Goal: Transaction & Acquisition: Register for event/course

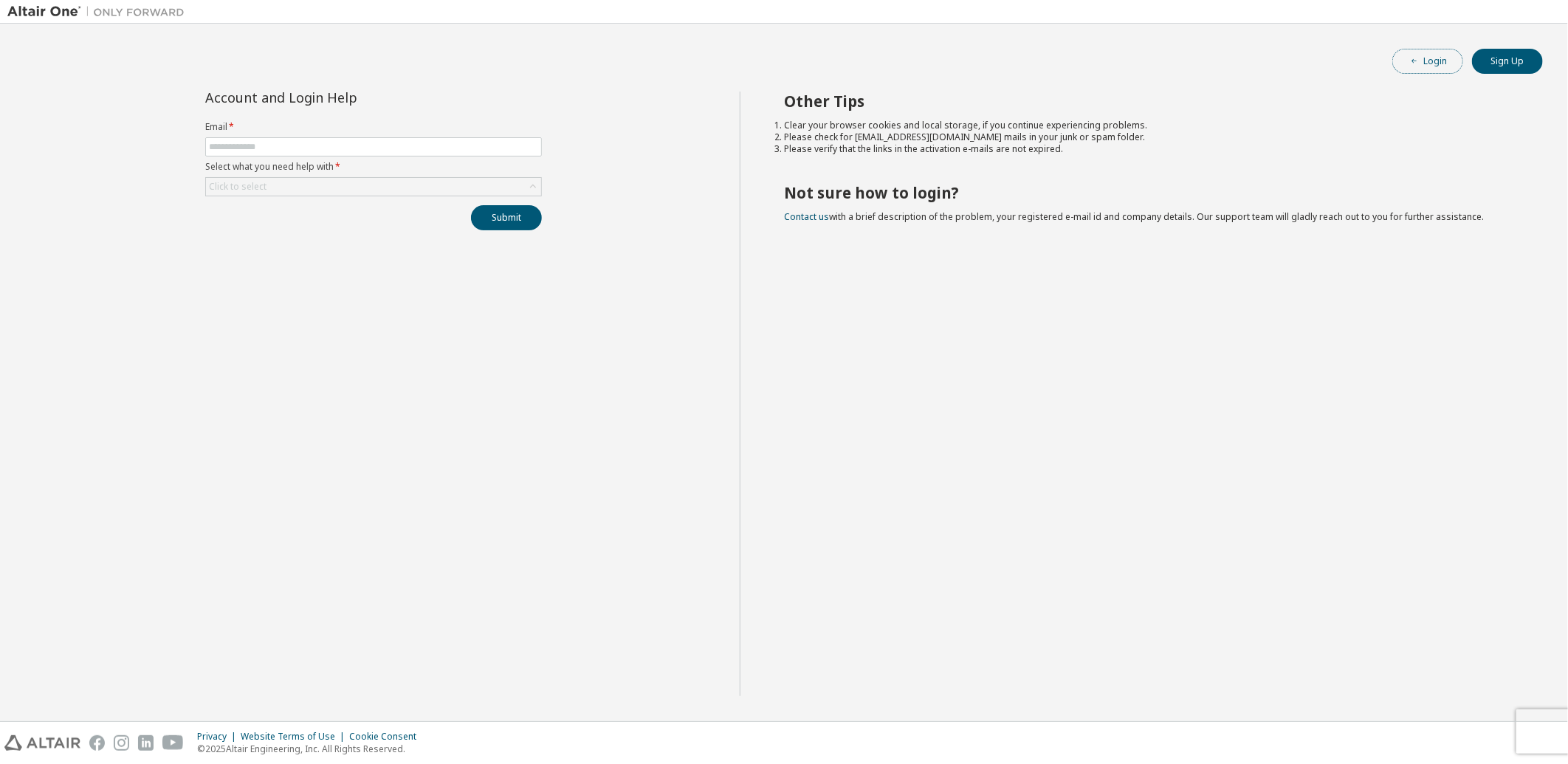
click at [1416, 61] on icon "button" at bounding box center [1415, 61] width 9 height 9
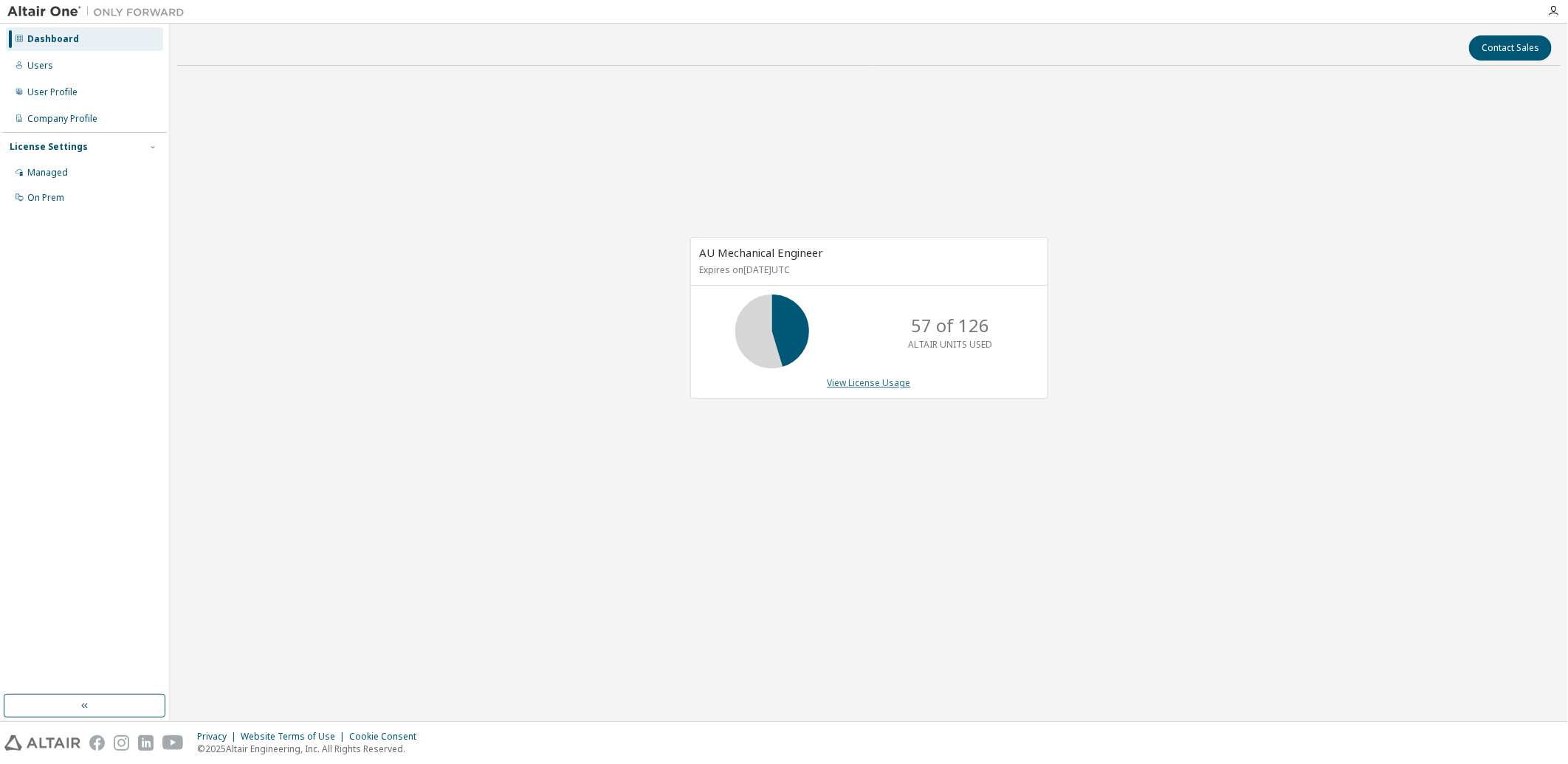
click at [864, 385] on link "View License Usage" at bounding box center [869, 383] width 83 height 13
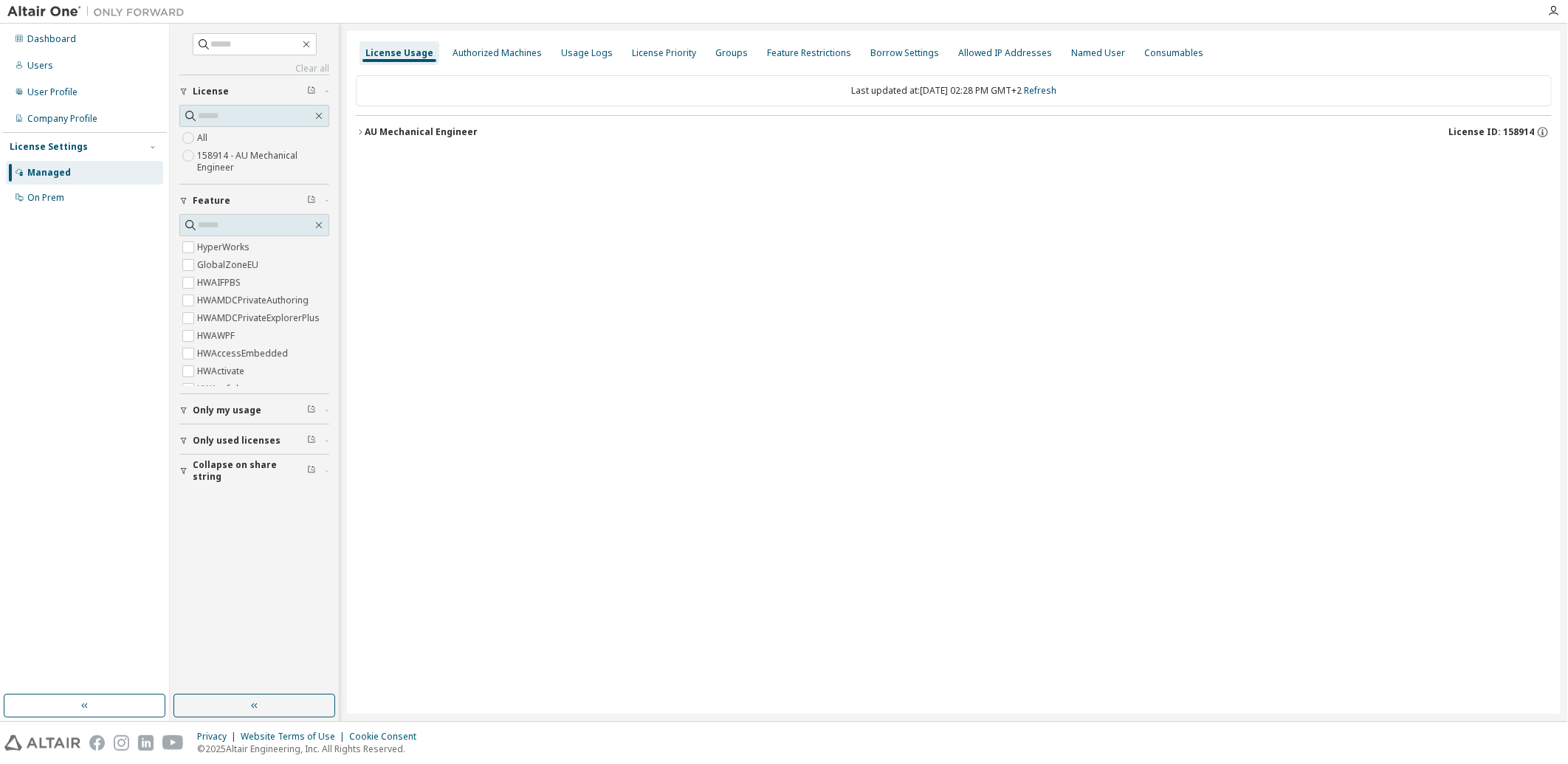
click at [362, 135] on icon "button" at bounding box center [360, 132] width 9 height 9
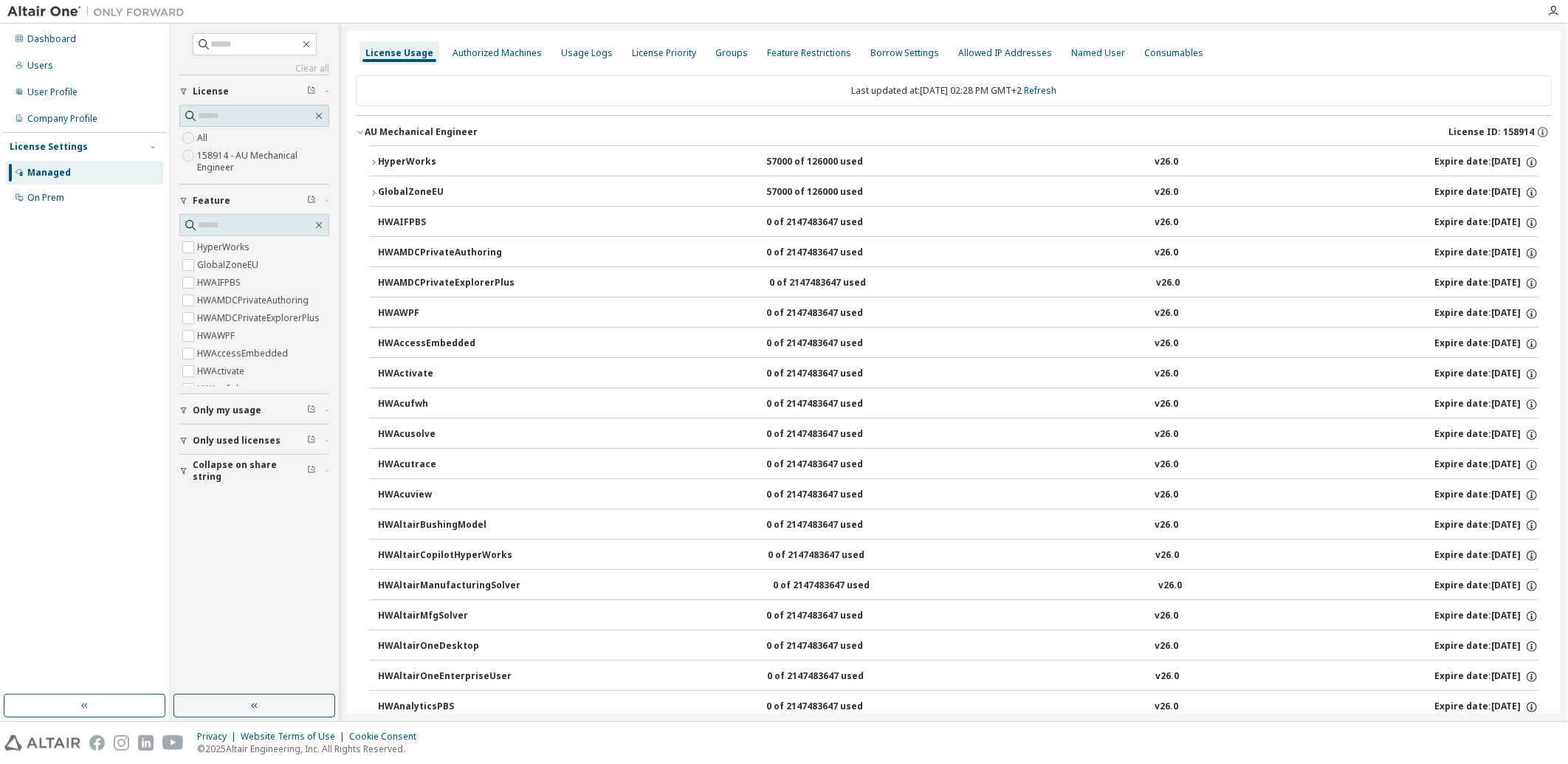
click at [374, 190] on icon "button" at bounding box center [374, 193] width 9 height 9
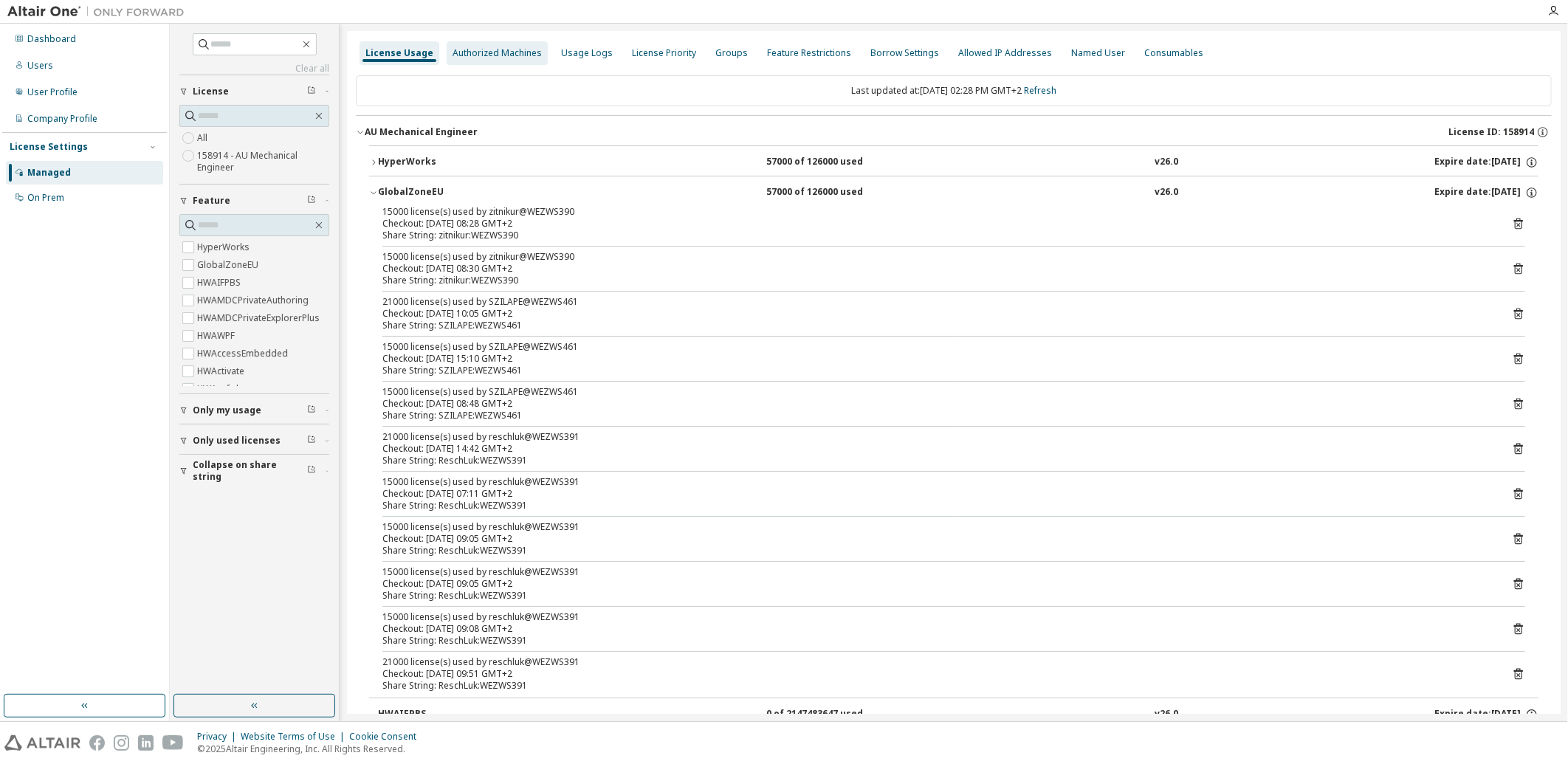
click at [504, 52] on div "Authorized Machines" at bounding box center [497, 54] width 89 height 12
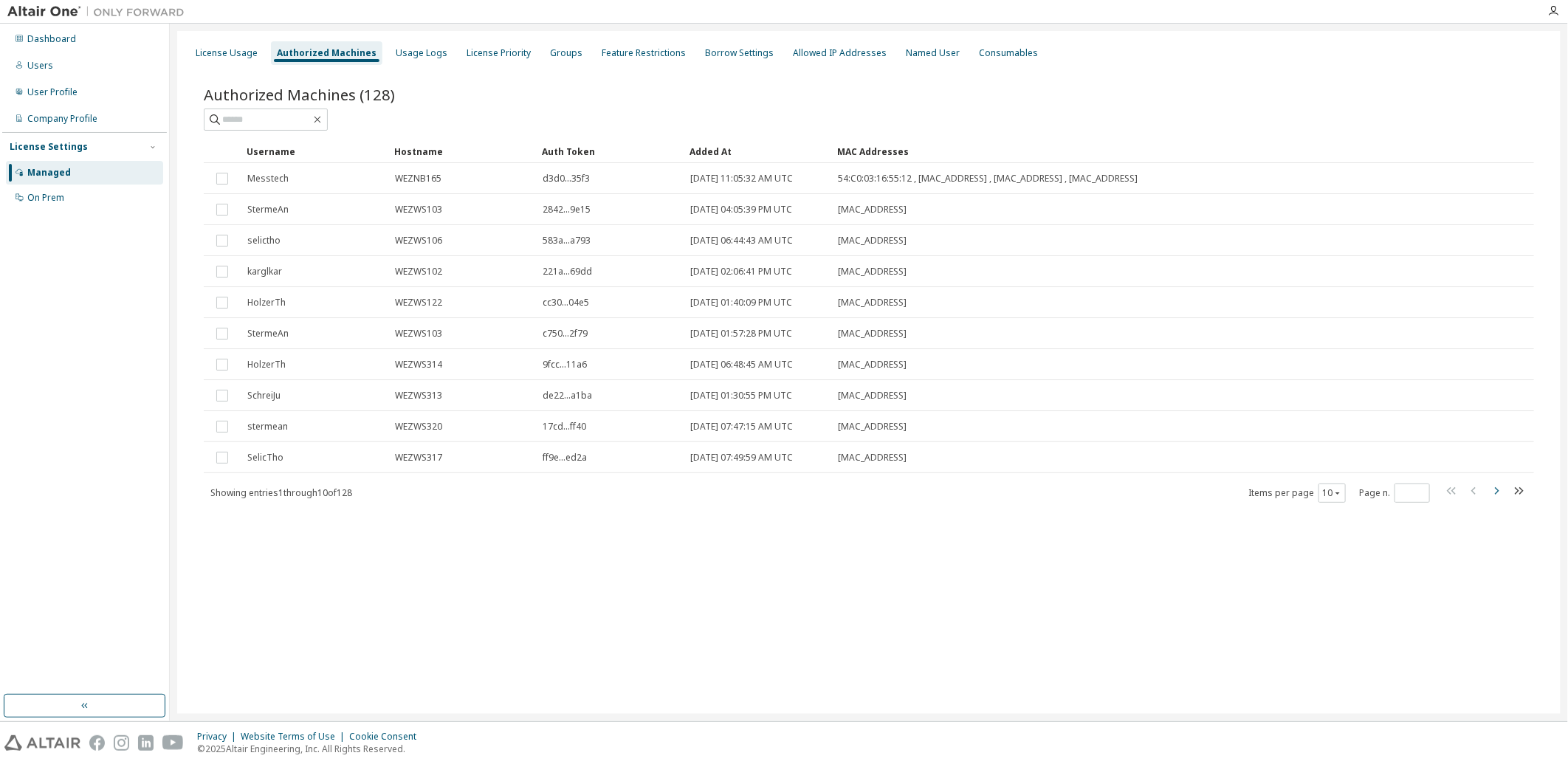
click at [1496, 492] on icon "button" at bounding box center [1497, 491] width 5 height 8
type input "*"
click at [505, 55] on div "License Priority" at bounding box center [498, 54] width 64 height 12
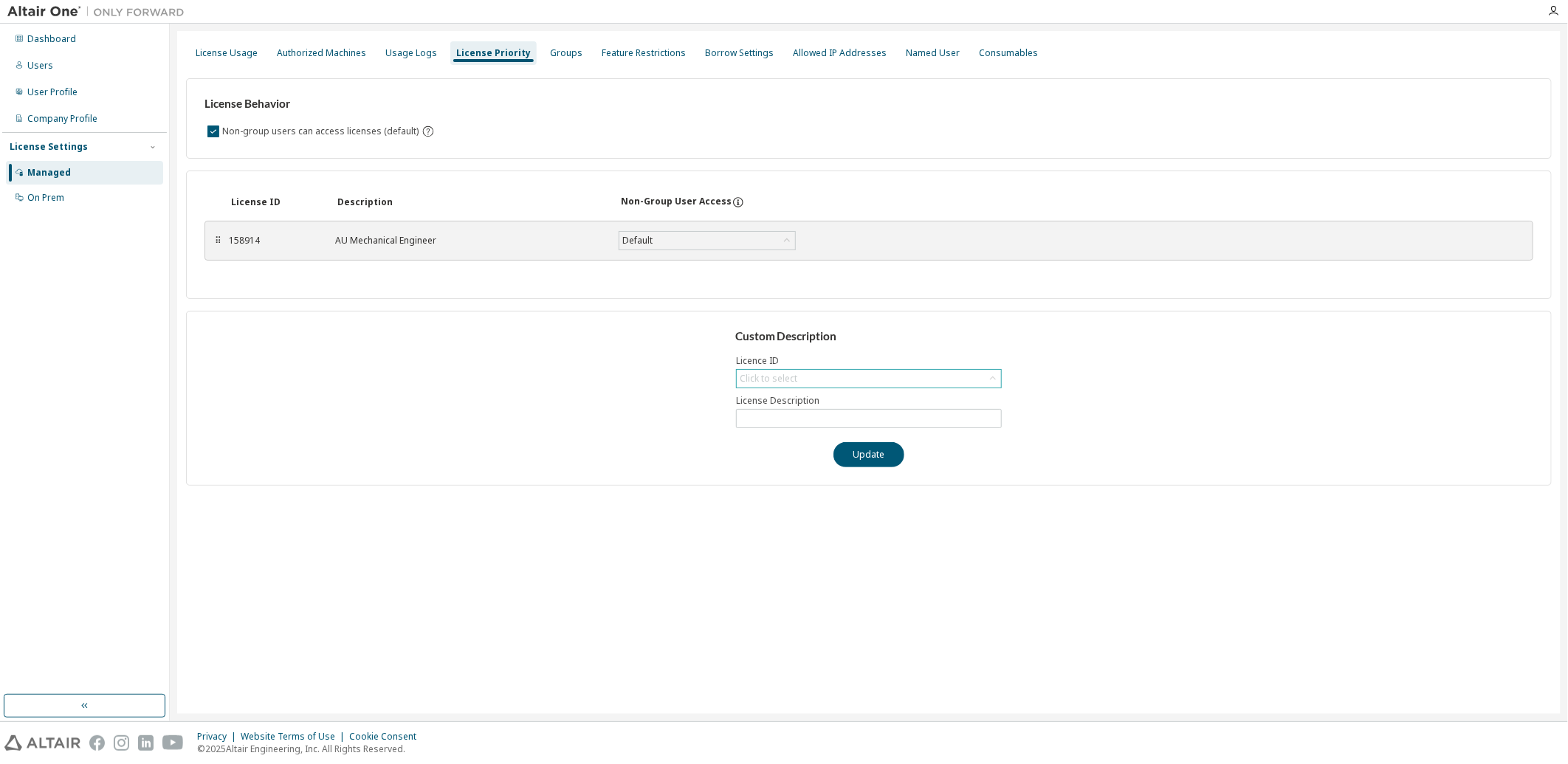
click at [777, 377] on div "Click to select" at bounding box center [769, 379] width 57 height 12
click at [771, 423] on li "158914 - AU Mechanical Engineer" at bounding box center [869, 421] width 261 height 19
type input "**********"
click at [764, 414] on input "**********" at bounding box center [869, 419] width 258 height 12
click at [760, 421] on input "**********" at bounding box center [869, 419] width 258 height 12
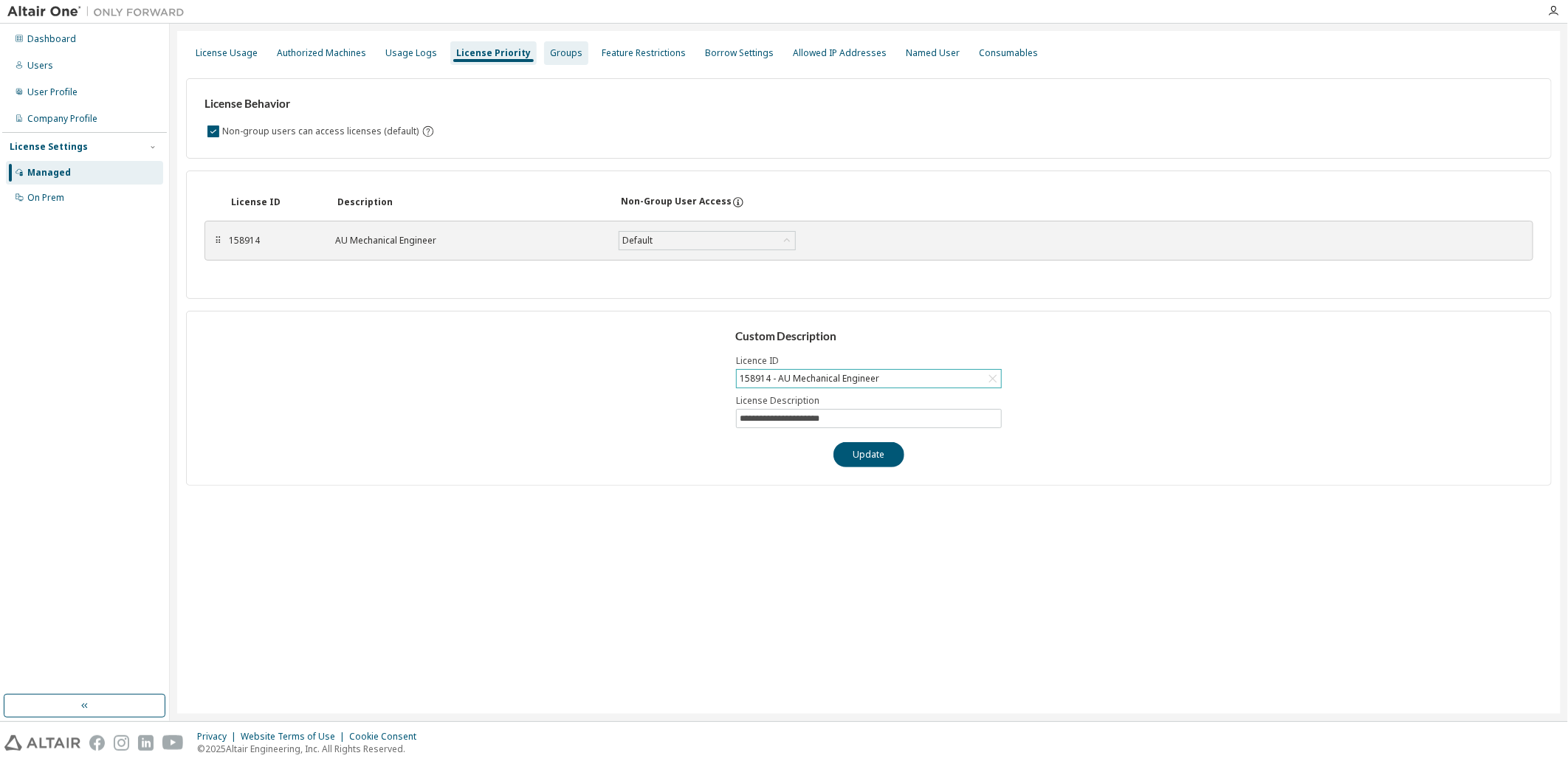
click at [554, 54] on div "Groups" at bounding box center [566, 54] width 32 height 12
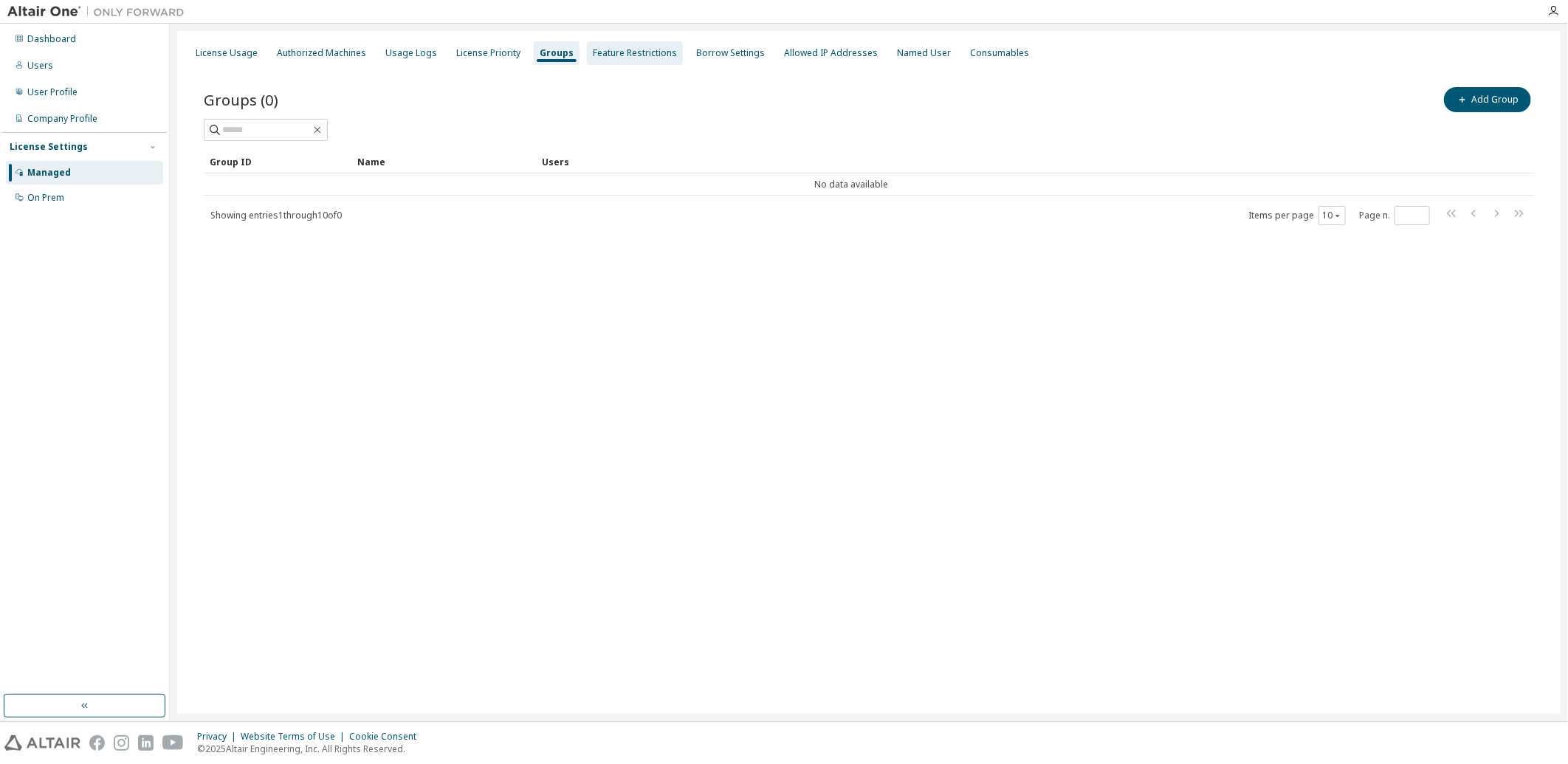
click at [611, 59] on div "Feature Restrictions" at bounding box center [634, 53] width 96 height 23
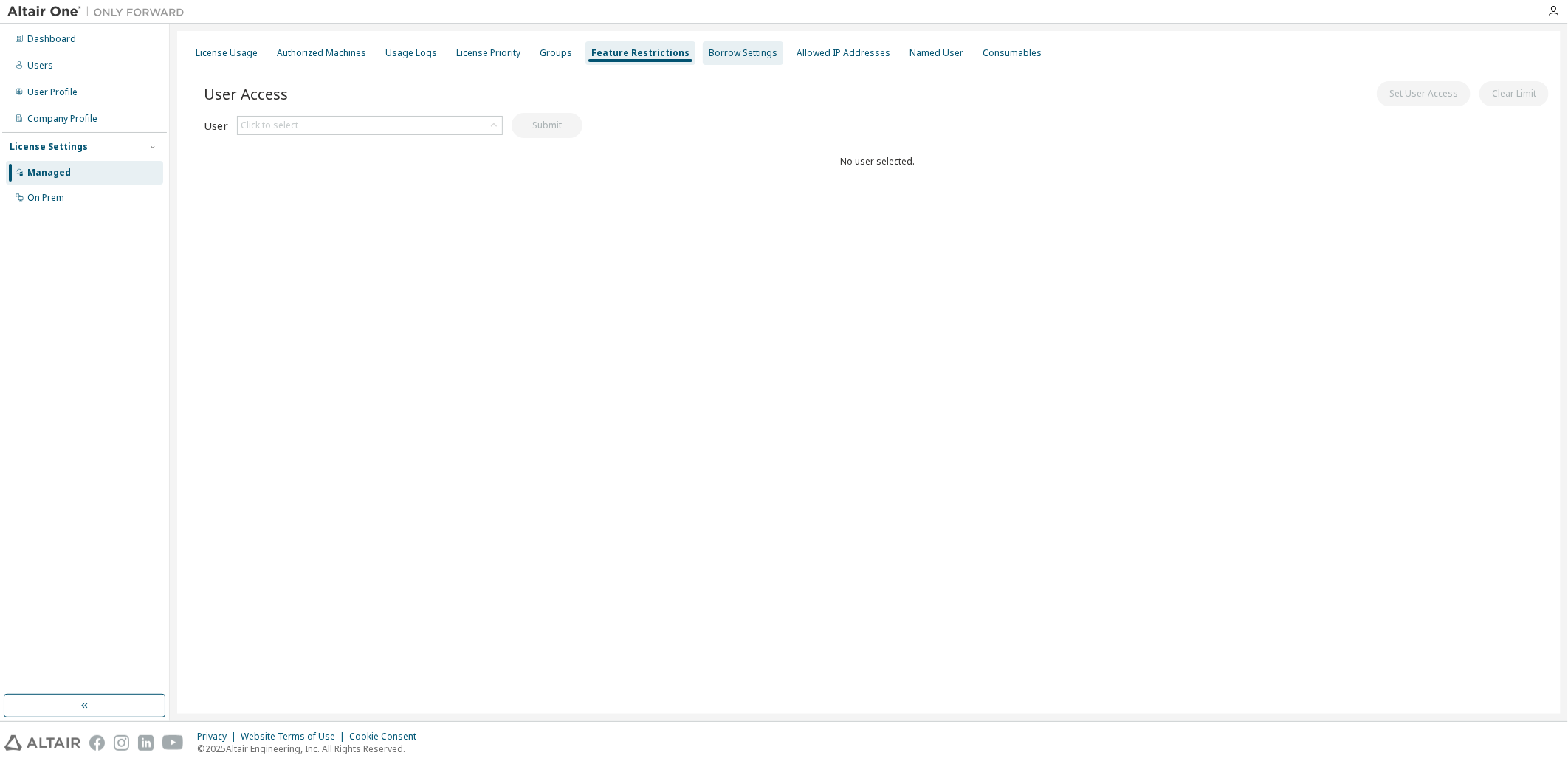
click at [709, 54] on div "Borrow Settings" at bounding box center [743, 54] width 69 height 12
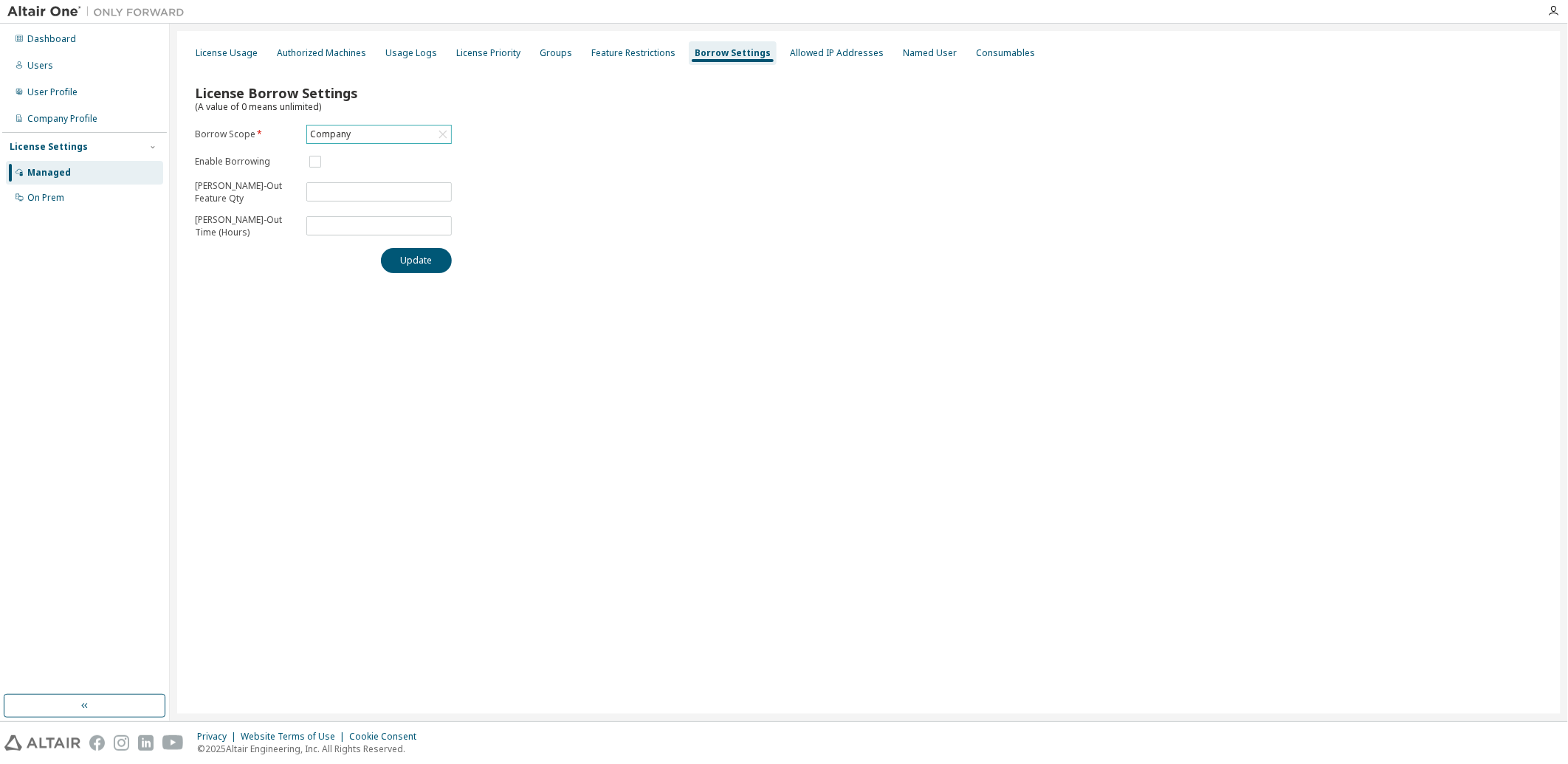
click at [399, 133] on div "Company" at bounding box center [379, 134] width 144 height 17
click at [345, 173] on li "Company" at bounding box center [378, 174] width 141 height 19
click at [814, 54] on div "Allowed IP Addresses" at bounding box center [836, 54] width 94 height 12
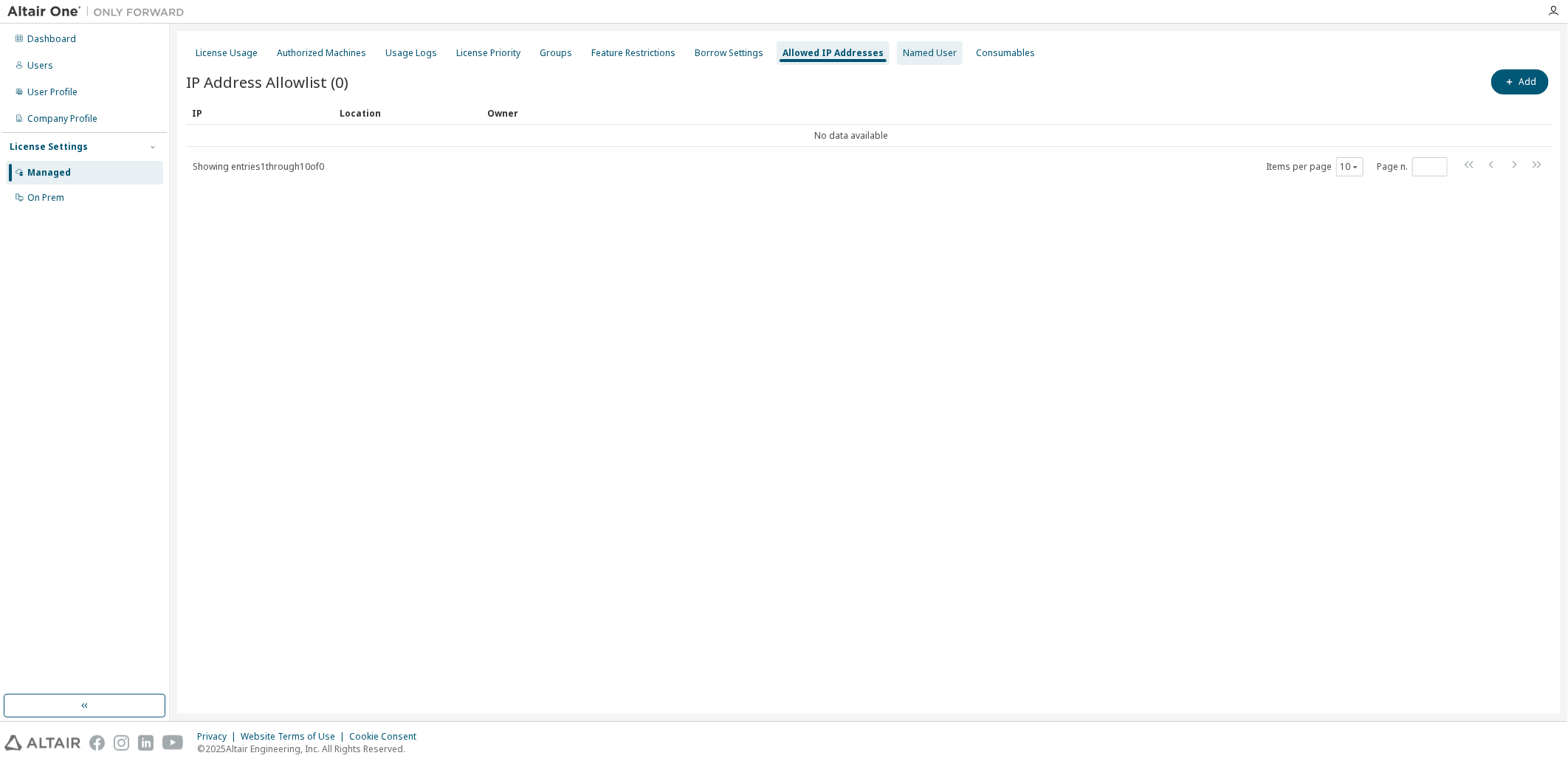
click at [903, 53] on div "Named User" at bounding box center [929, 54] width 54 height 12
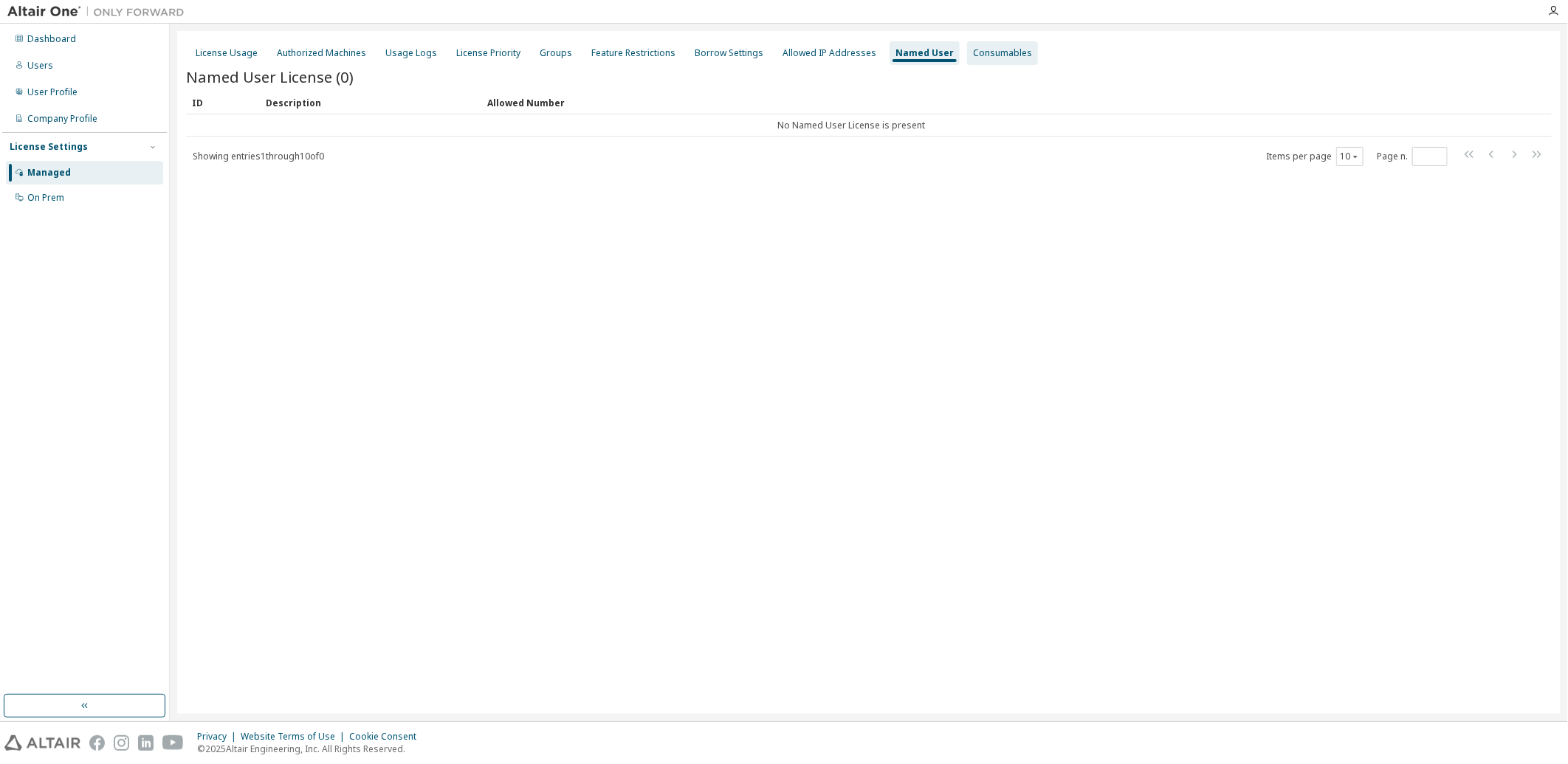
click at [973, 53] on div "Consumables" at bounding box center [1003, 54] width 59 height 12
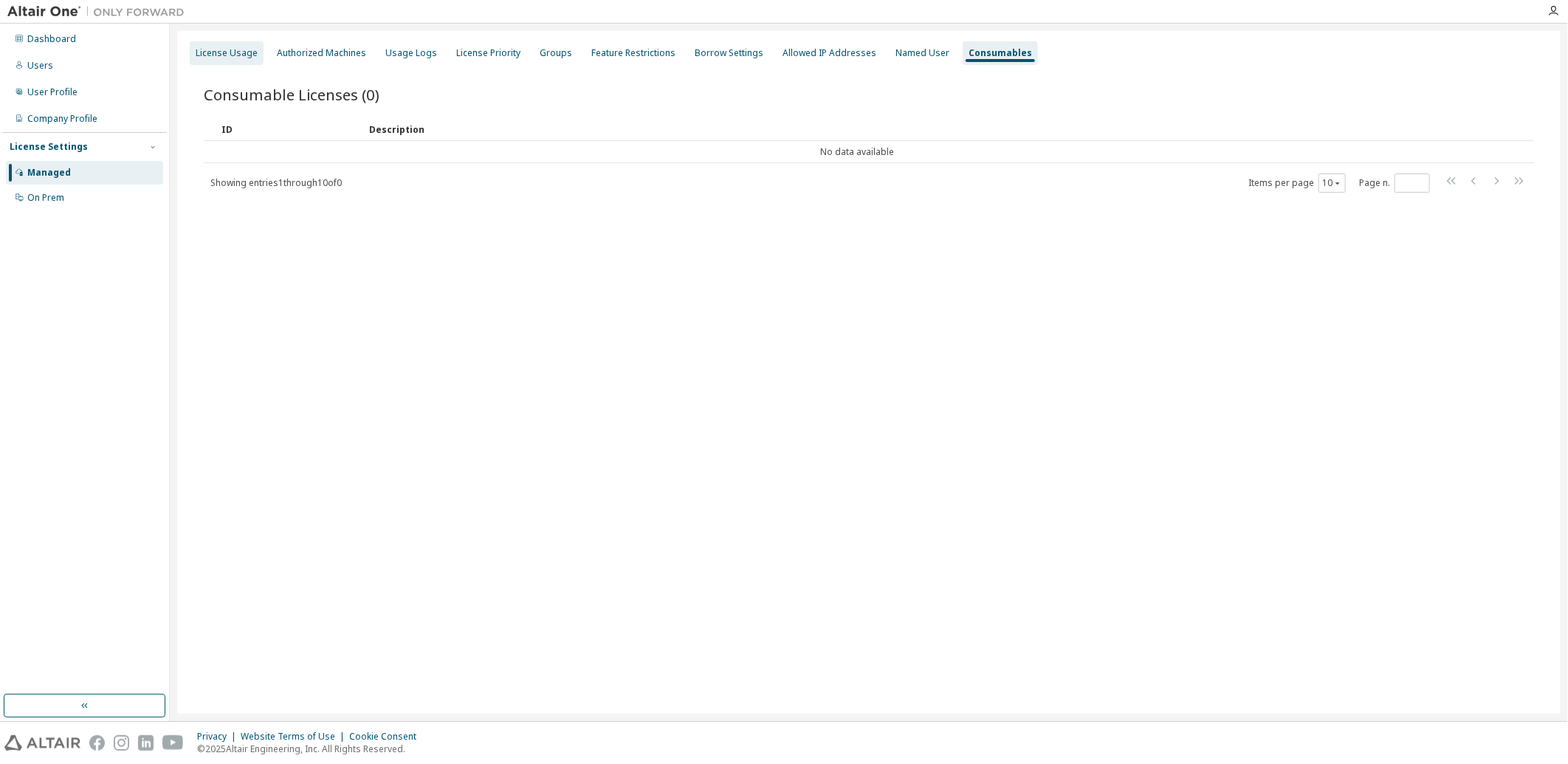
click at [242, 55] on div "License Usage" at bounding box center [226, 54] width 62 height 12
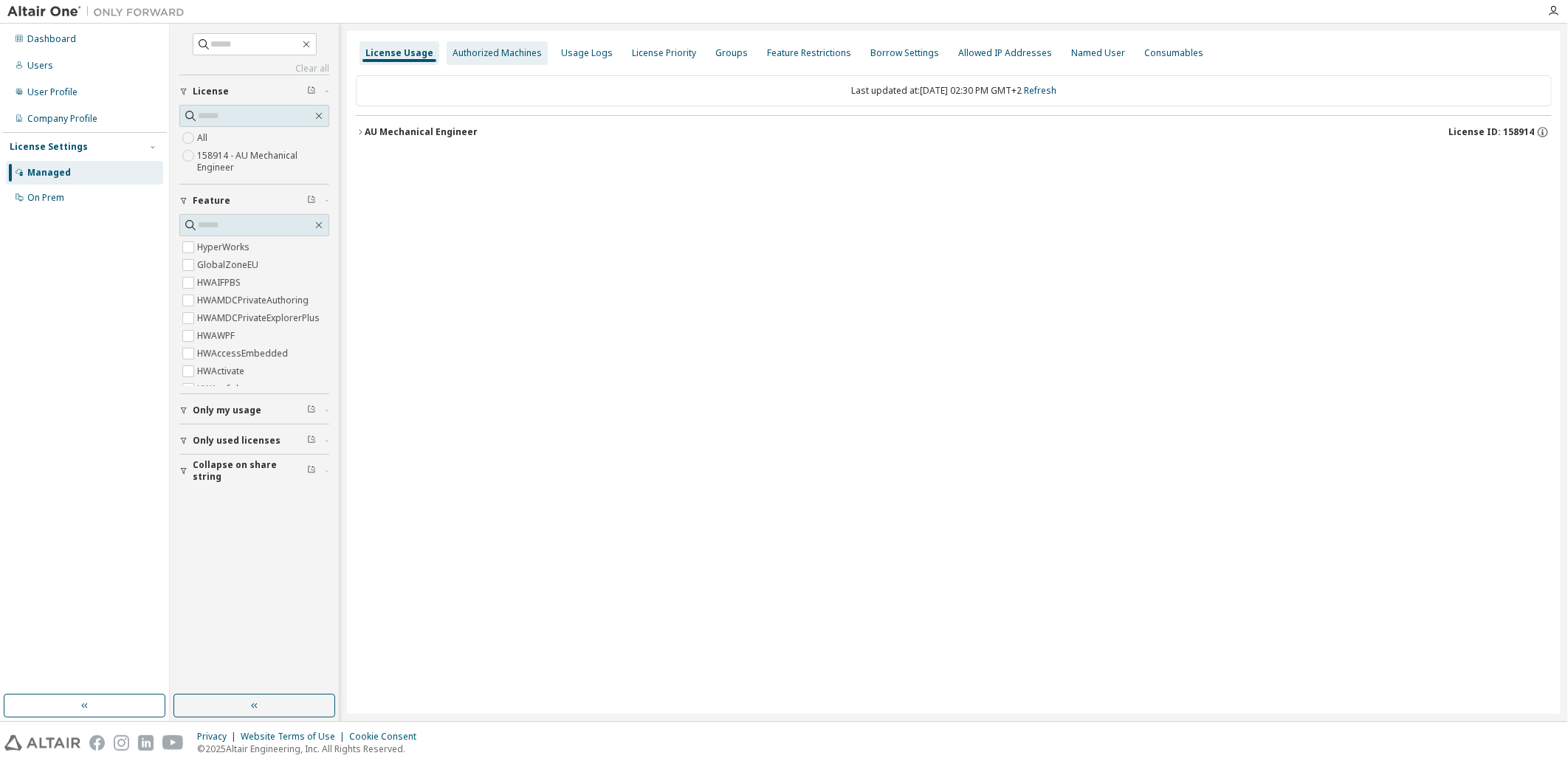
click at [470, 56] on div "Authorized Machines" at bounding box center [497, 54] width 89 height 12
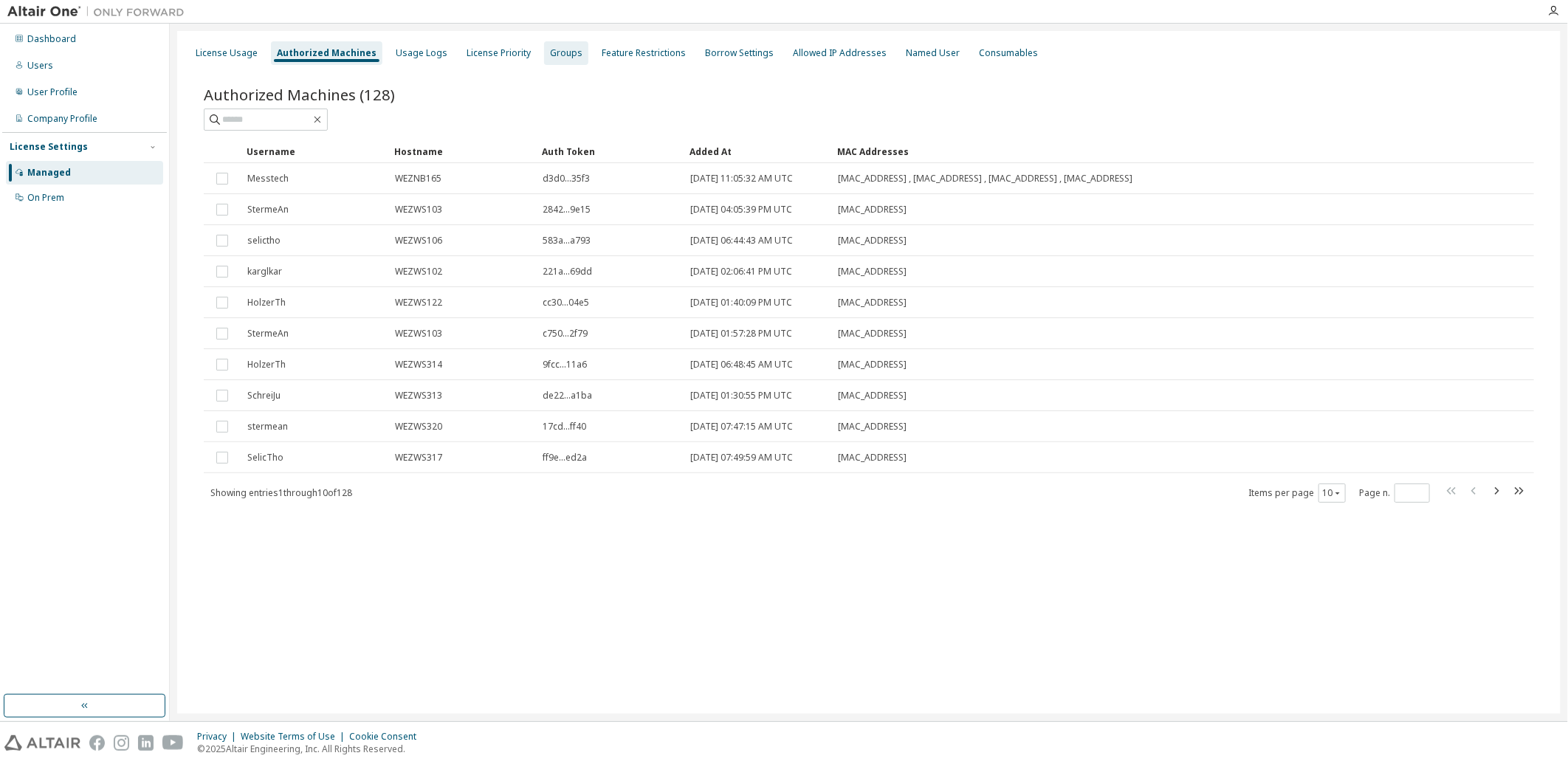
click at [559, 60] on div "Groups" at bounding box center [566, 53] width 45 height 23
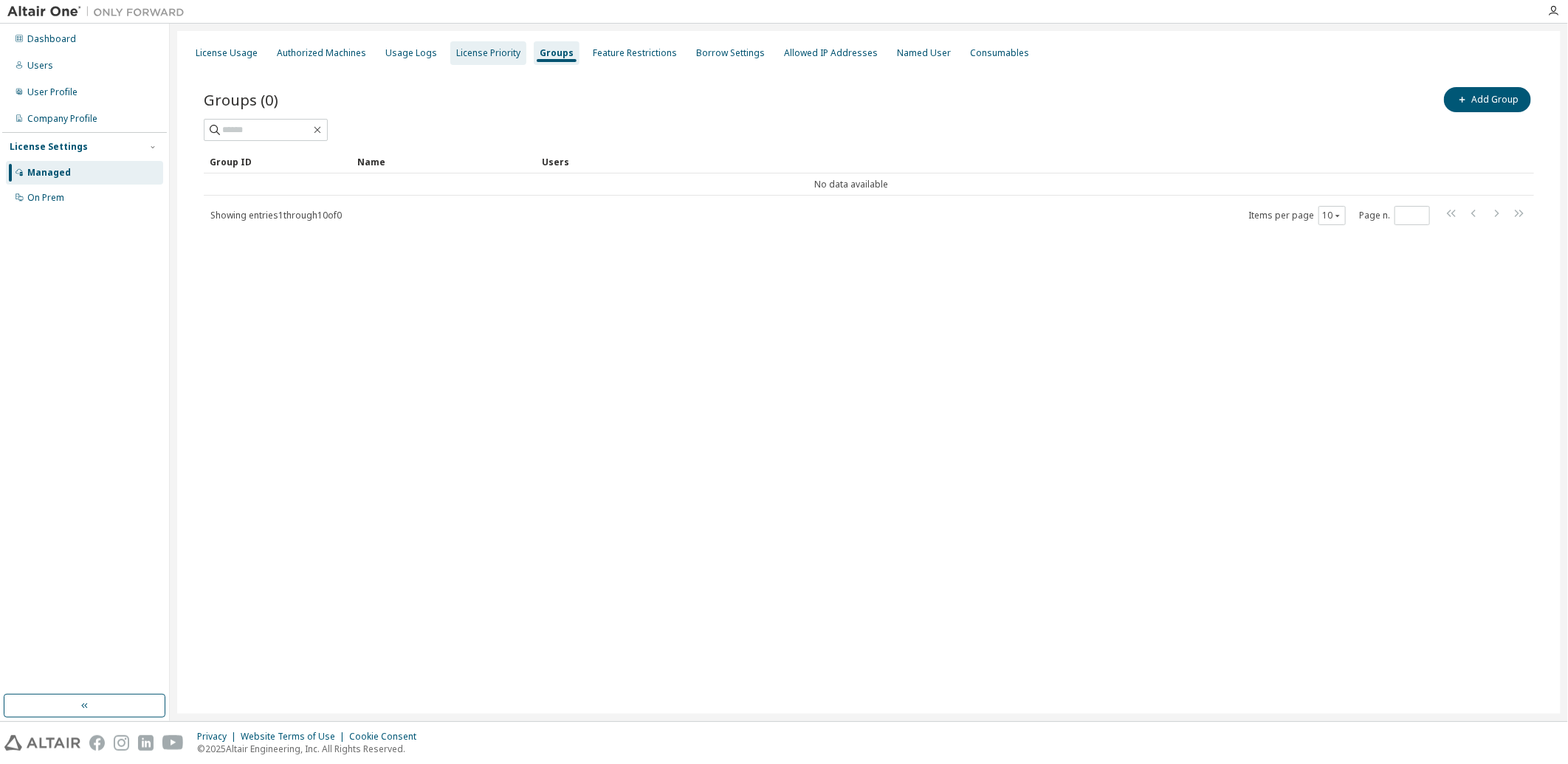
click at [501, 57] on div "License Priority" at bounding box center [488, 54] width 64 height 12
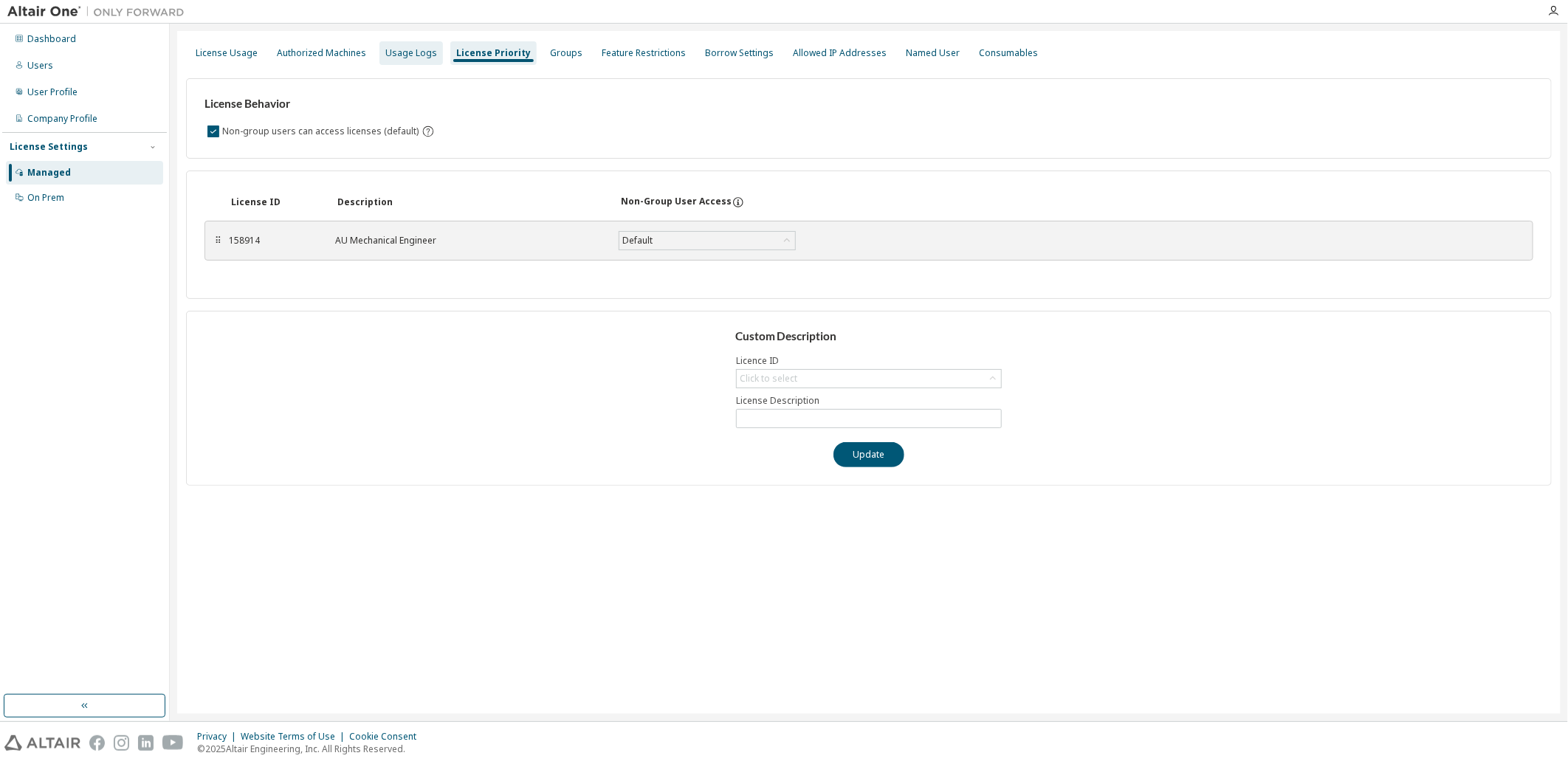
click at [418, 54] on div "Usage Logs" at bounding box center [411, 54] width 51 height 12
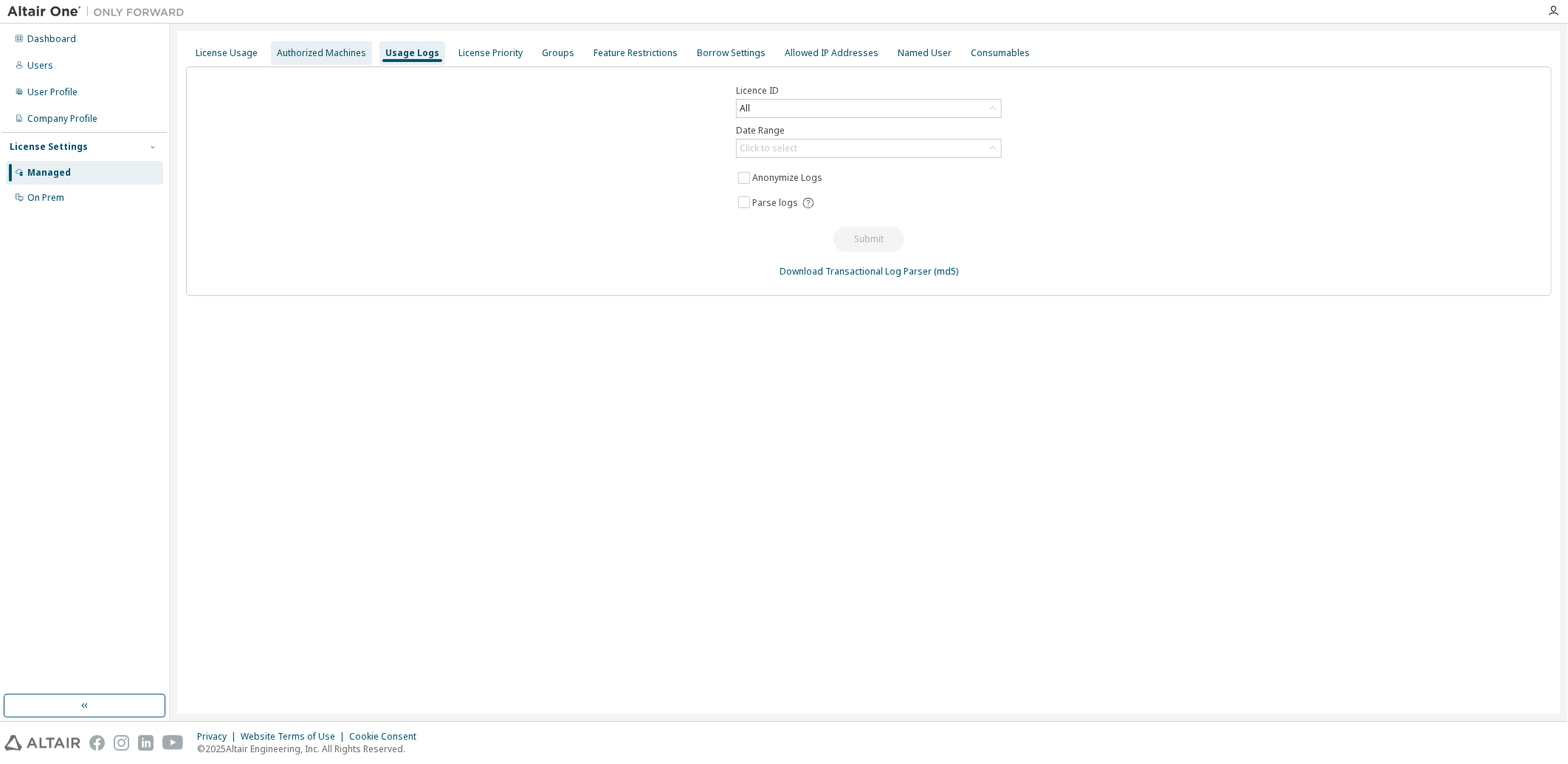
click at [350, 51] on div "Authorized Machines" at bounding box center [322, 54] width 89 height 12
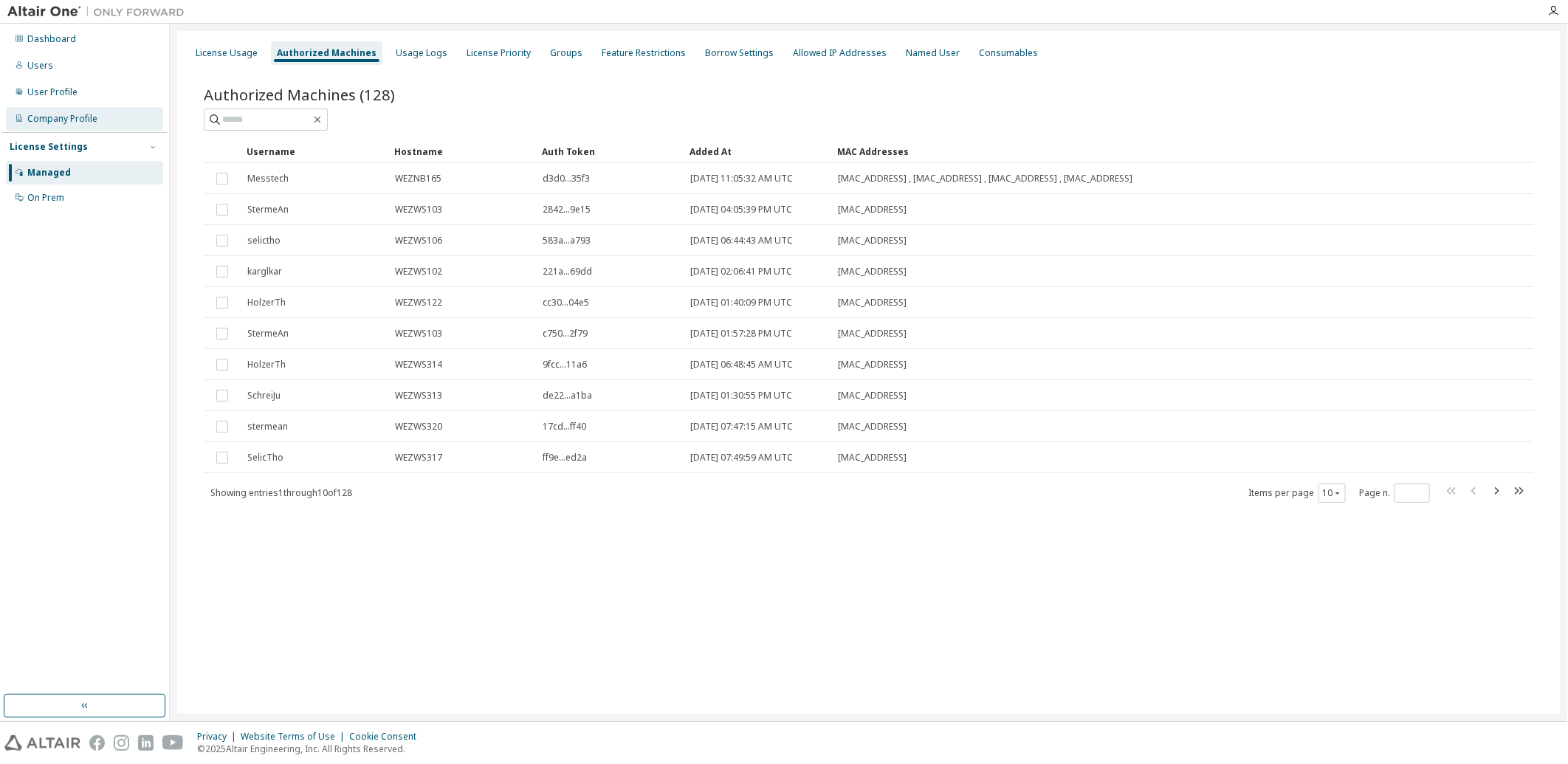
click at [42, 116] on div "Company Profile" at bounding box center [62, 119] width 70 height 12
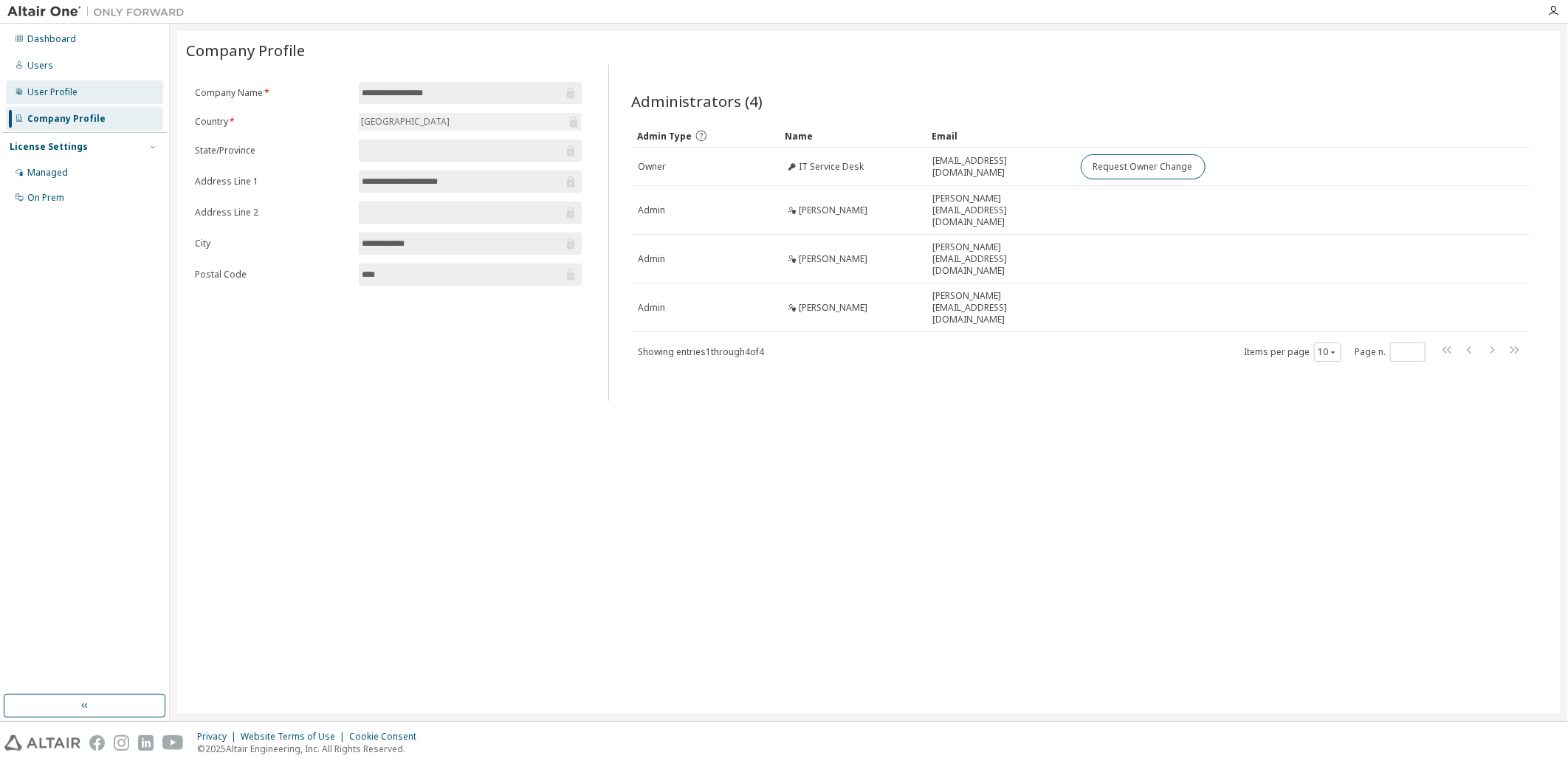
click at [65, 91] on div "User Profile" at bounding box center [52, 92] width 50 height 12
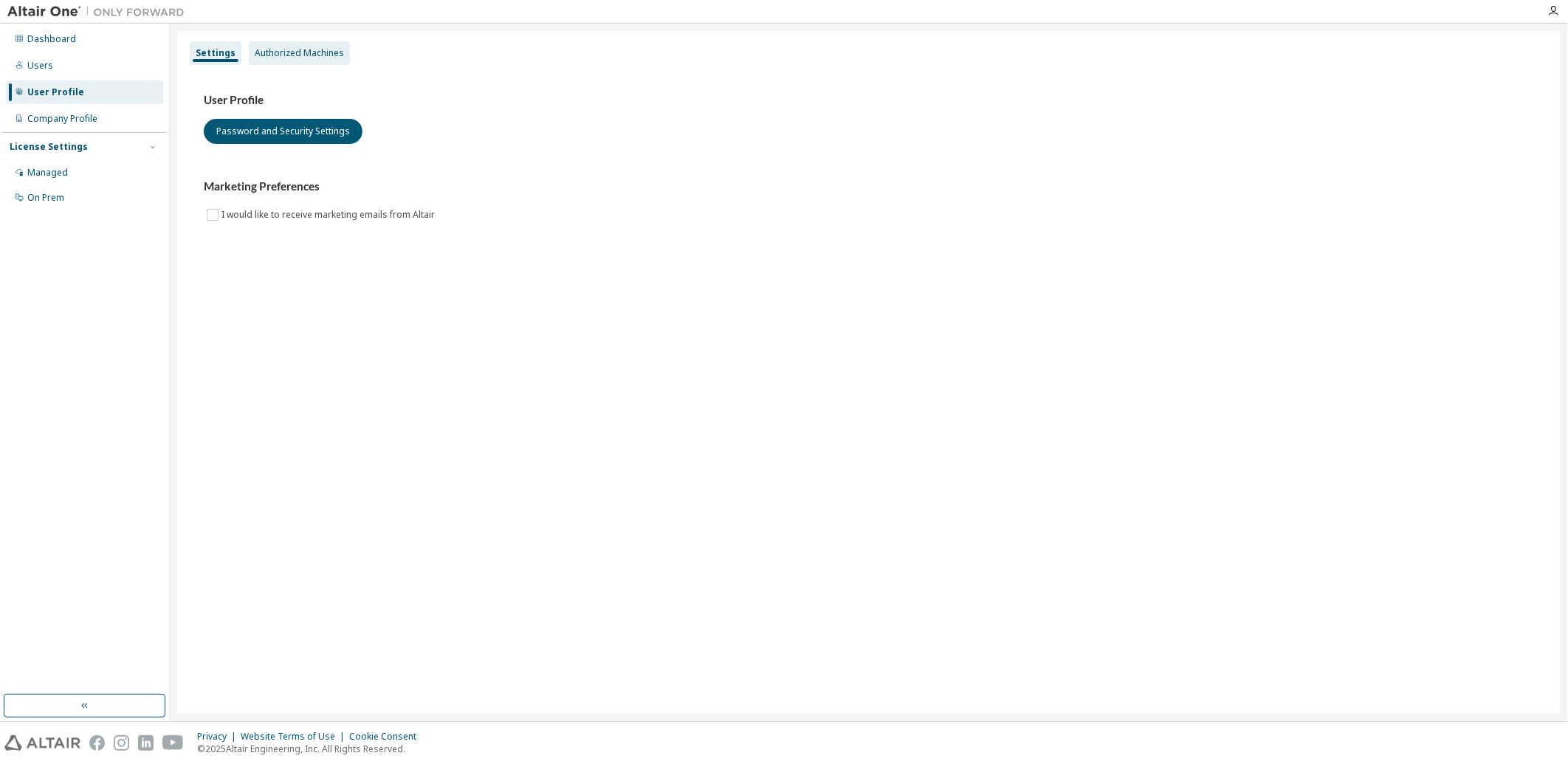
click at [284, 60] on div "Authorized Machines" at bounding box center [300, 53] width 101 height 23
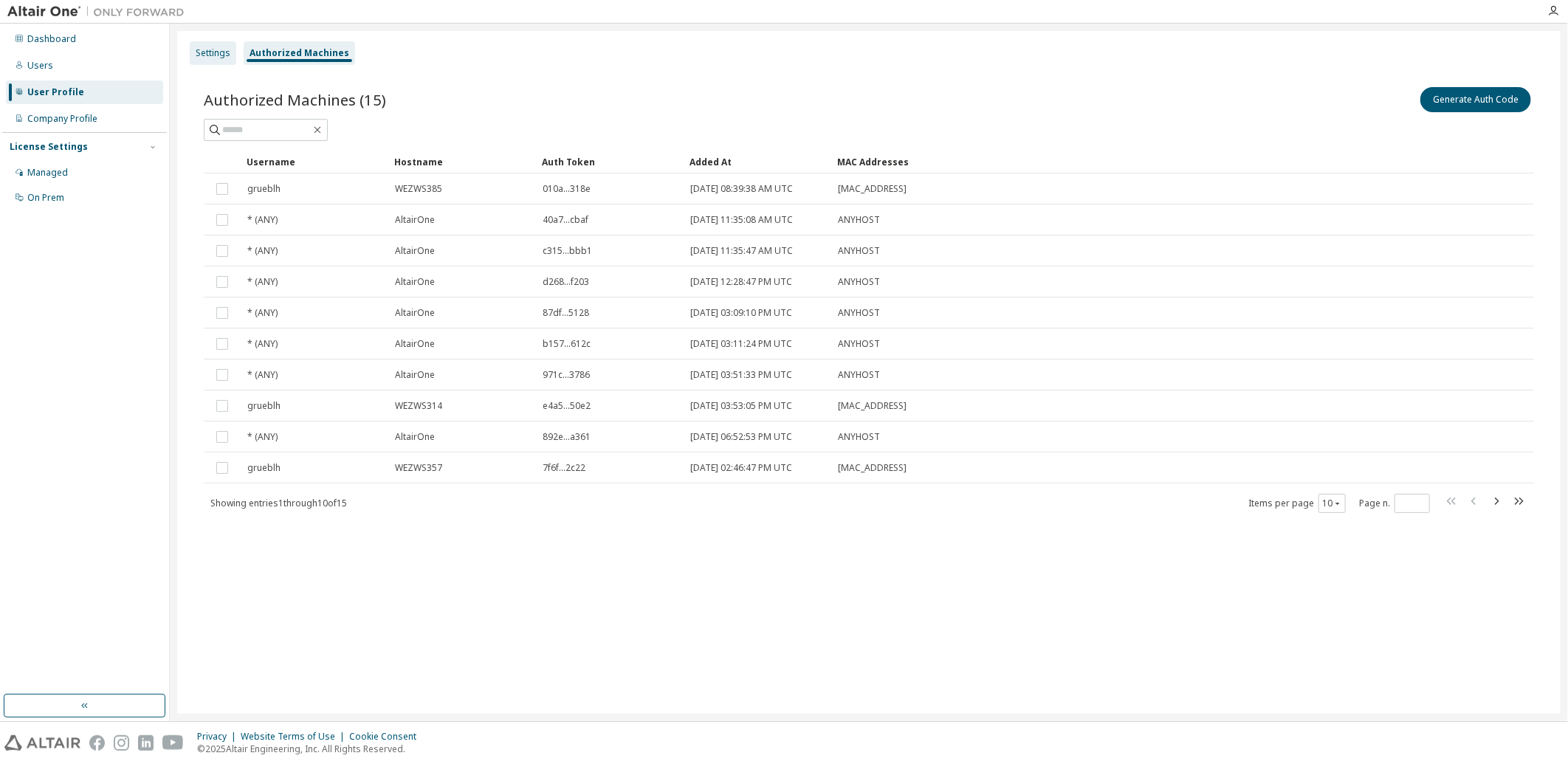
click at [208, 56] on div "Settings" at bounding box center [213, 54] width 35 height 12
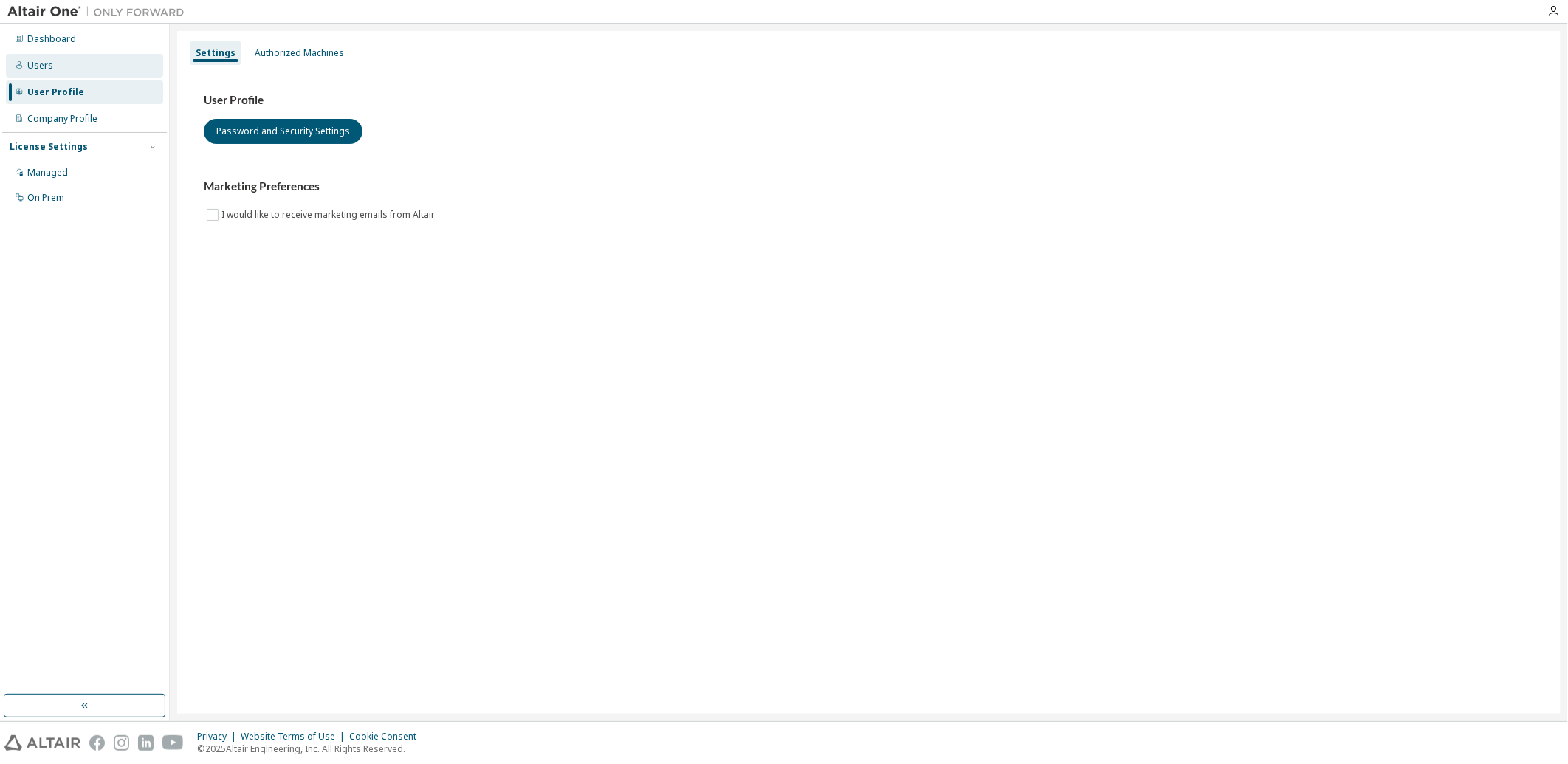
click at [42, 67] on div "Users" at bounding box center [40, 66] width 26 height 12
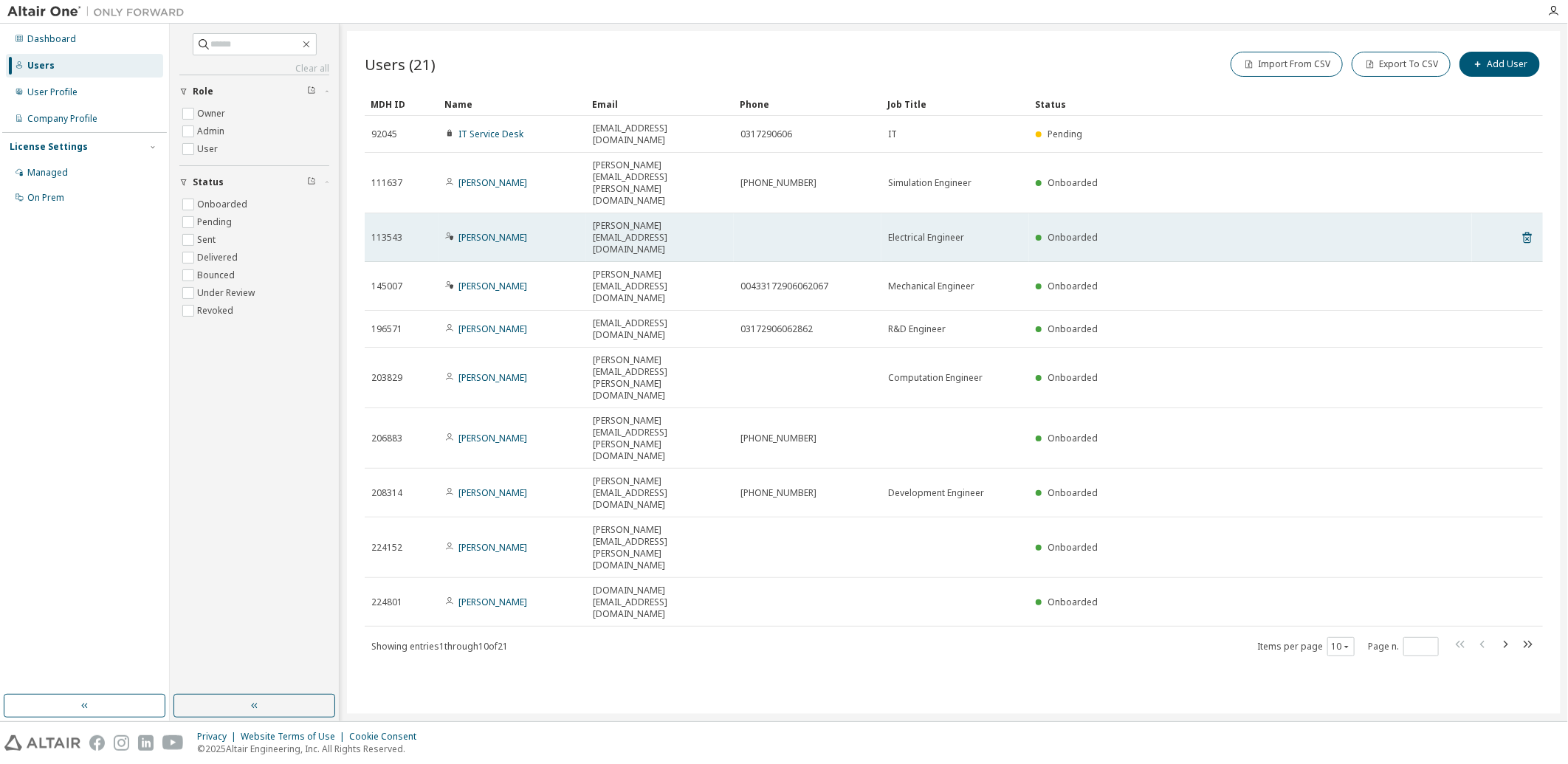
click at [914, 232] on span "Electrical Engineer" at bounding box center [926, 238] width 76 height 12
click at [1529, 237] on icon at bounding box center [1526, 239] width 4 height 4
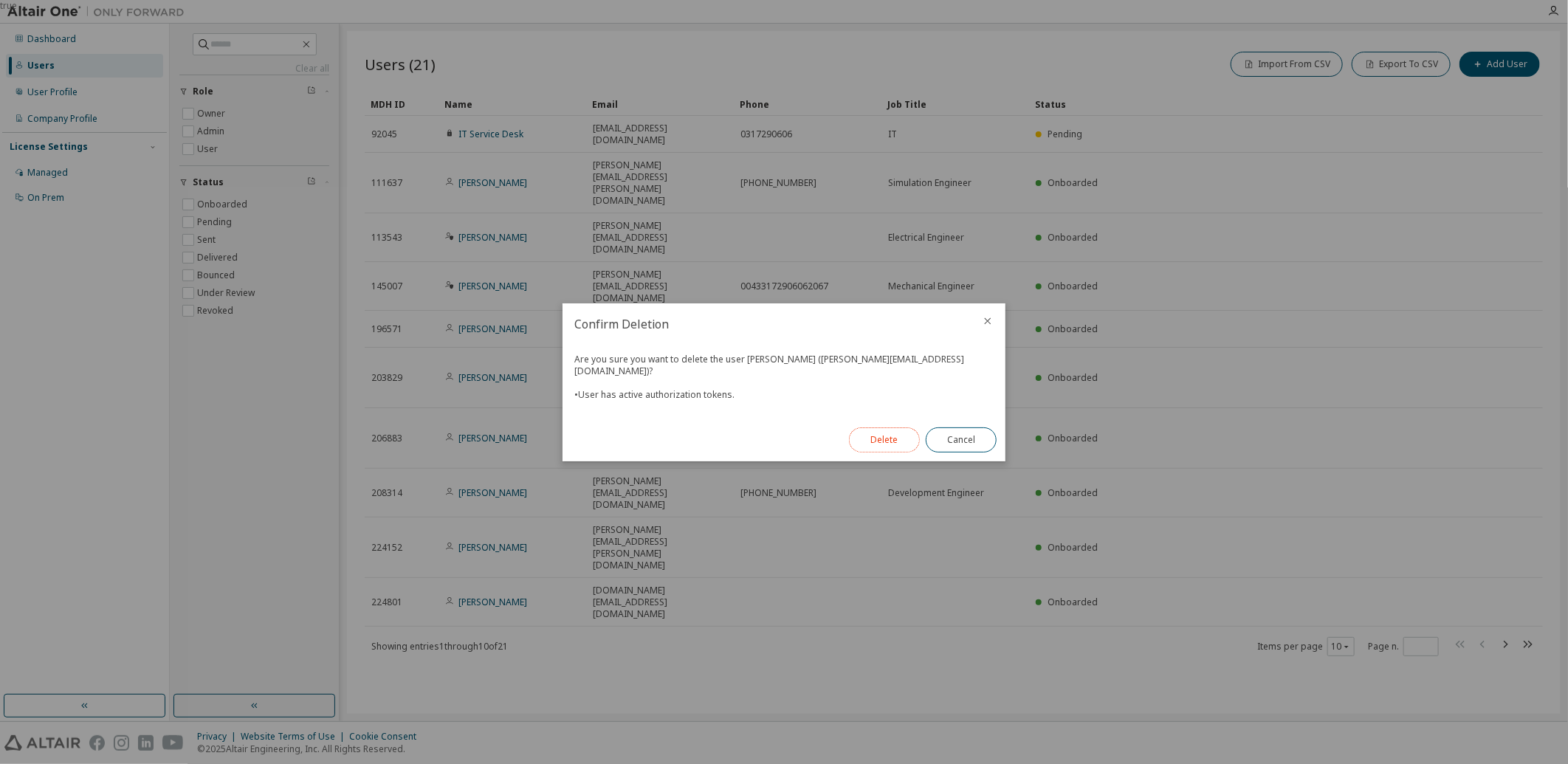
click at [887, 437] on button "Delete" at bounding box center [885, 439] width 71 height 25
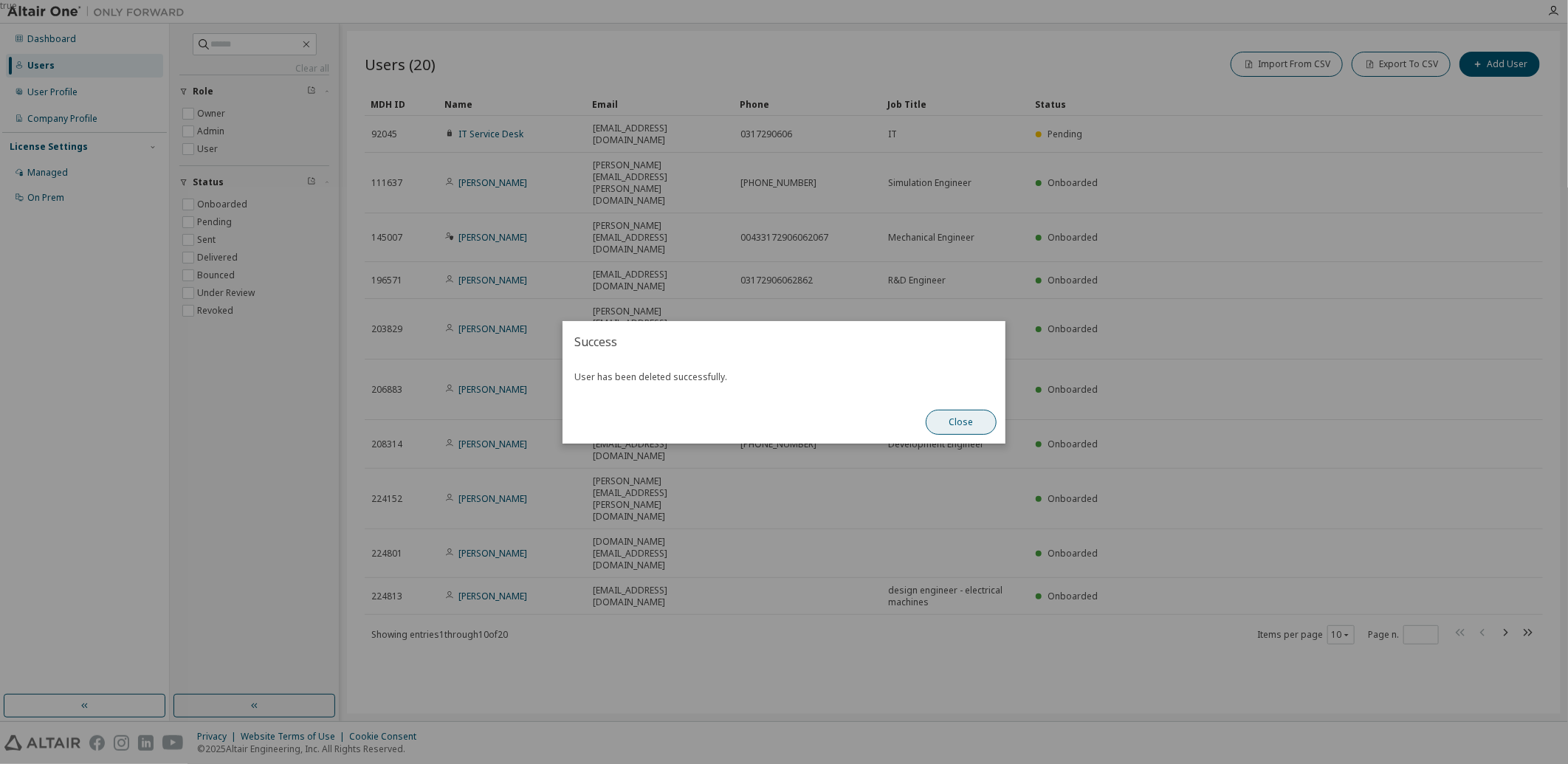
click at [963, 417] on button "Close" at bounding box center [961, 422] width 71 height 25
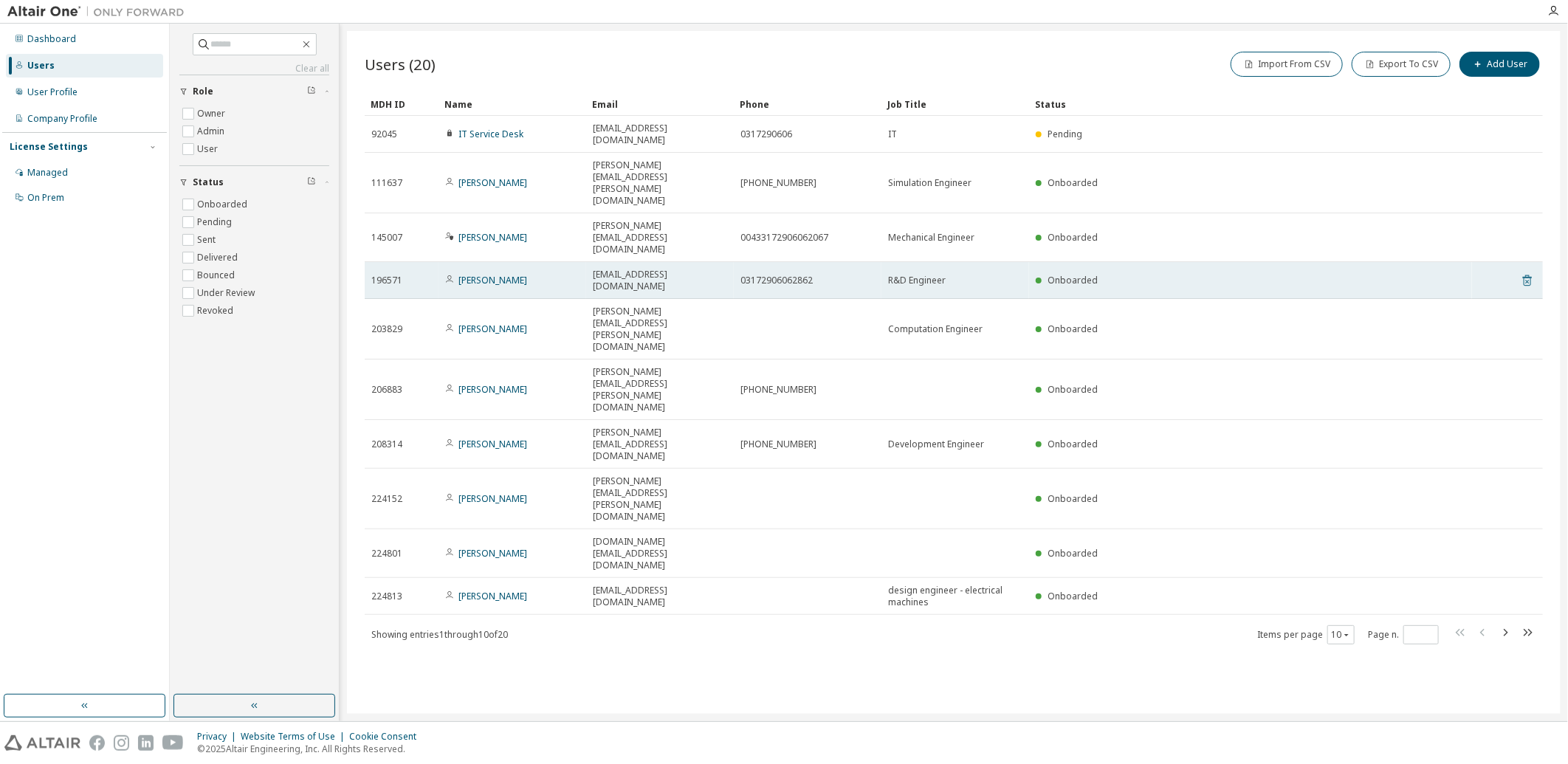
click at [1526, 272] on icon at bounding box center [1527, 280] width 14 height 17
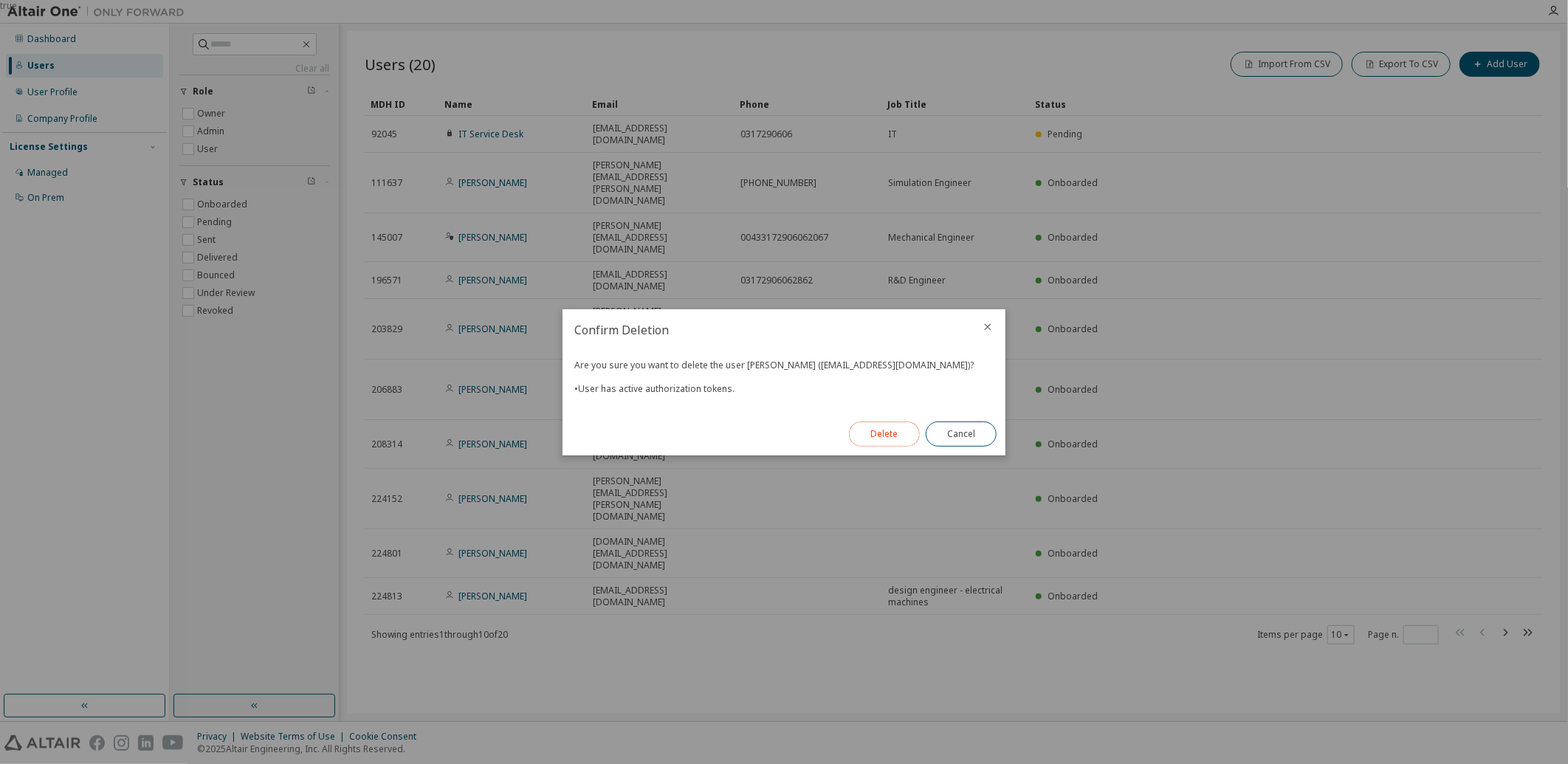
click at [887, 436] on button "Delete" at bounding box center [885, 433] width 71 height 25
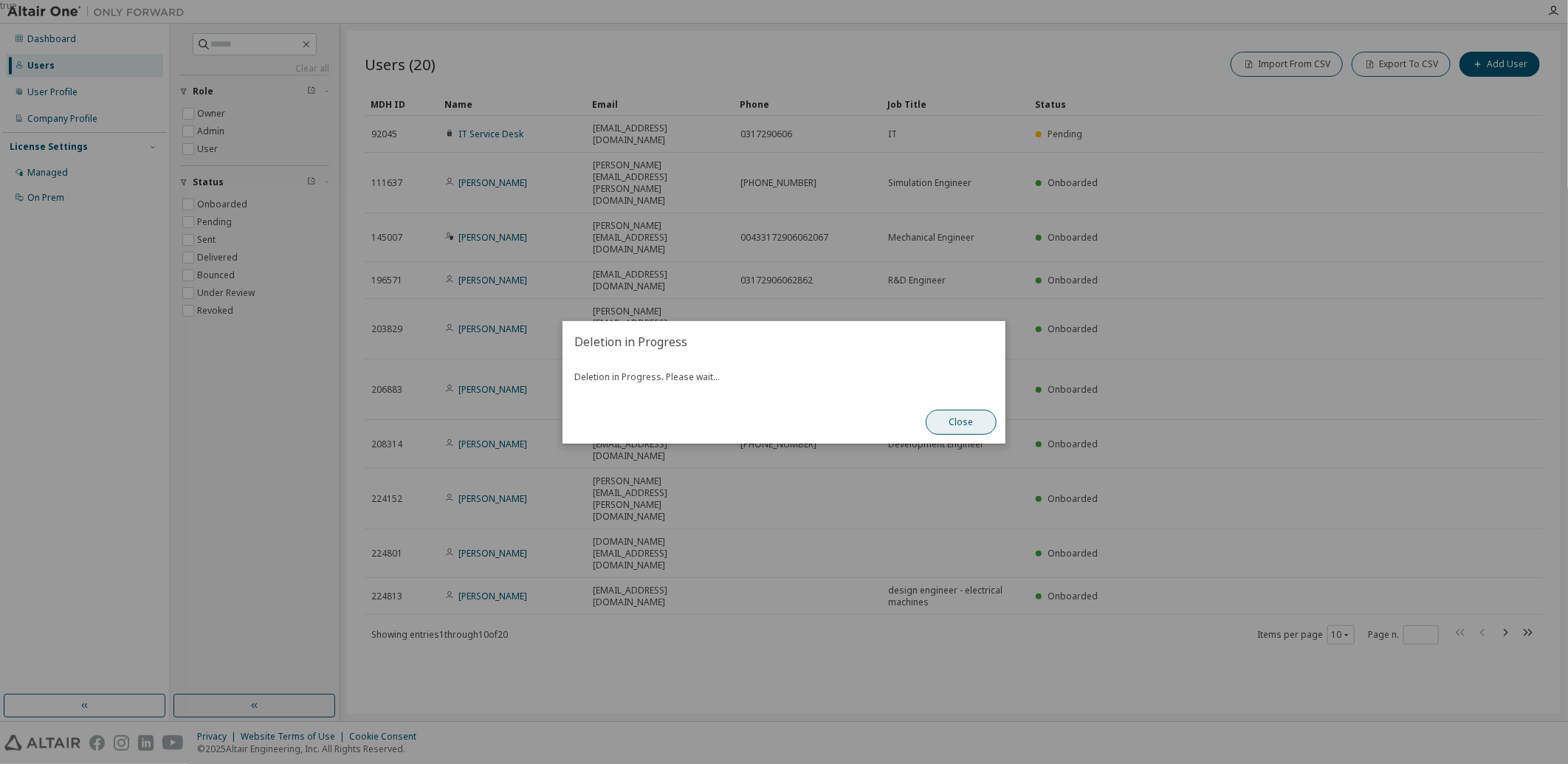
click at [958, 424] on button "Close" at bounding box center [961, 422] width 71 height 25
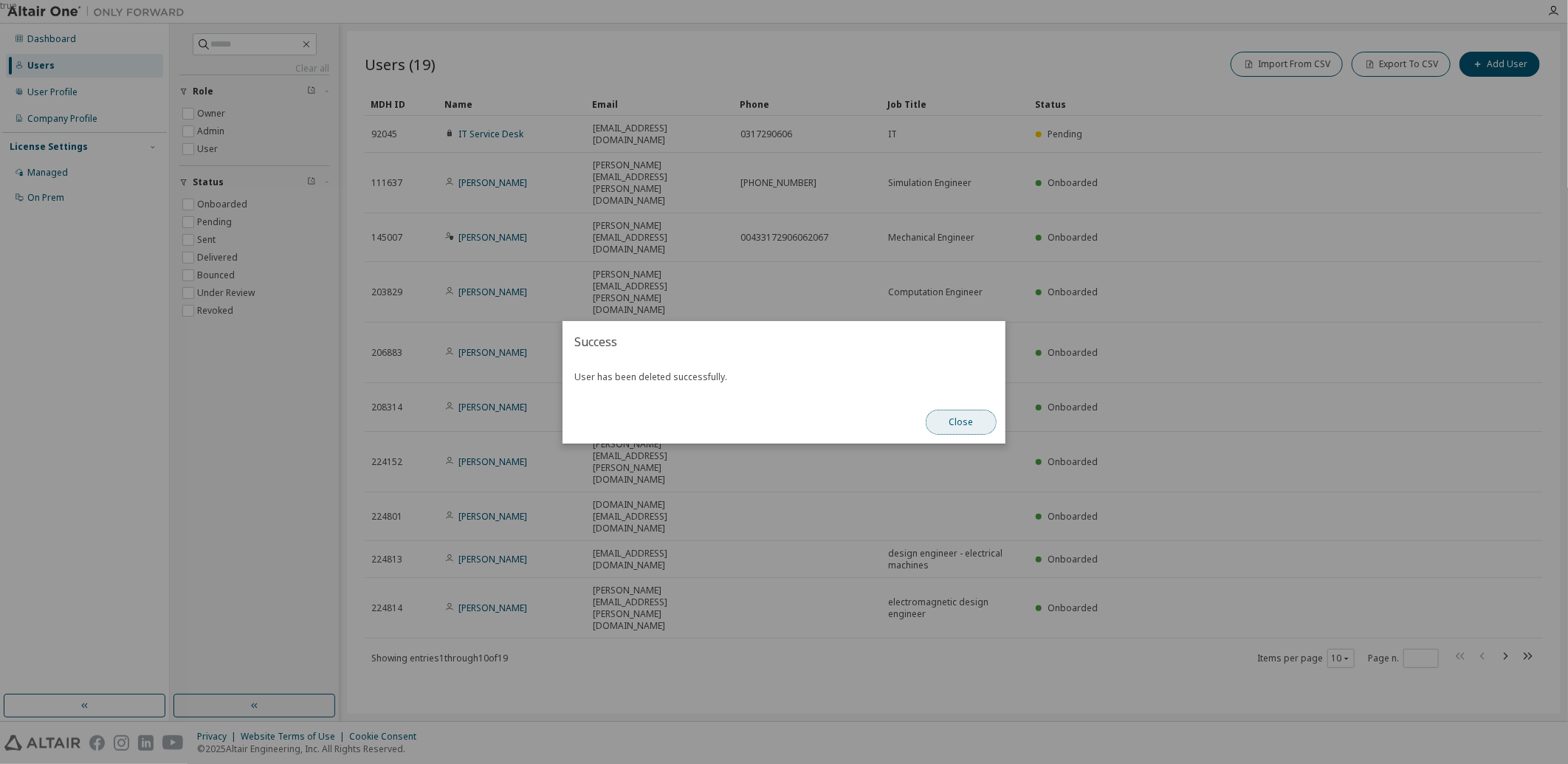
click at [957, 425] on button "Close" at bounding box center [961, 422] width 71 height 25
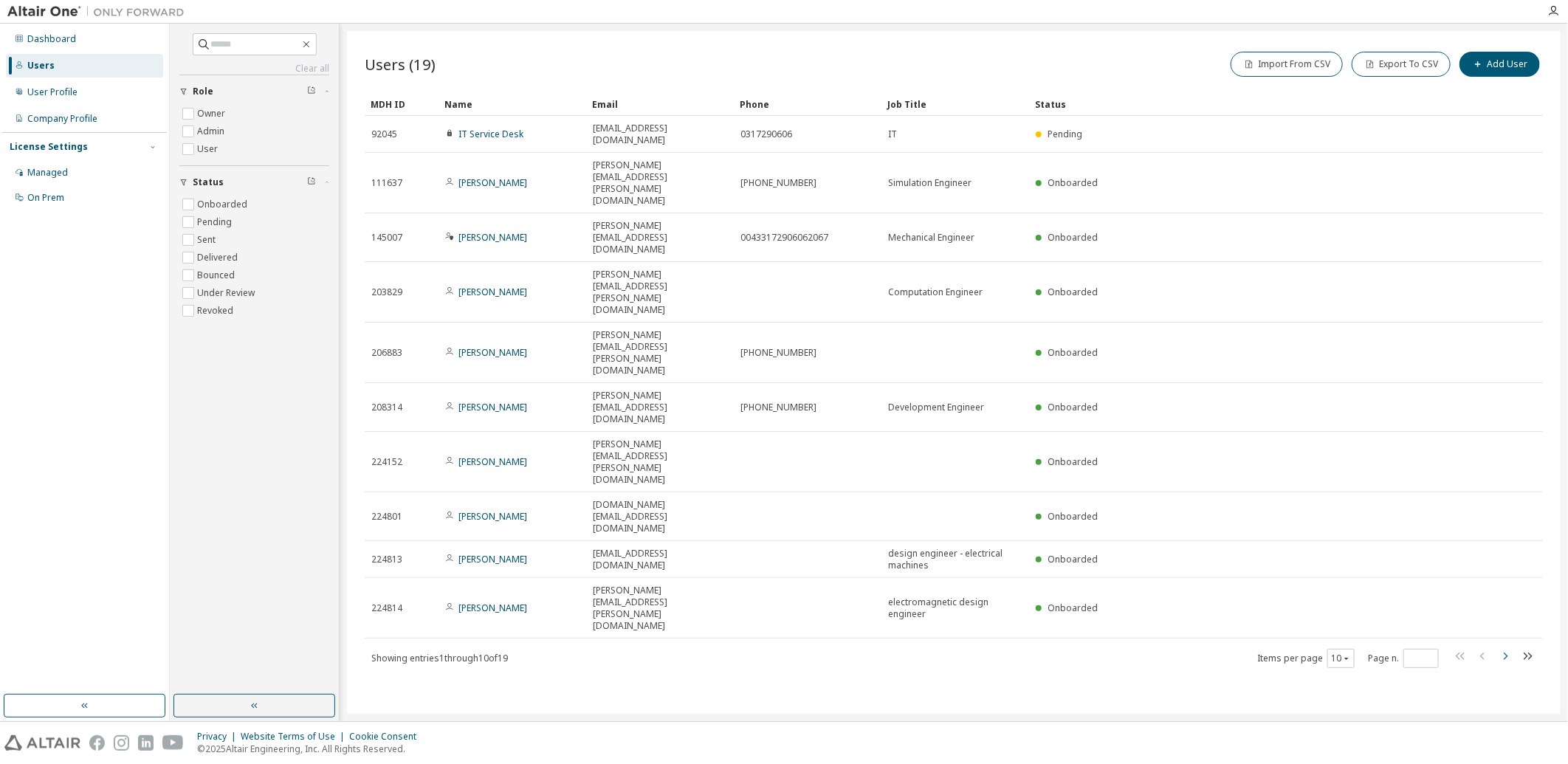
click at [1505, 648] on icon "button" at bounding box center [1505, 656] width 17 height 17
type input "*"
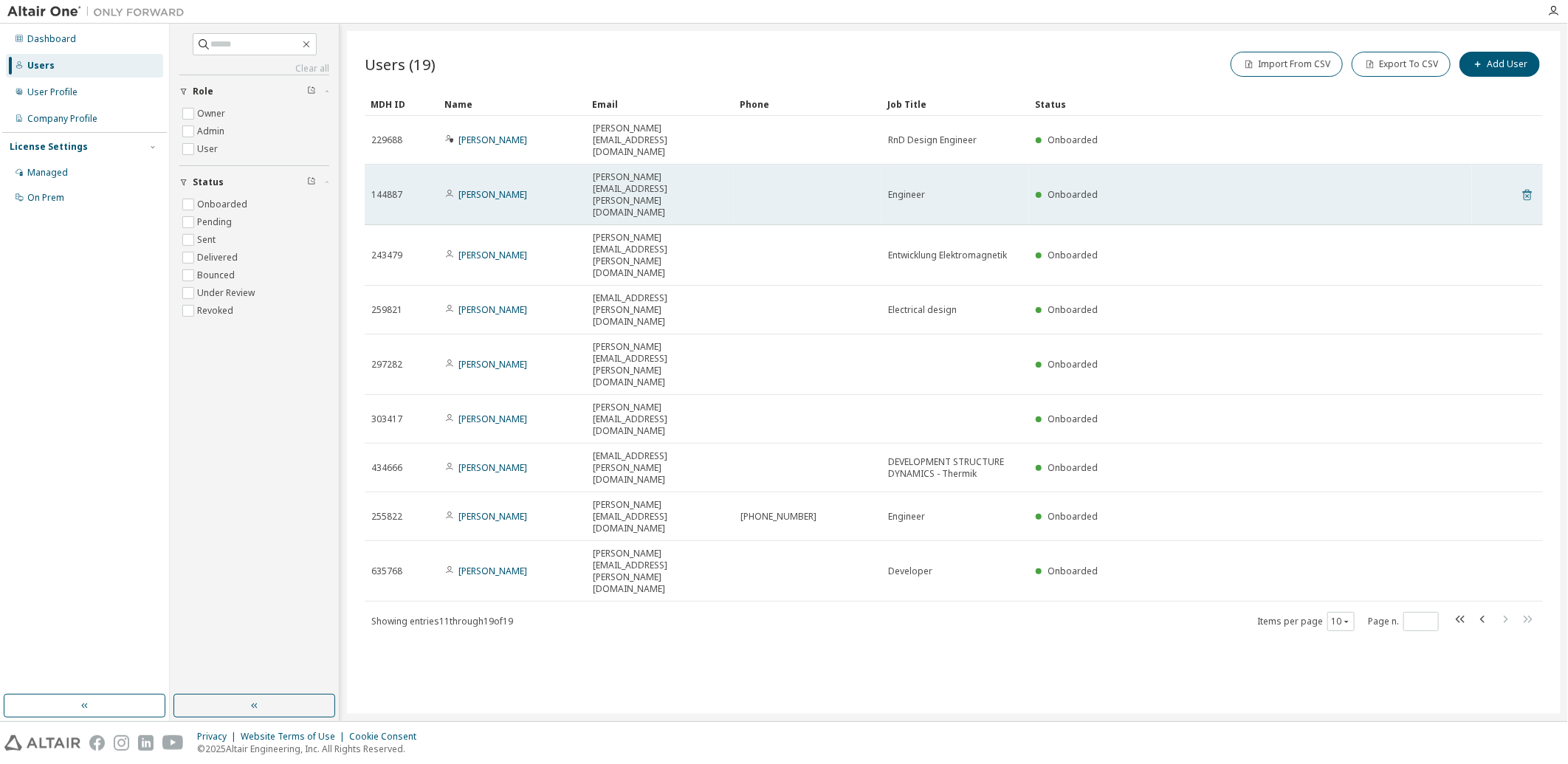
click at [1529, 186] on icon at bounding box center [1527, 194] width 14 height 17
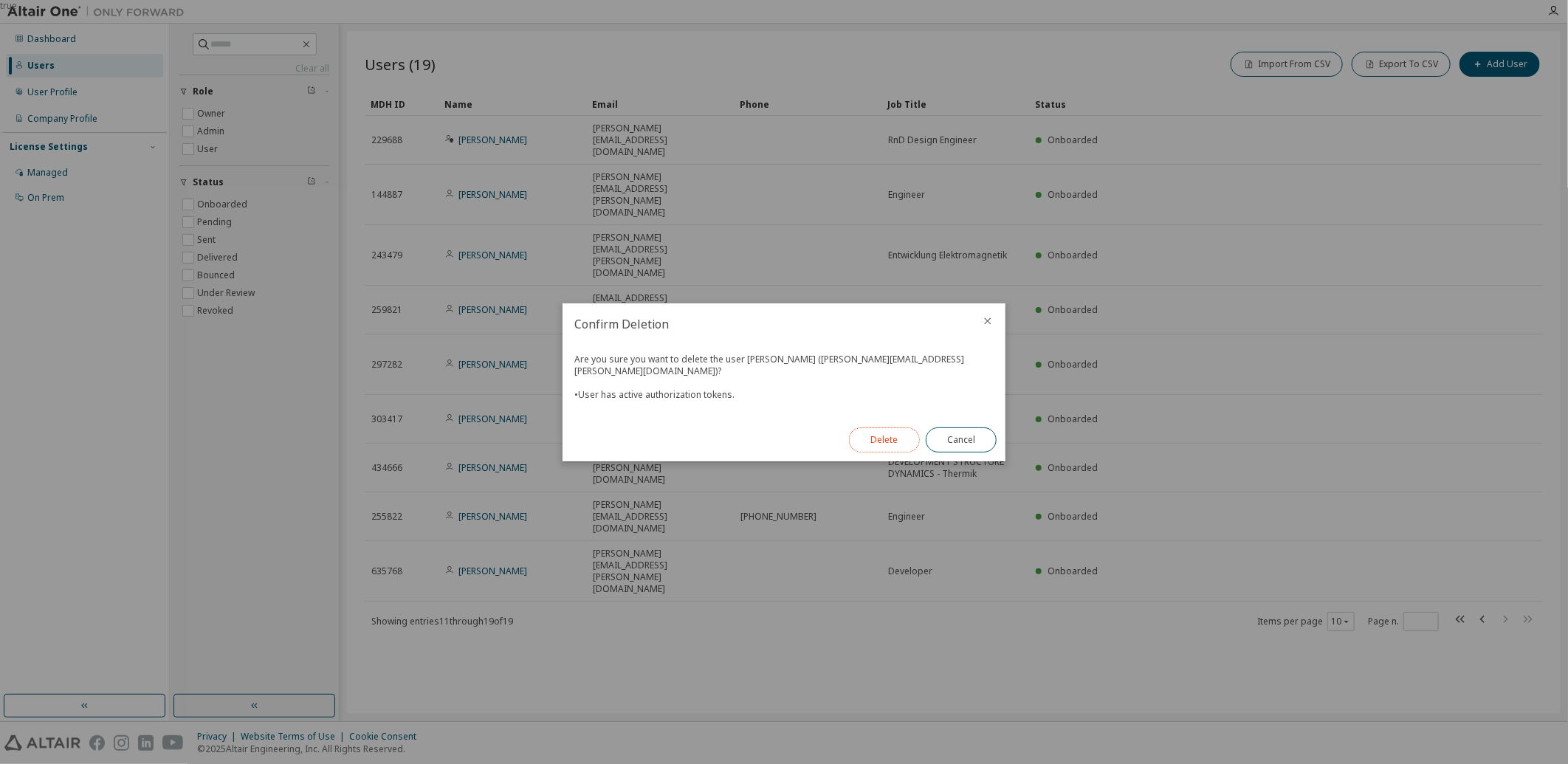
click at [886, 438] on button "Delete" at bounding box center [885, 439] width 71 height 25
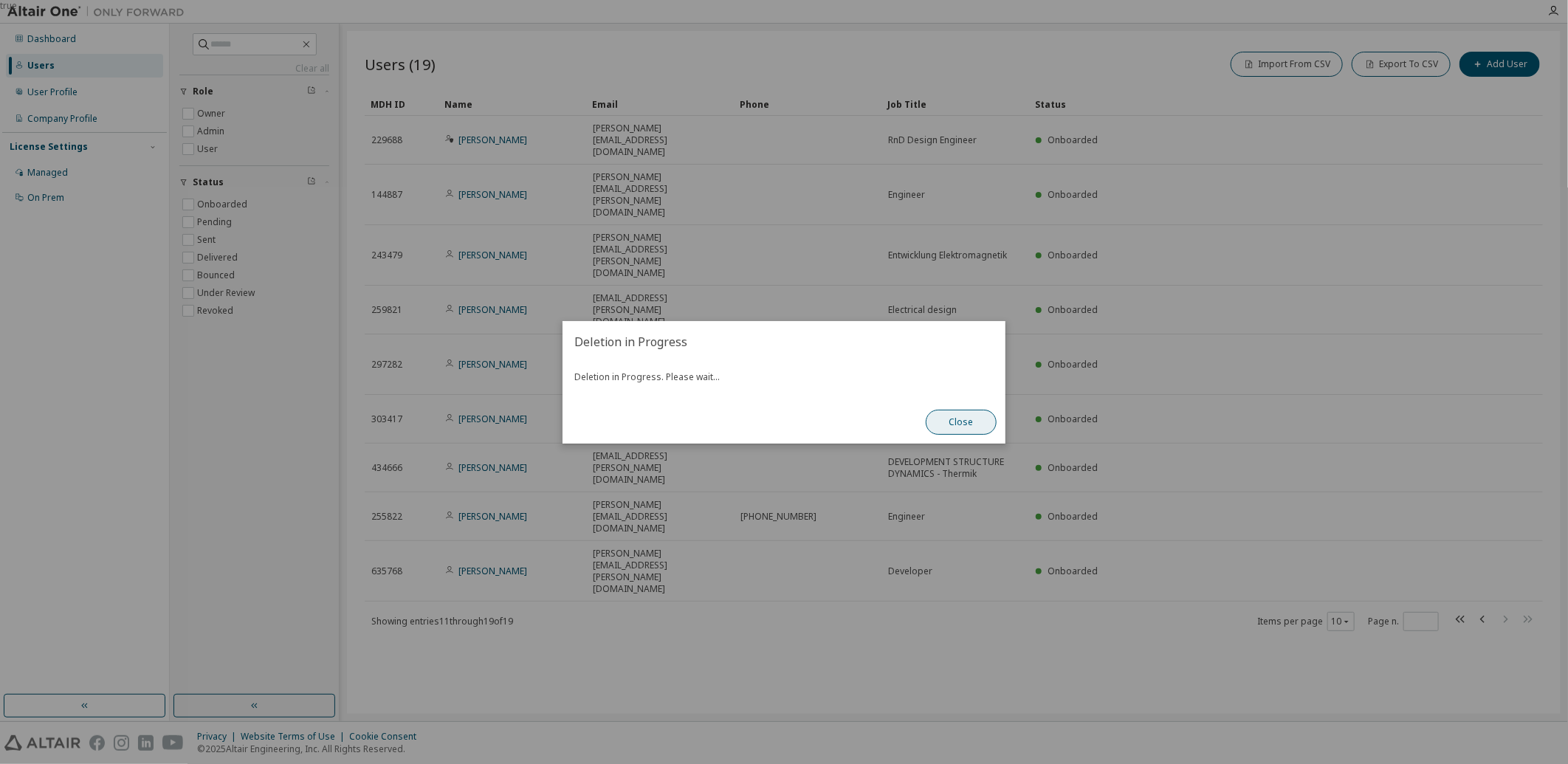
click at [975, 422] on button "Close" at bounding box center [961, 422] width 71 height 25
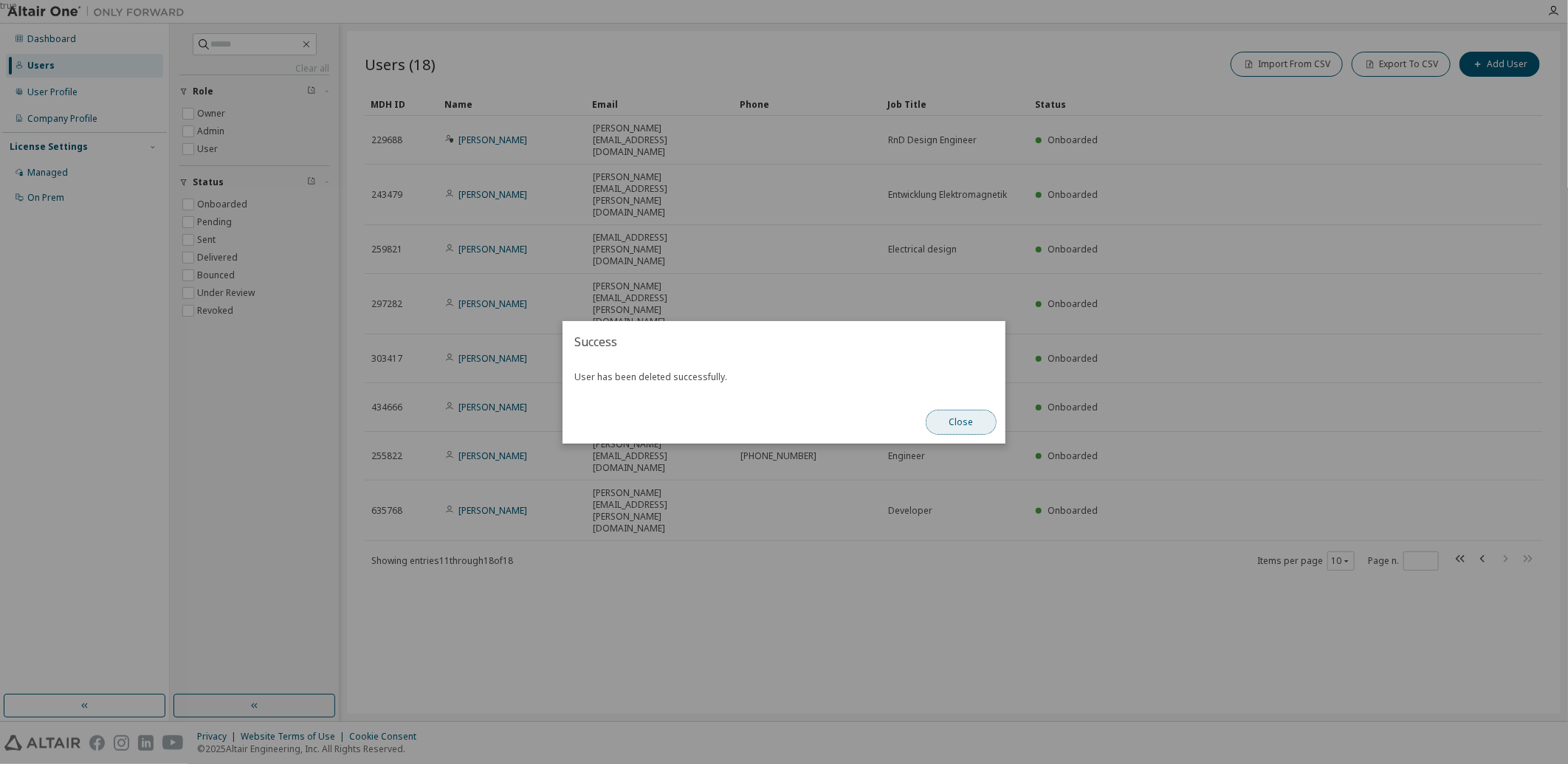
click at [950, 422] on button "Close" at bounding box center [961, 422] width 71 height 25
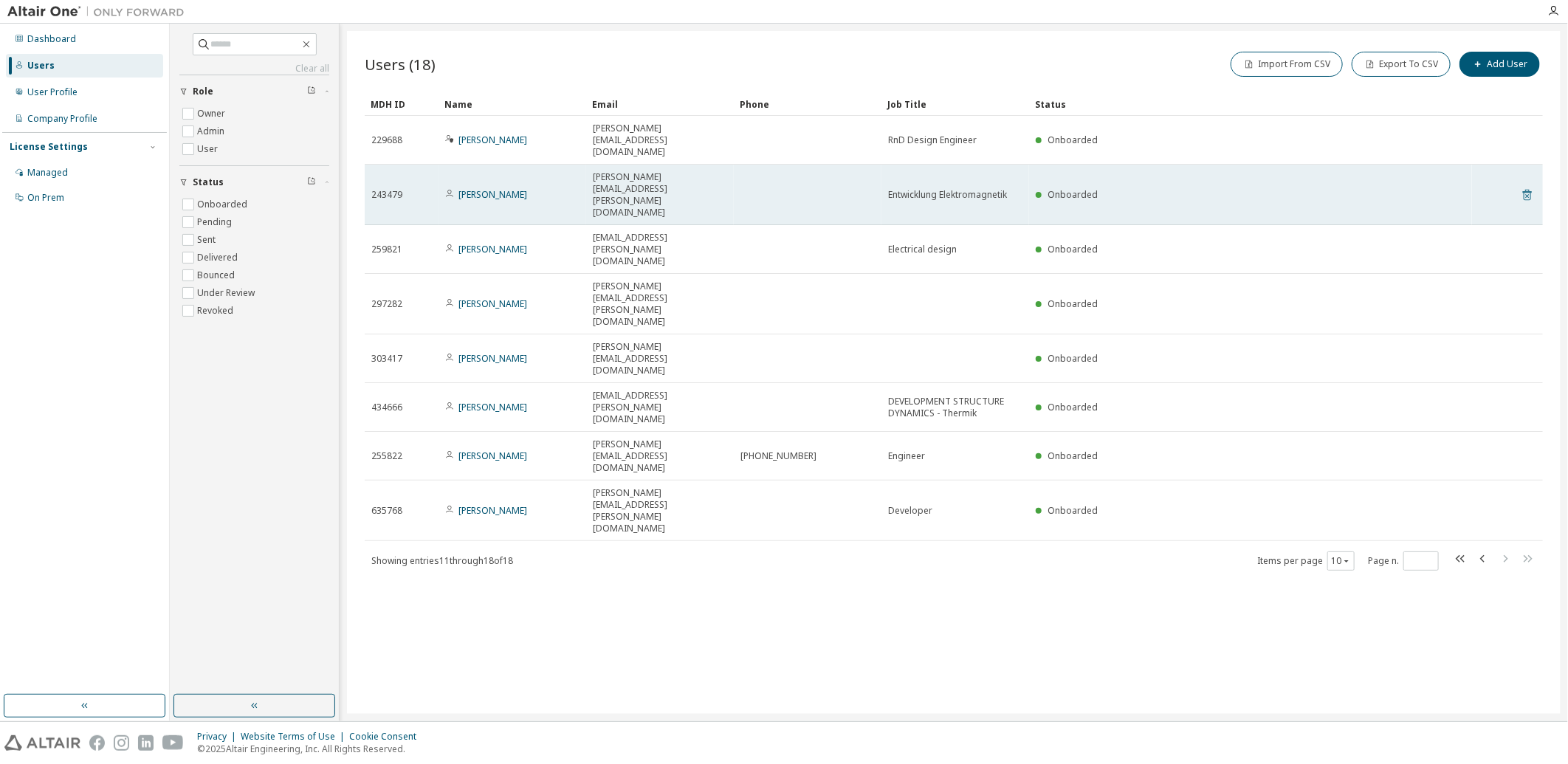
click at [1529, 194] on icon at bounding box center [1526, 196] width 4 height 4
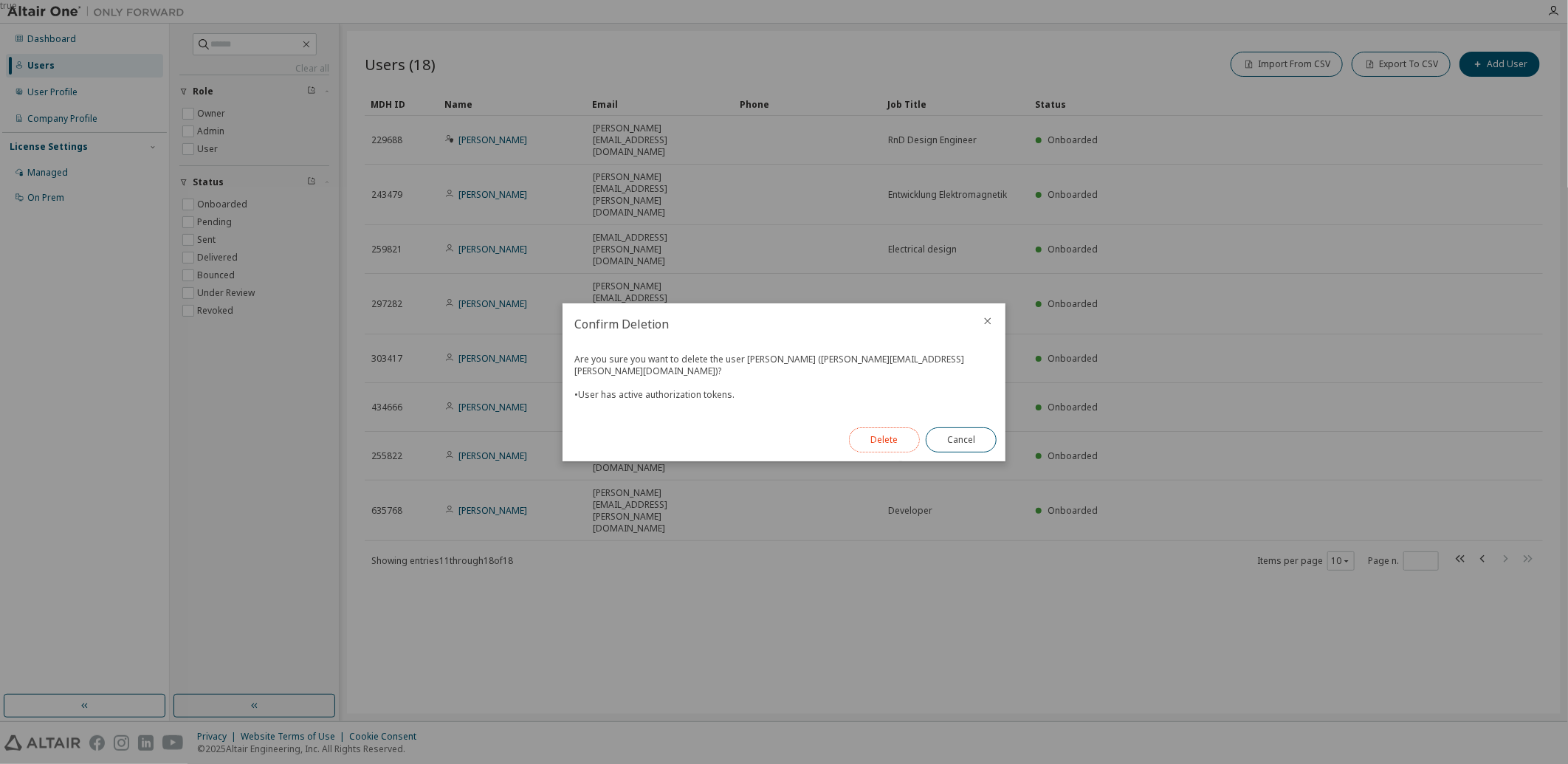
click at [888, 436] on button "Delete" at bounding box center [885, 439] width 71 height 25
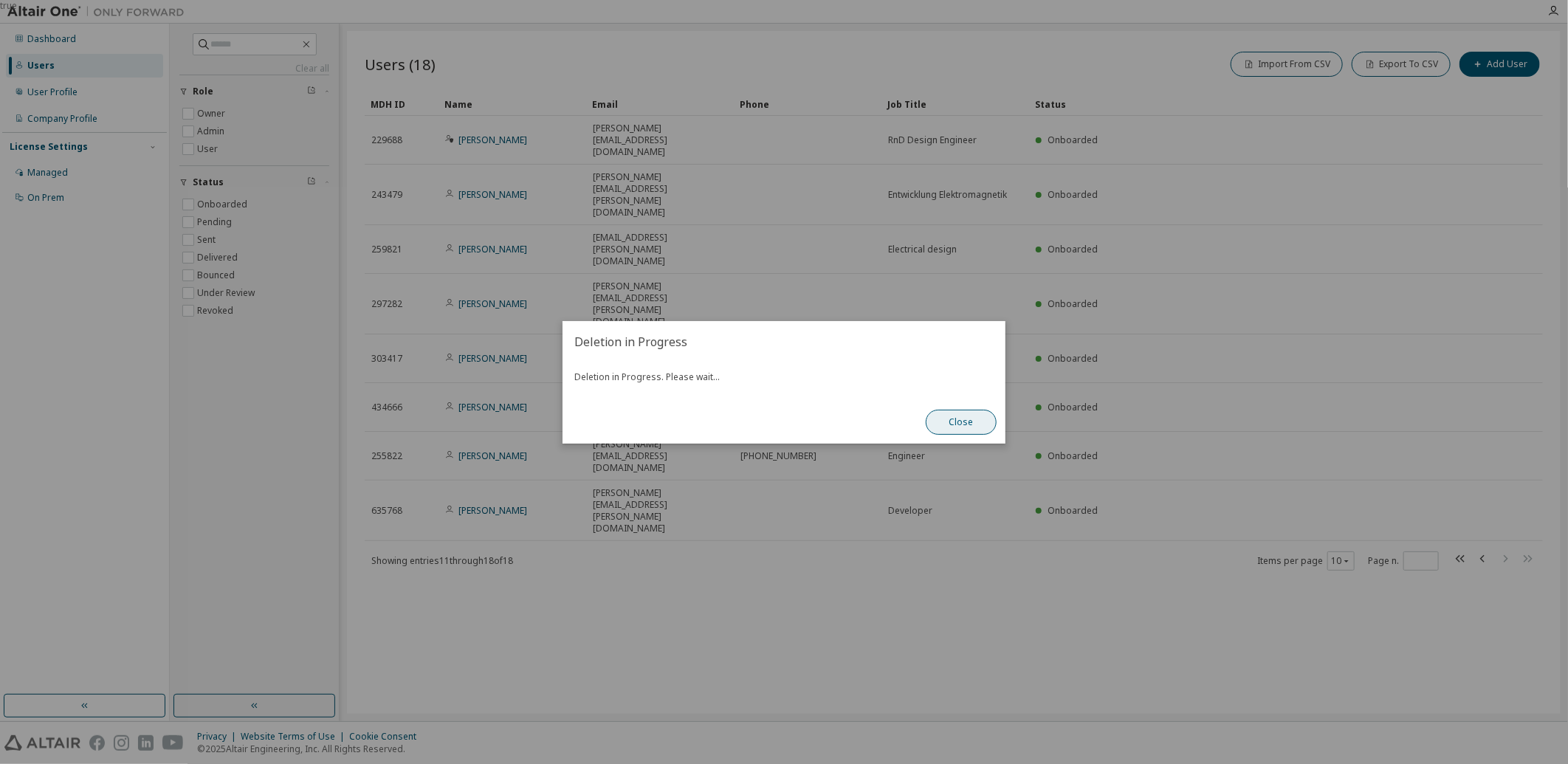
click at [964, 417] on button "Close" at bounding box center [961, 422] width 71 height 25
click at [964, 421] on button "Close" at bounding box center [961, 422] width 71 height 25
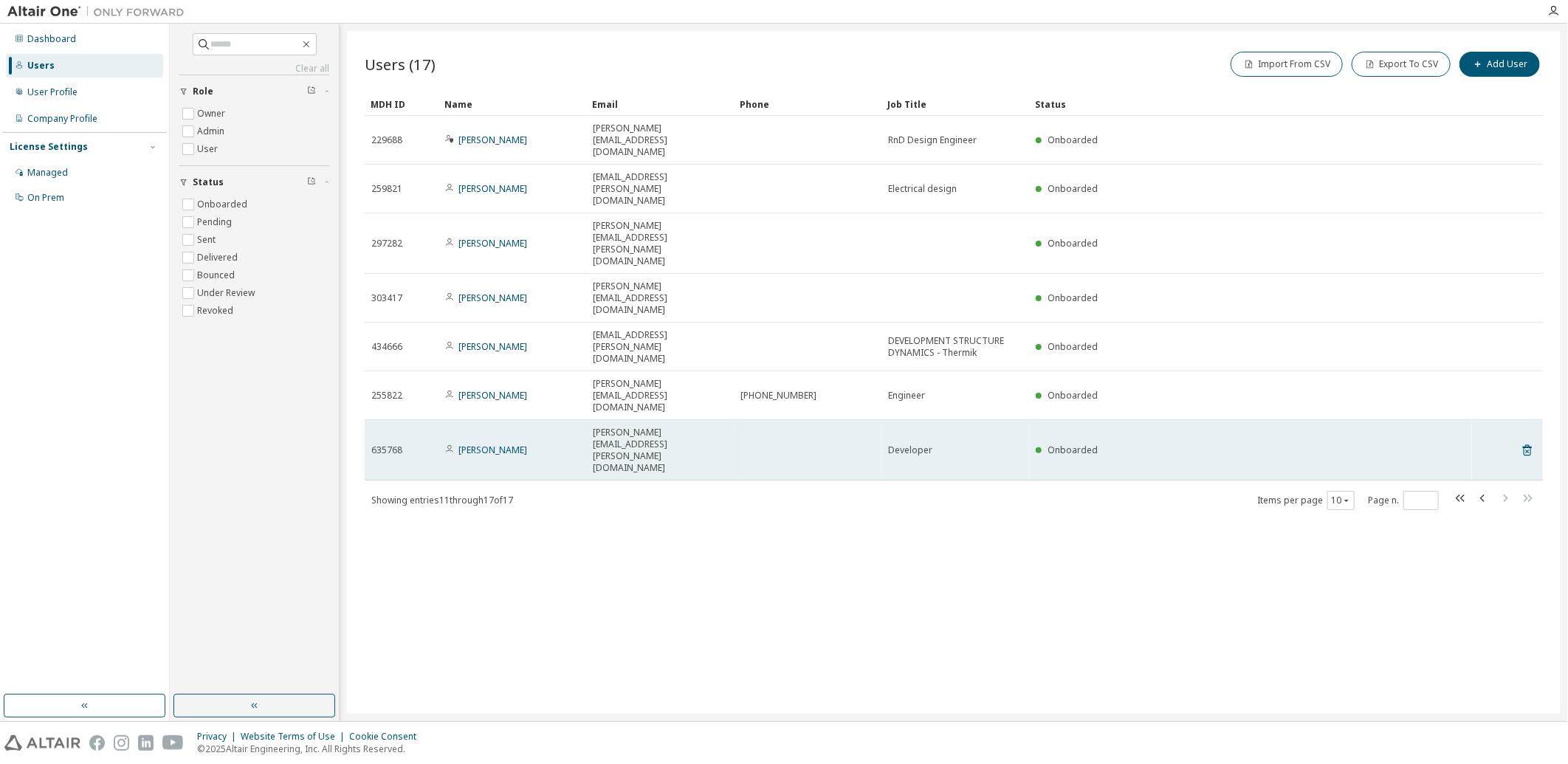
click at [918, 445] on span "Developer" at bounding box center [910, 451] width 45 height 12
click at [491, 444] on link "Peter Szilagyi" at bounding box center [492, 450] width 69 height 13
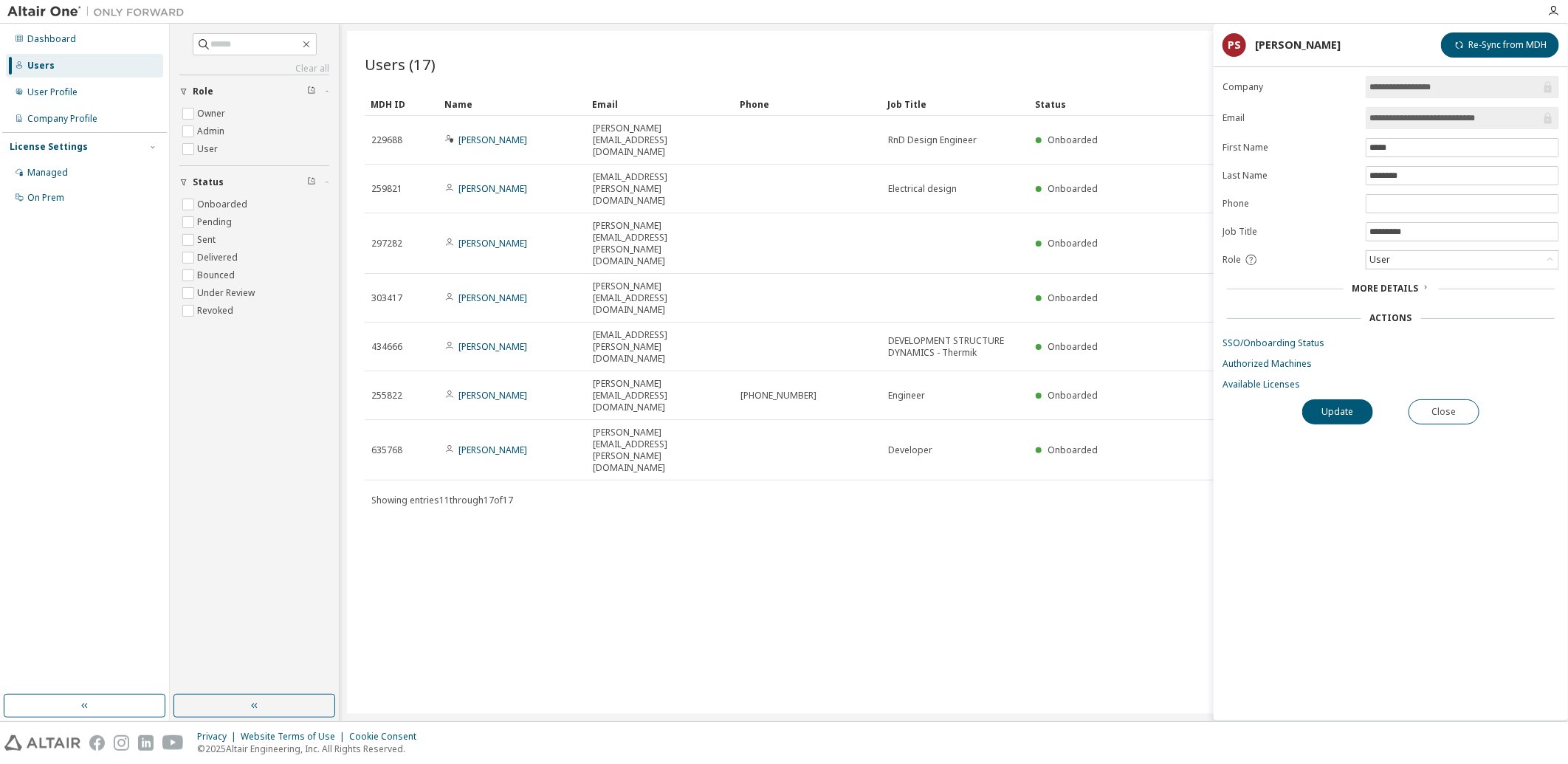
click at [1390, 288] on span "More Details" at bounding box center [1385, 288] width 66 height 13
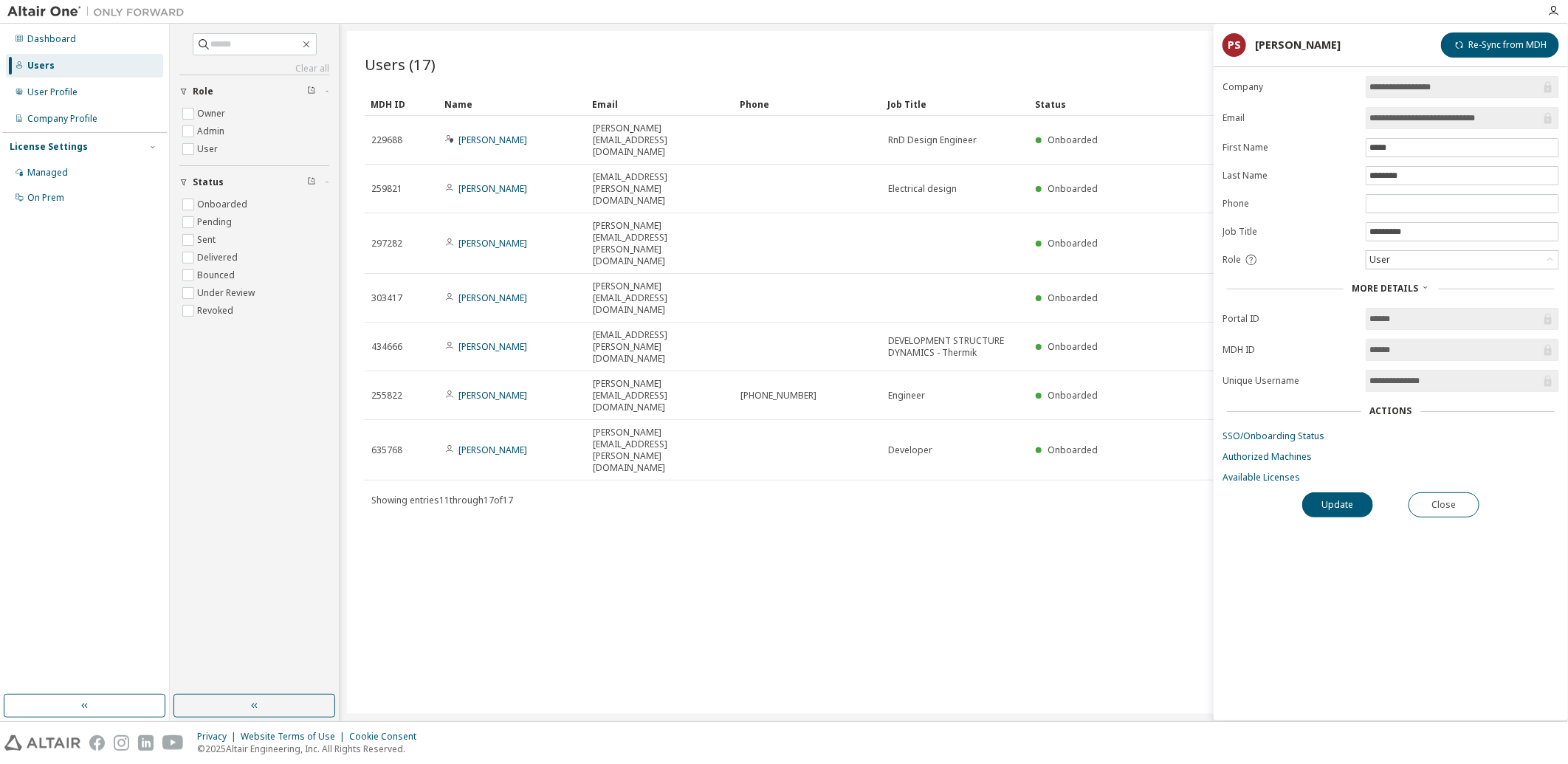
click at [1399, 414] on div "Actions" at bounding box center [1391, 411] width 42 height 12
click at [1290, 457] on link "Authorized Machines" at bounding box center [1391, 457] width 337 height 12
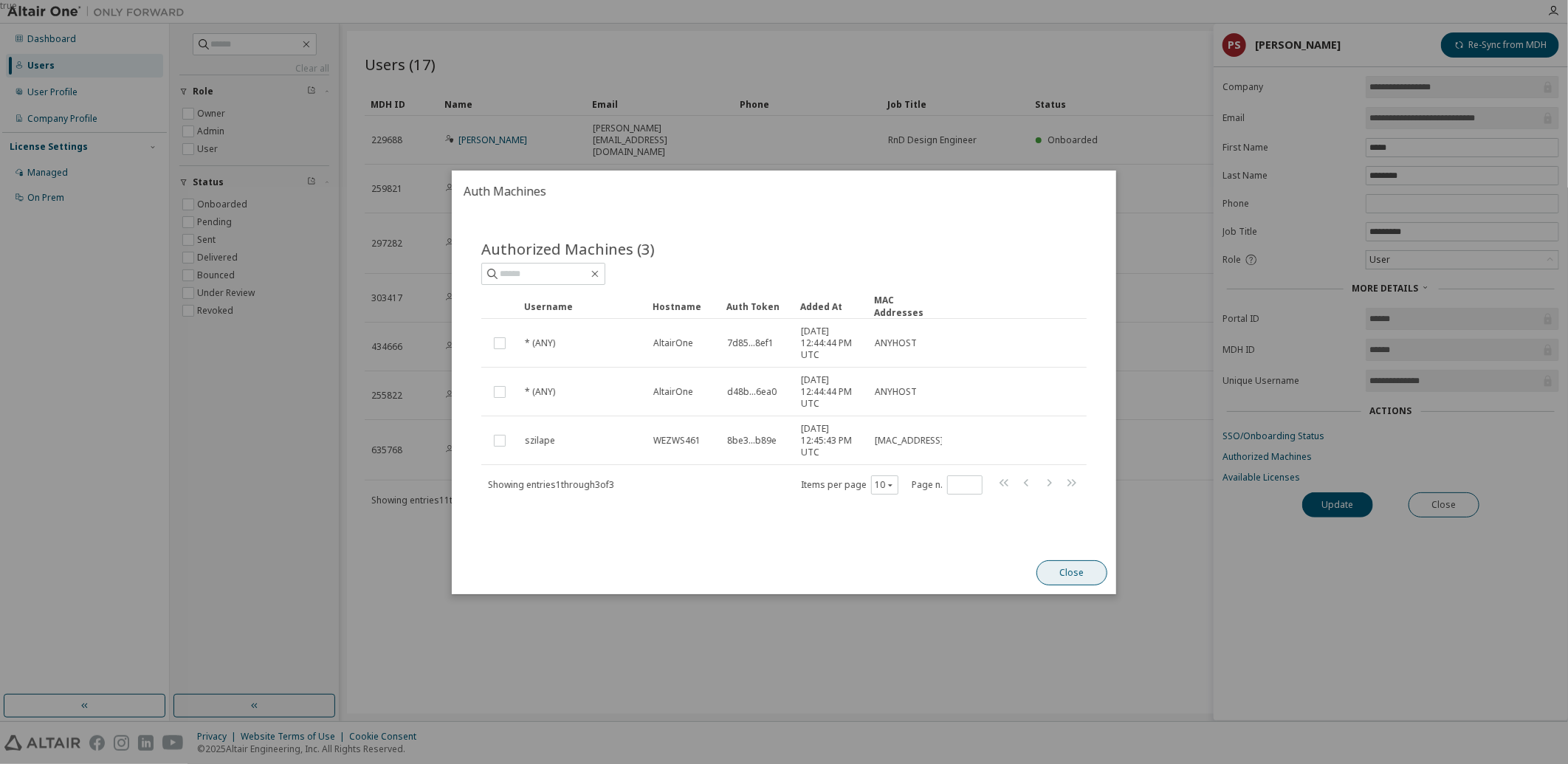
click at [1064, 568] on button "Close" at bounding box center [1072, 572] width 71 height 25
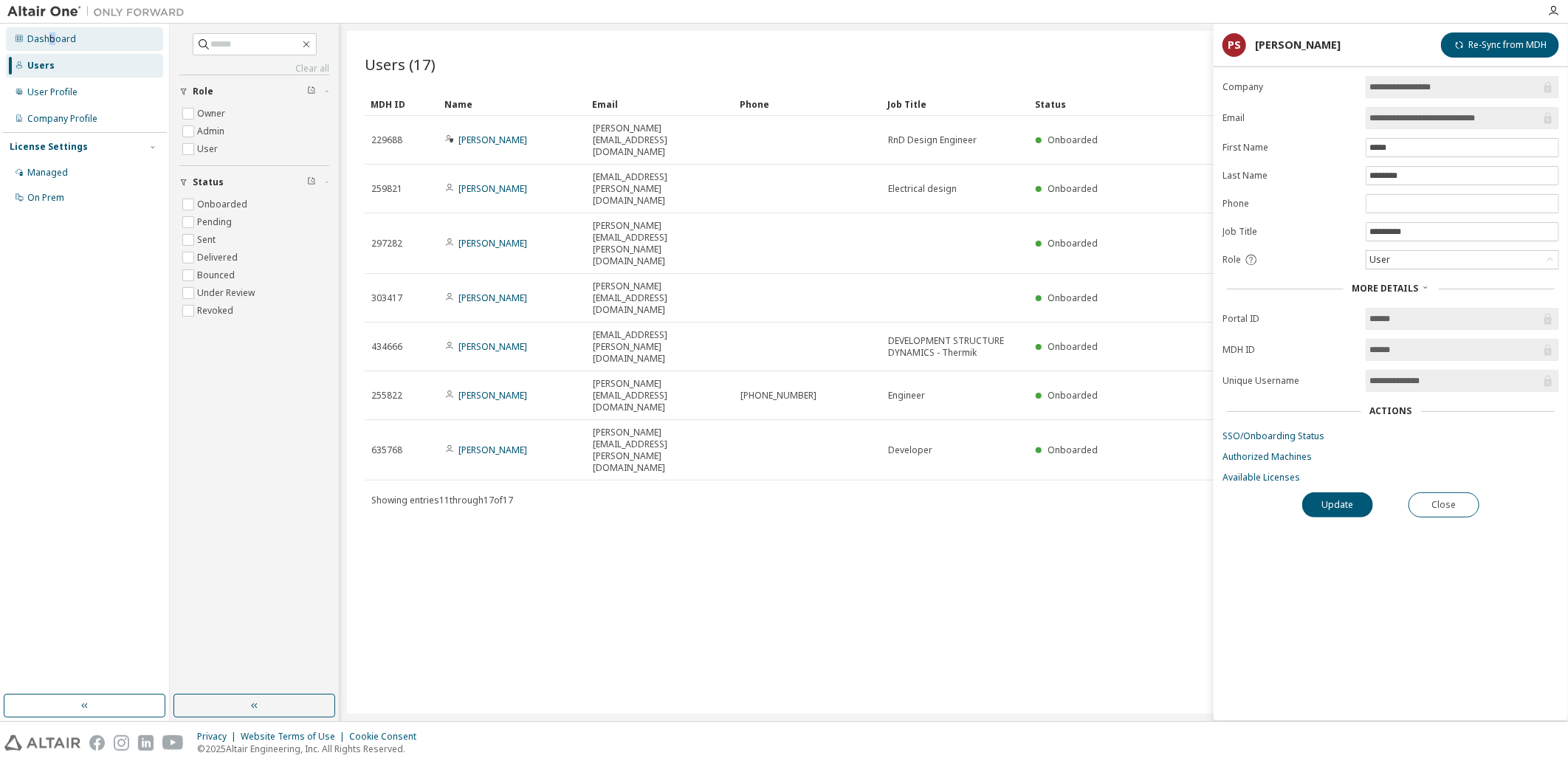
click at [50, 35] on div "Dashboard" at bounding box center [51, 39] width 49 height 12
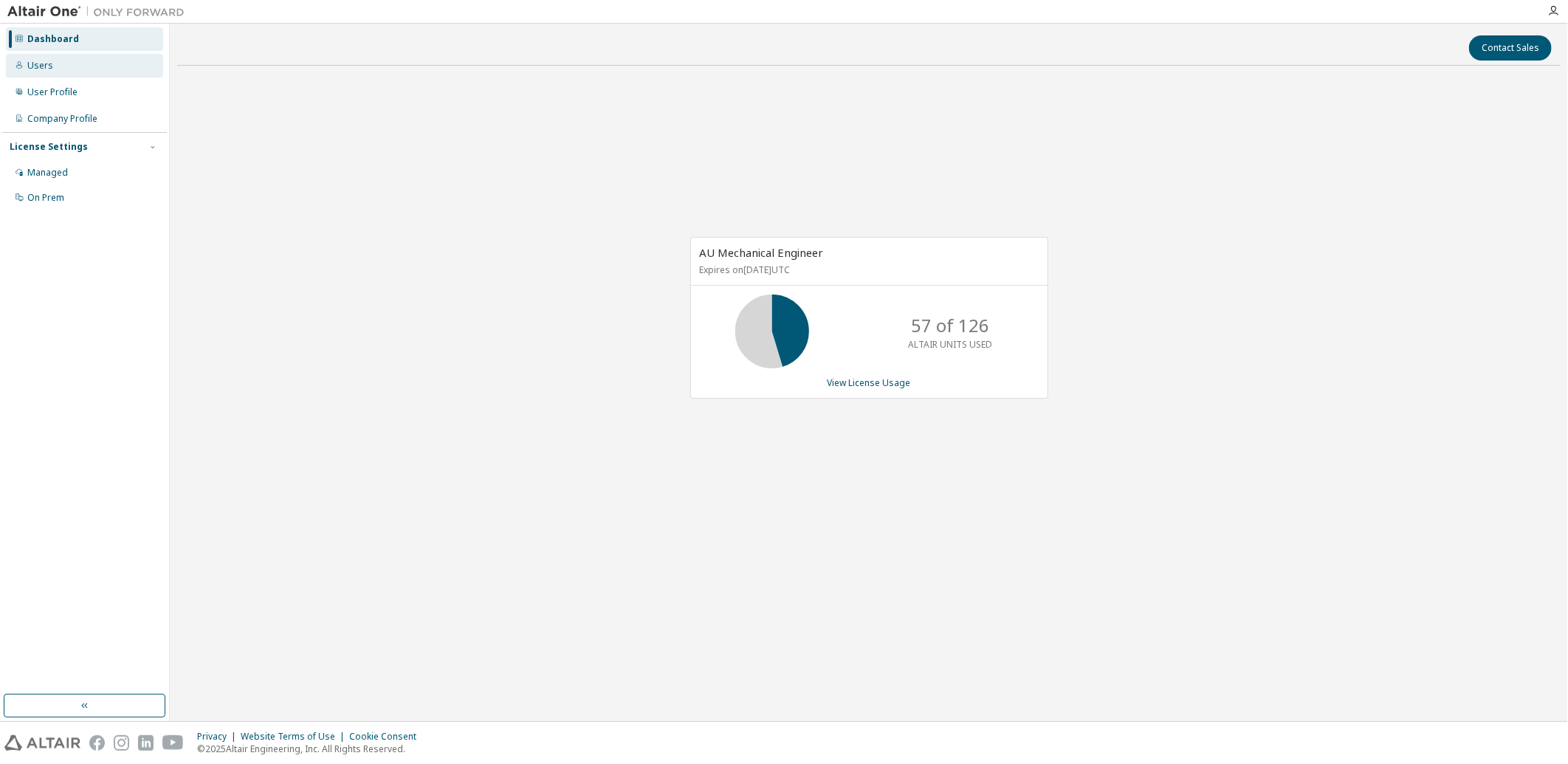
click at [46, 66] on div "Users" at bounding box center [40, 66] width 26 height 12
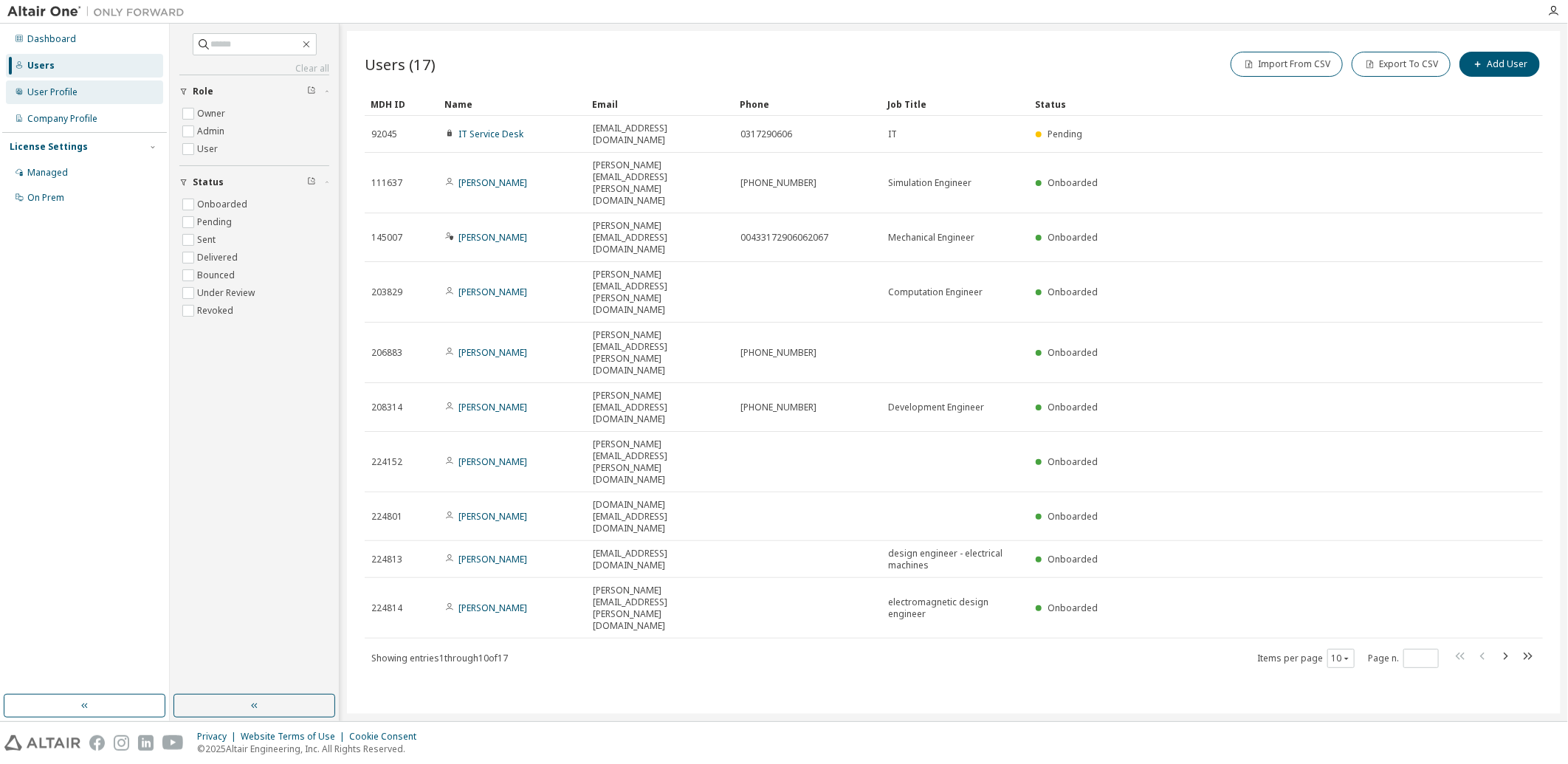
click at [46, 96] on div "User Profile" at bounding box center [52, 92] width 50 height 12
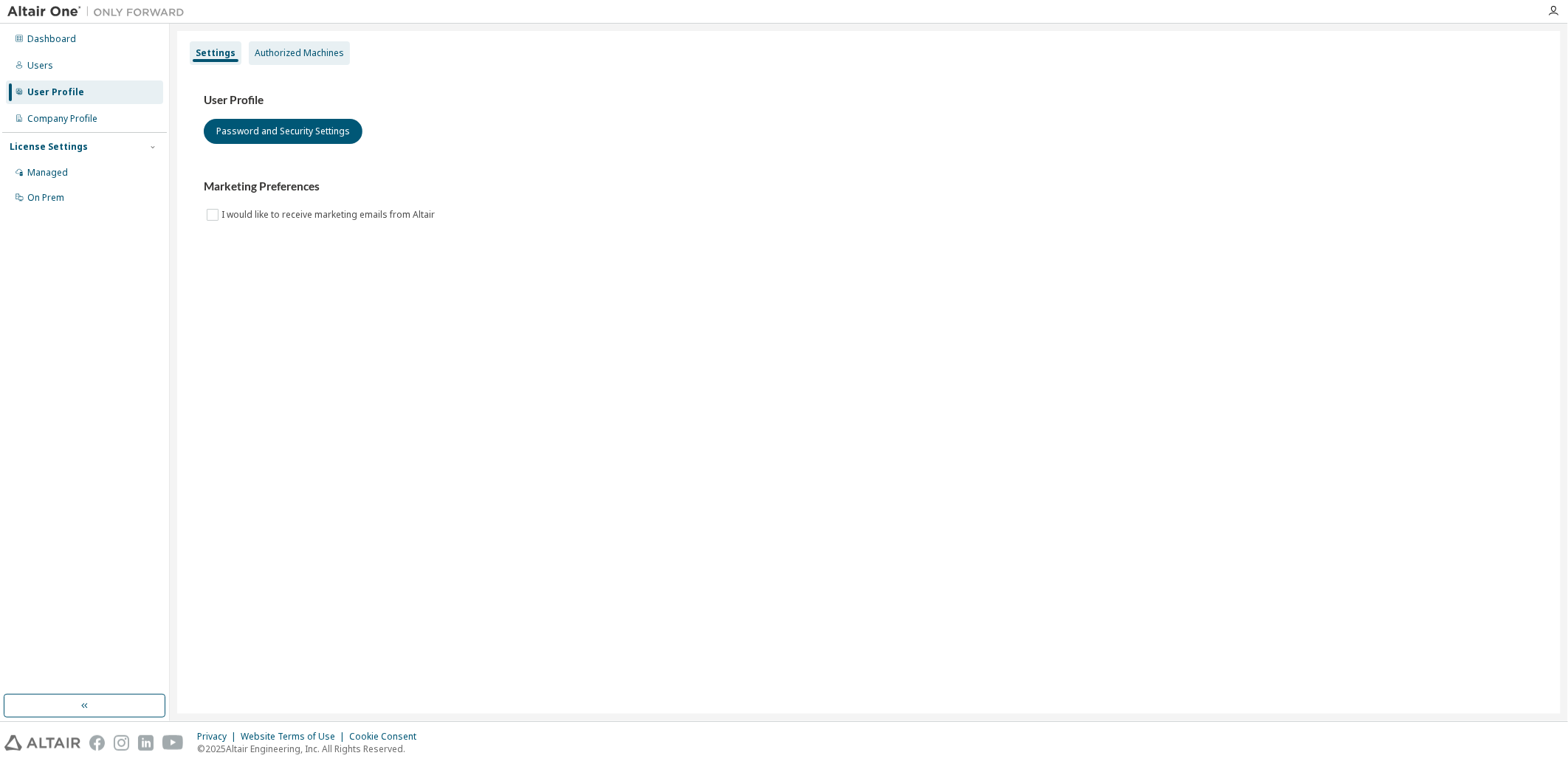
click at [275, 51] on div "Authorized Machines" at bounding box center [299, 54] width 89 height 12
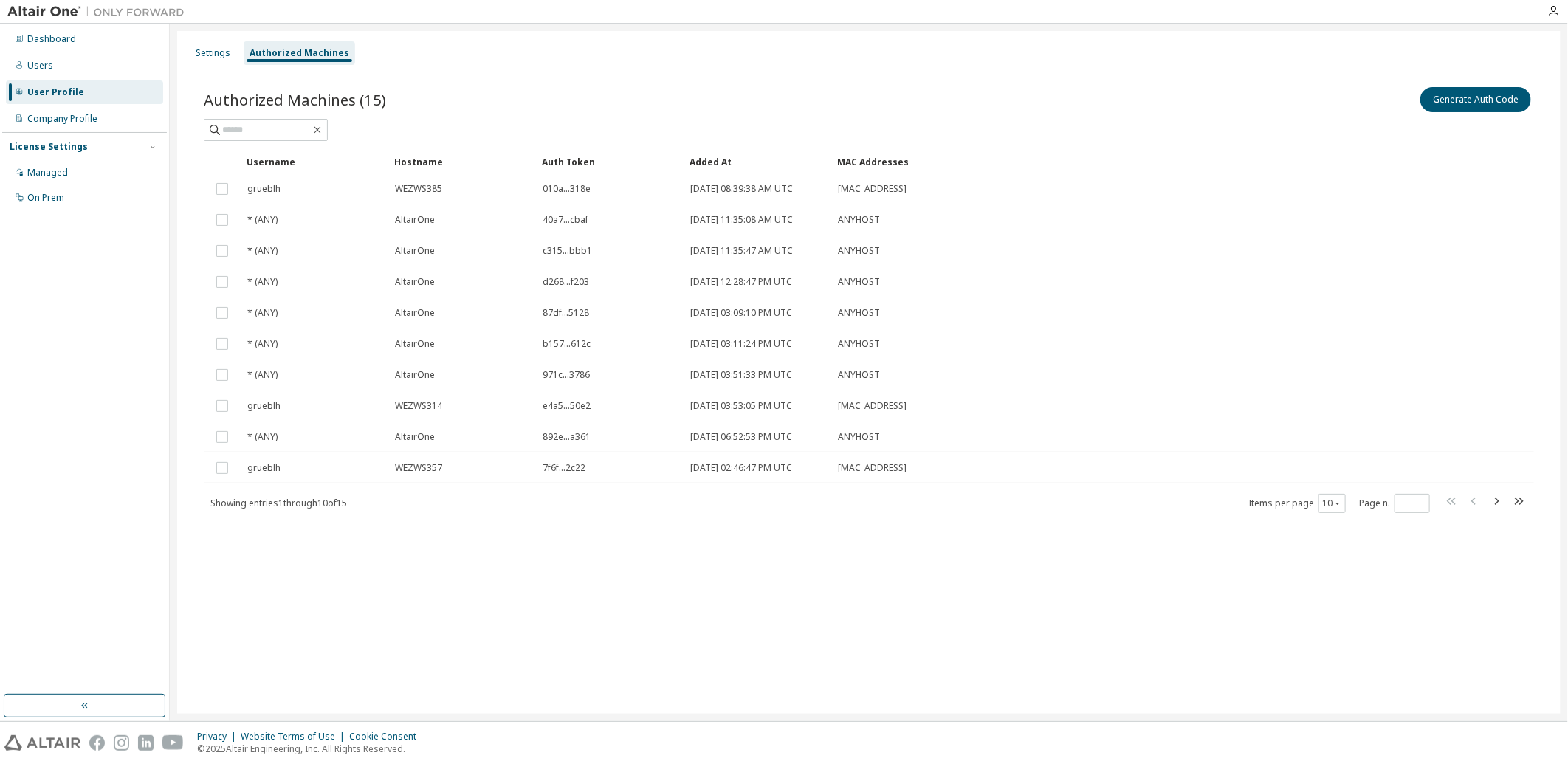
click at [64, 94] on div "User Profile" at bounding box center [55, 92] width 57 height 12
click at [67, 119] on div "Company Profile" at bounding box center [62, 119] width 70 height 12
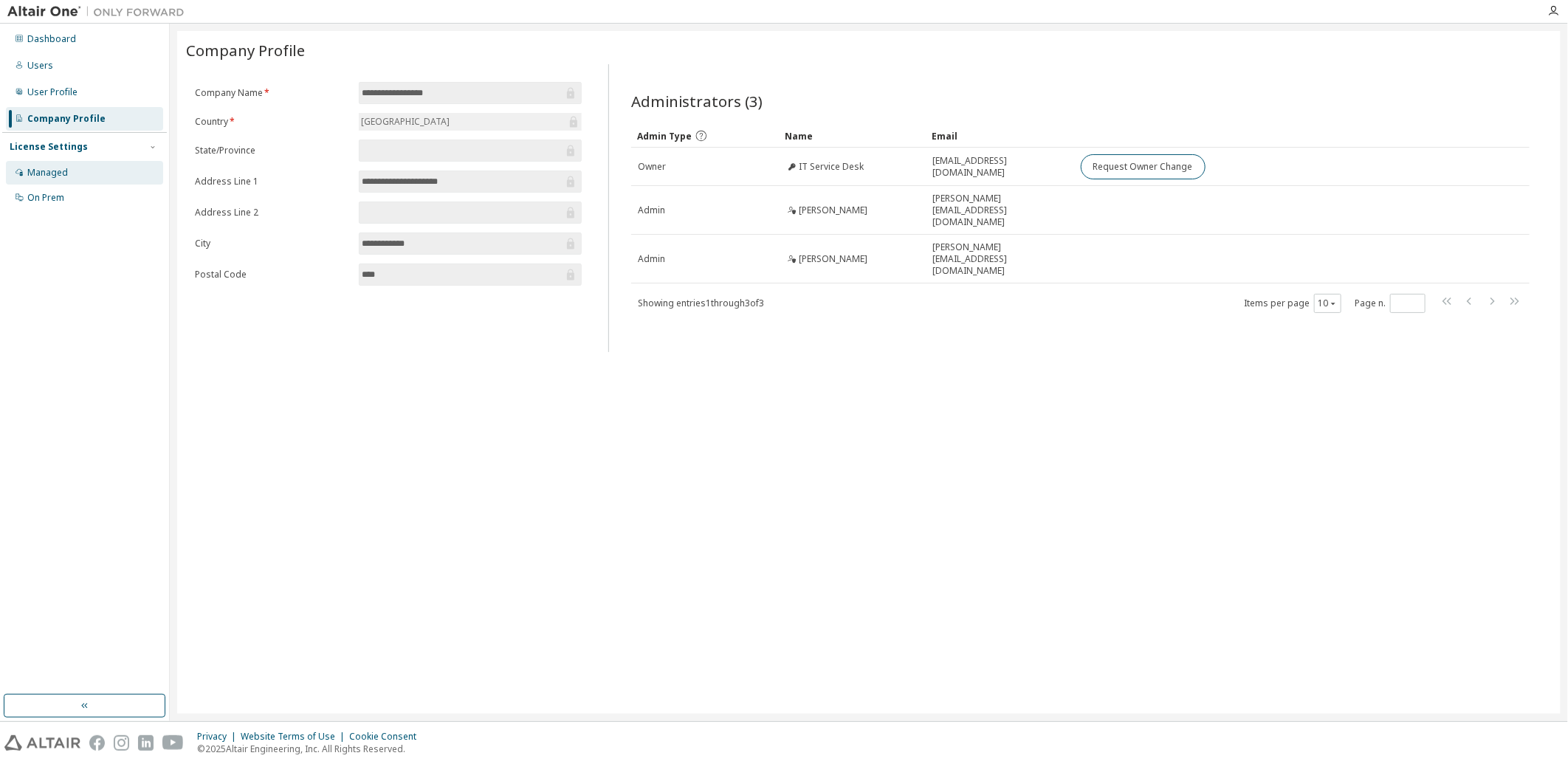
click at [50, 172] on div "Managed" at bounding box center [48, 173] width 41 height 12
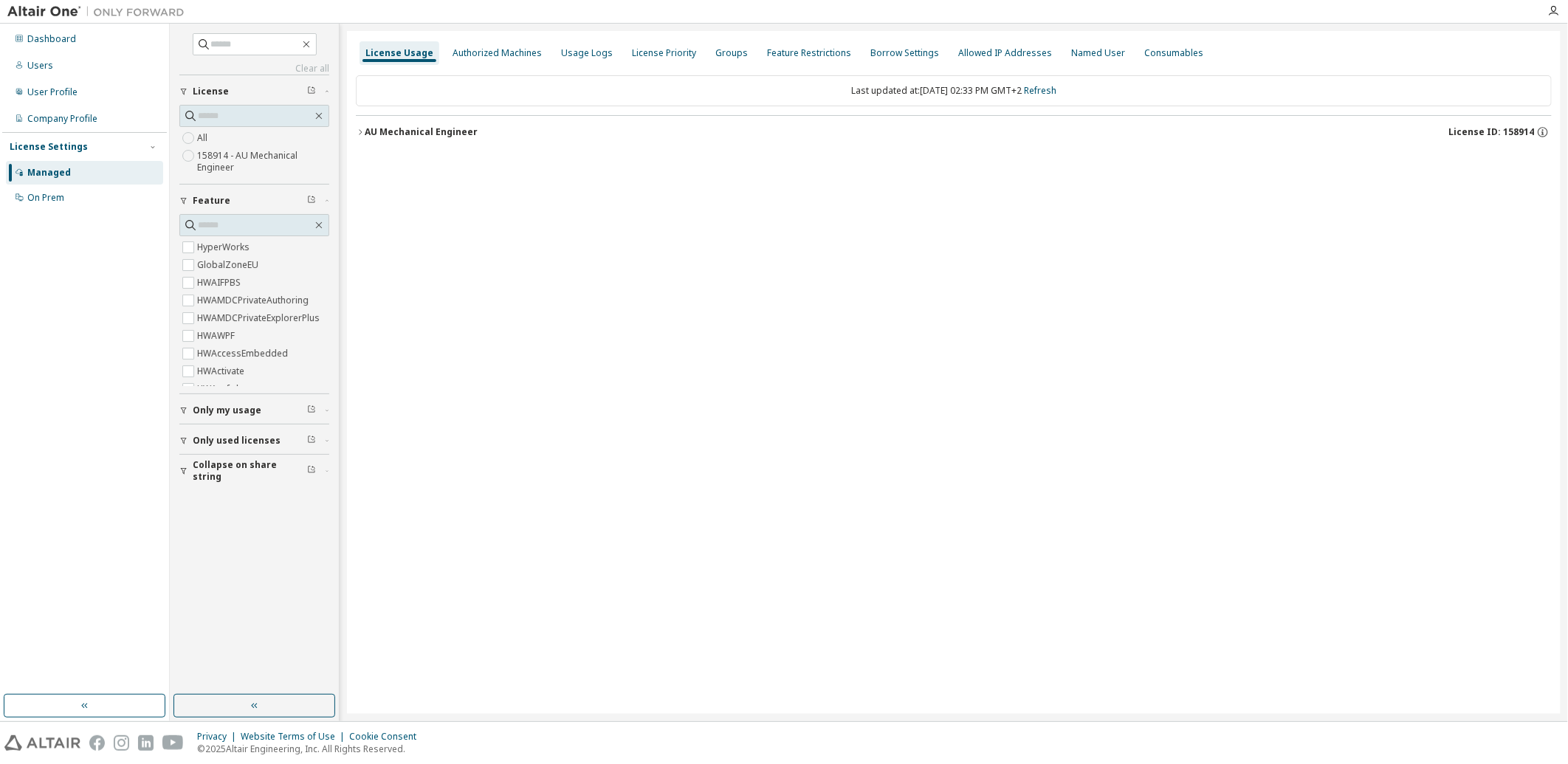
click at [414, 127] on div "AU Mechanical Engineer" at bounding box center [421, 132] width 113 height 12
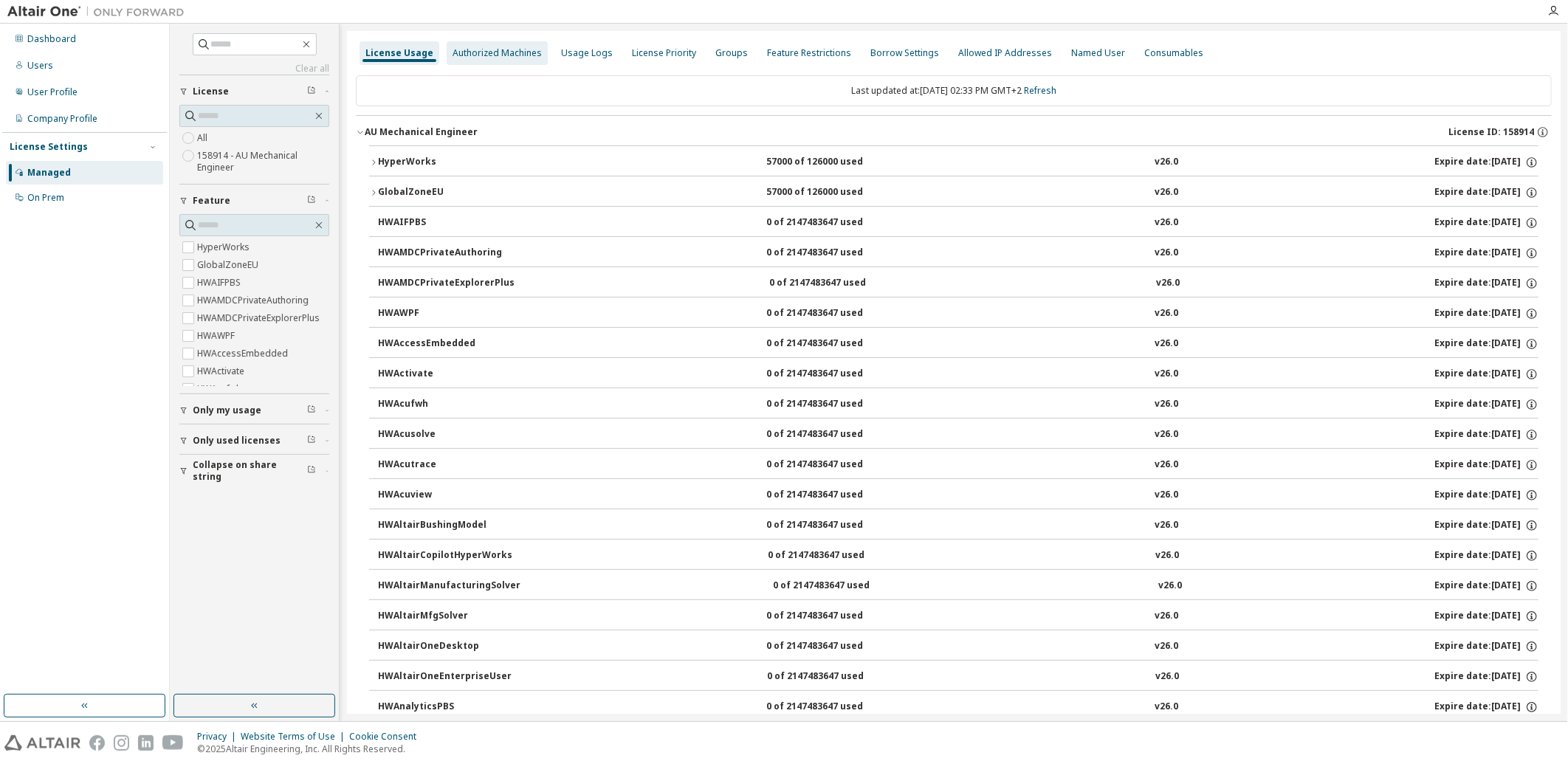
click at [499, 52] on div "Authorized Machines" at bounding box center [497, 54] width 89 height 12
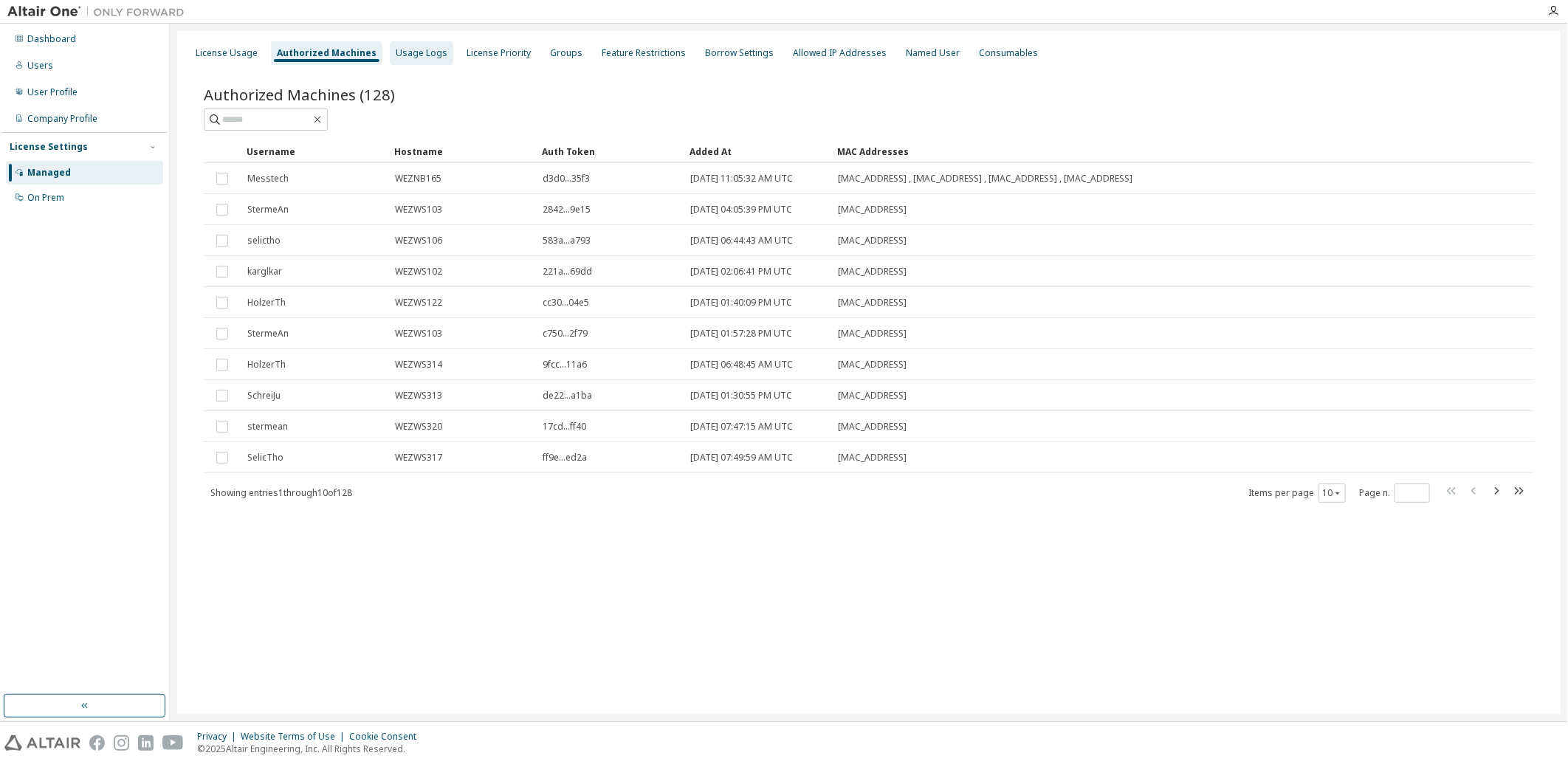
click at [417, 54] on div "Usage Logs" at bounding box center [421, 54] width 51 height 12
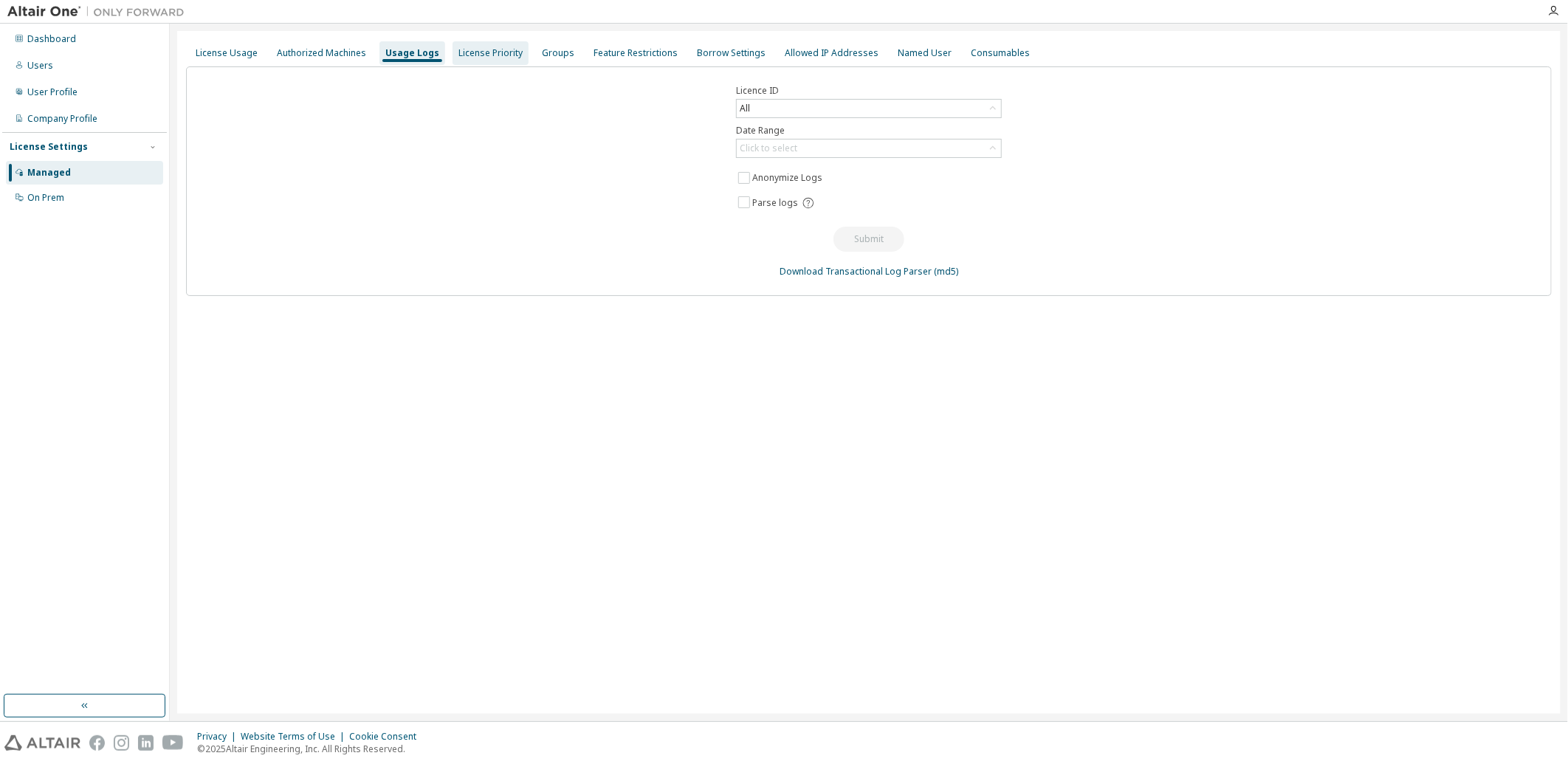
click at [482, 53] on div "License Priority" at bounding box center [490, 54] width 64 height 12
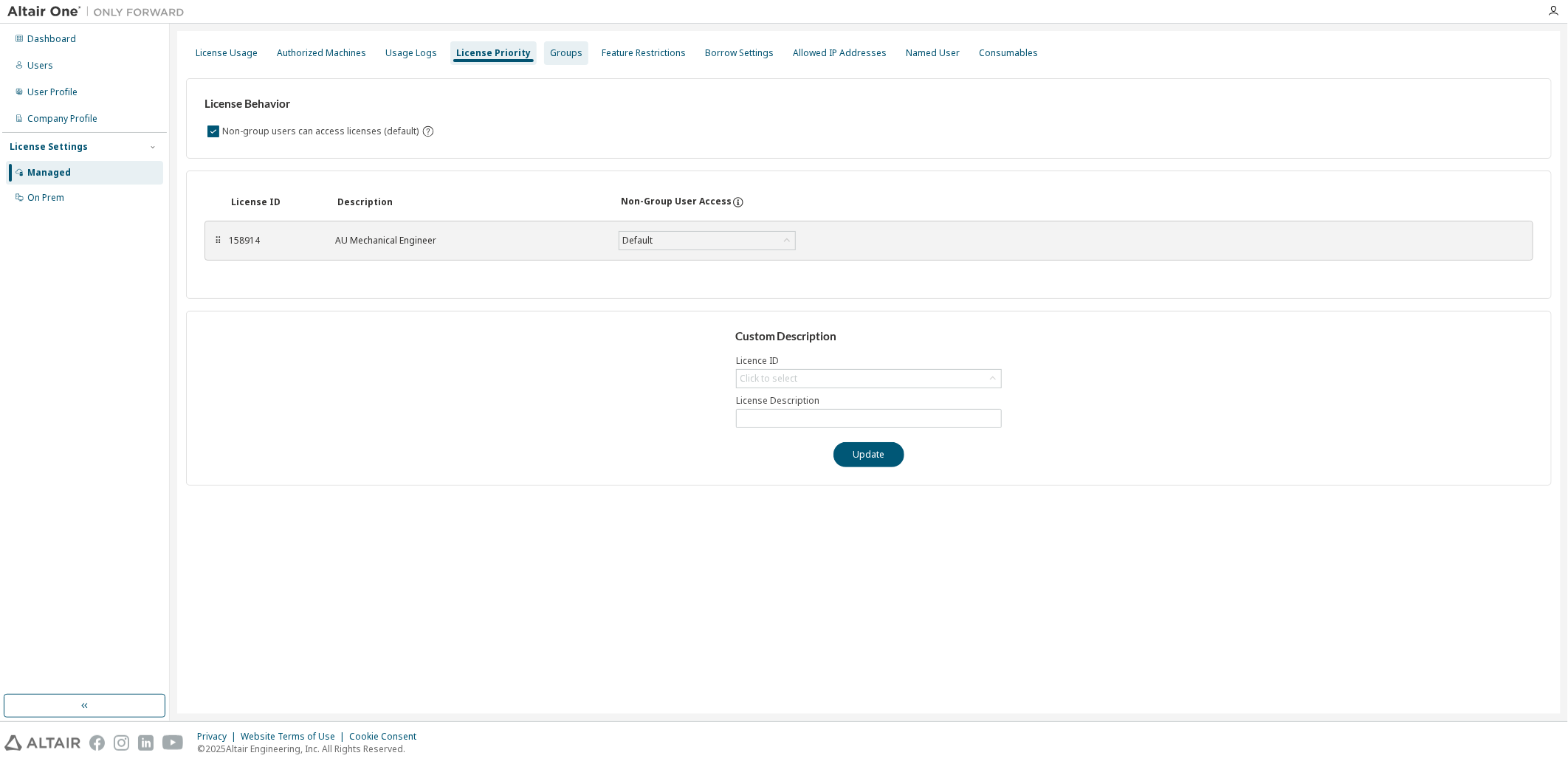
click at [550, 56] on div "Groups" at bounding box center [566, 54] width 32 height 12
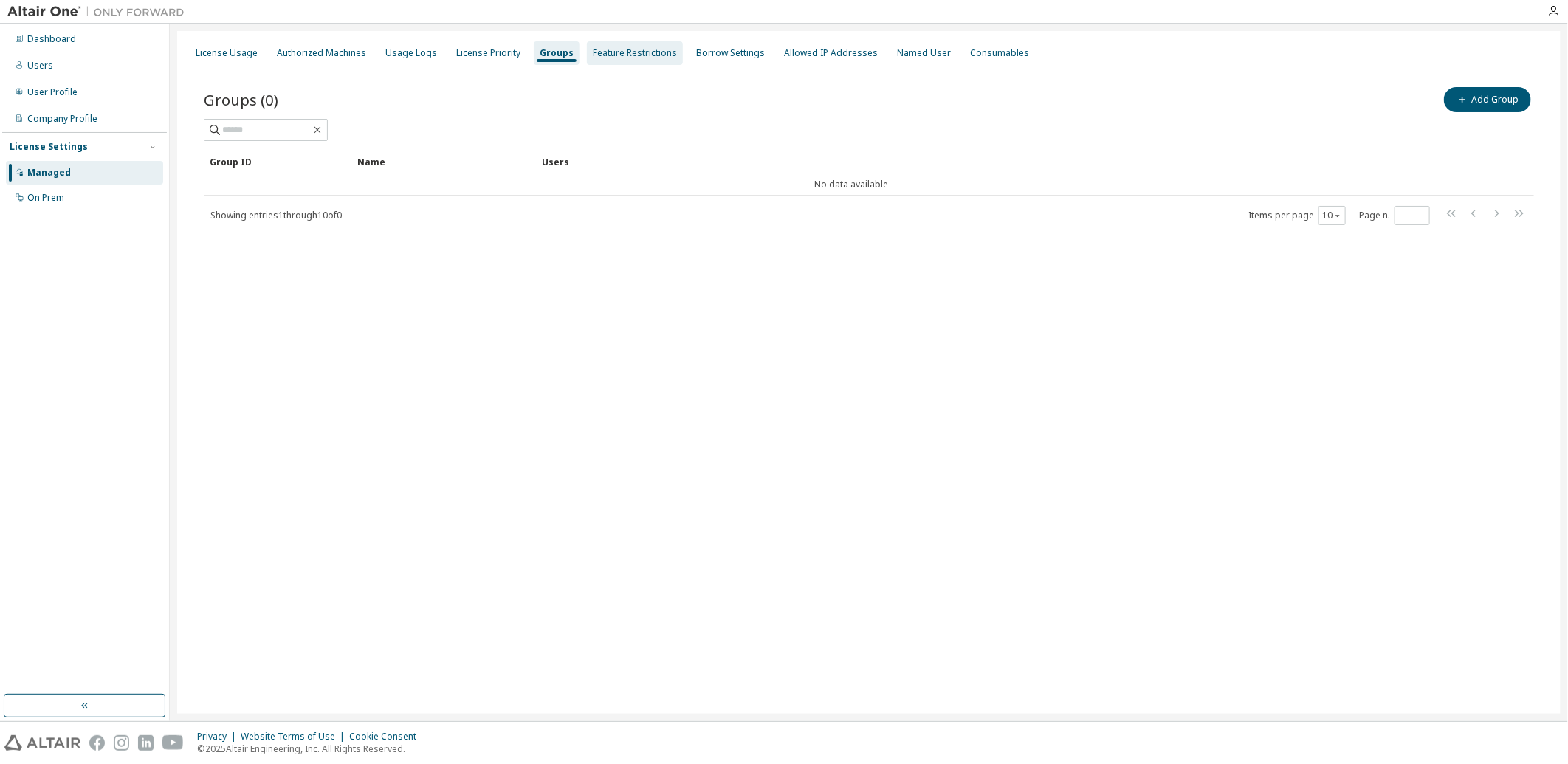
click at [609, 60] on div "Feature Restrictions" at bounding box center [634, 53] width 96 height 23
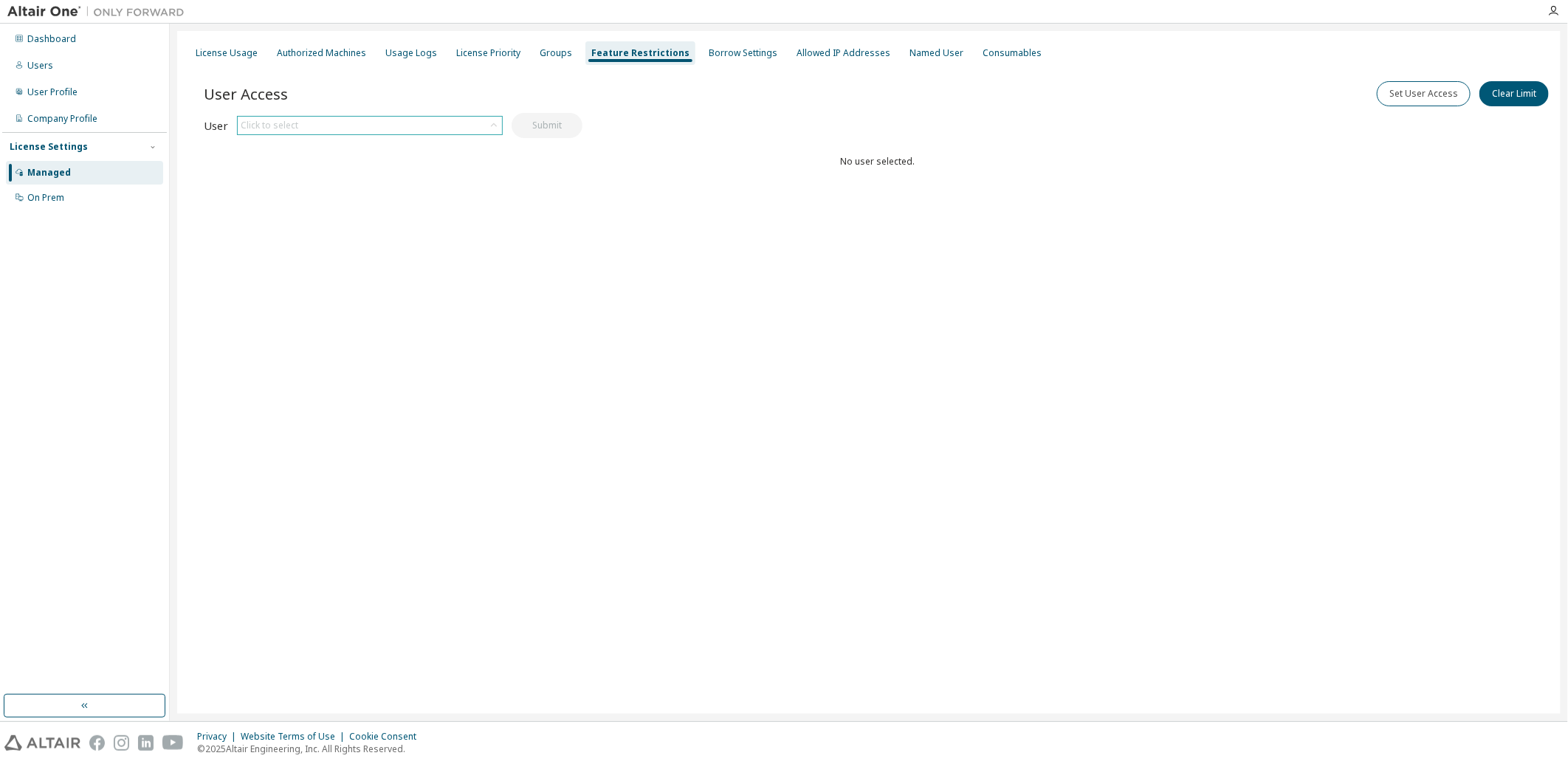
click at [411, 123] on div "Click to select" at bounding box center [370, 125] width 264 height 17
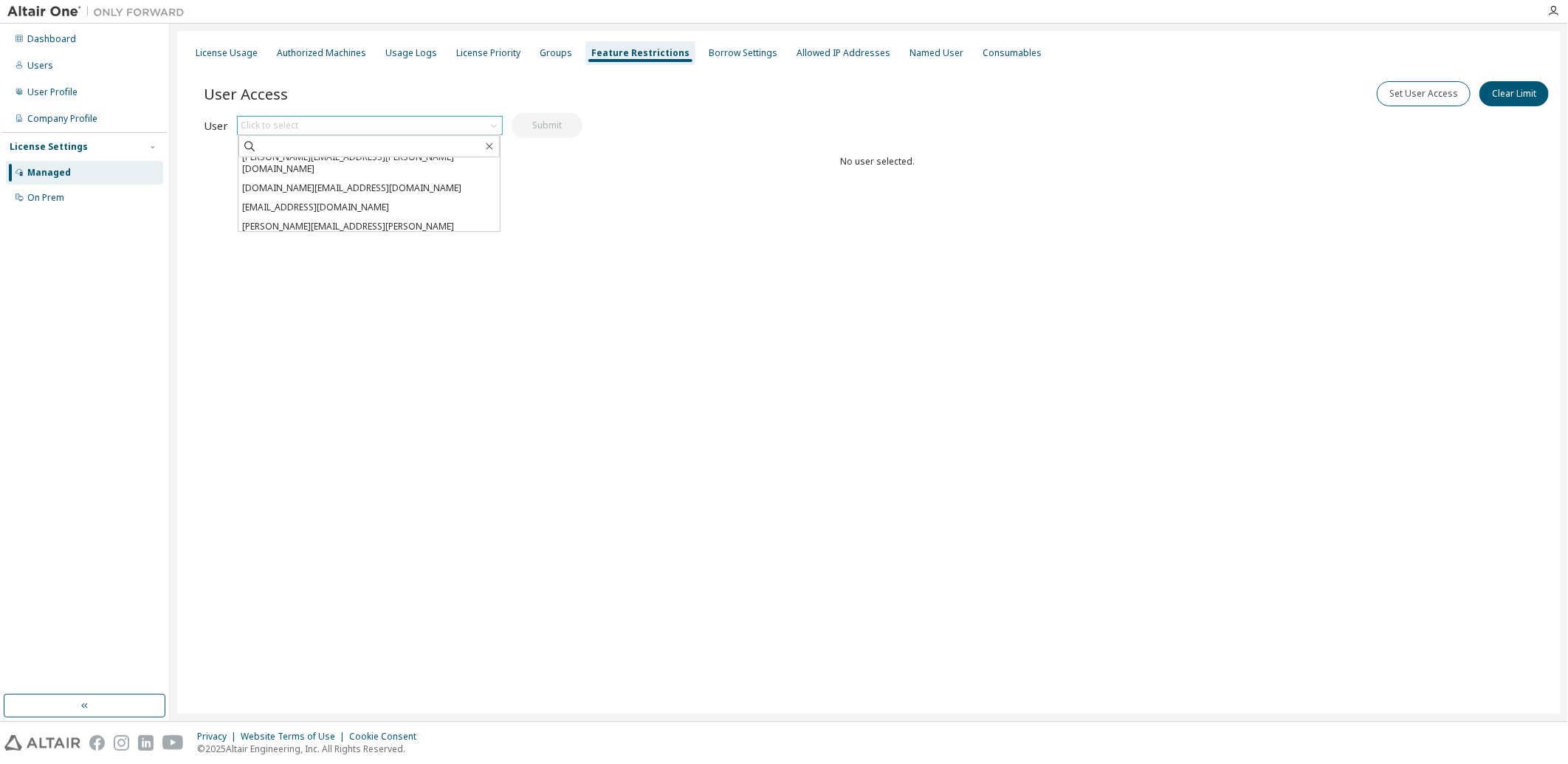
scroll to position [164, 0]
click at [642, 232] on div "User Access Set User Access Clear Limit Clear Load Save Save As Field Operator …" at bounding box center [878, 155] width 1348 height 177
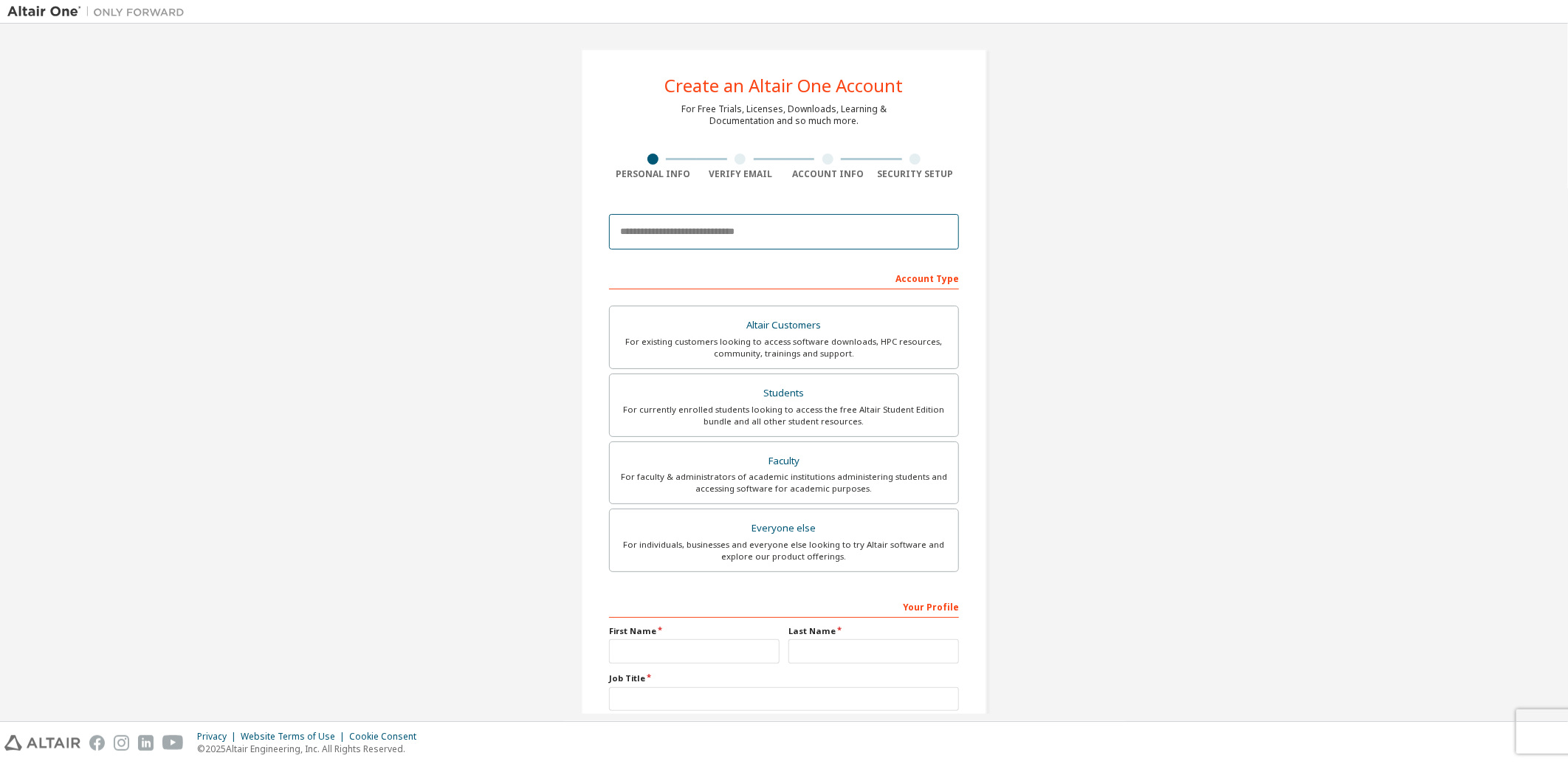
click at [744, 233] on input "email" at bounding box center [784, 232] width 350 height 35
click at [901, 279] on div "Account Type" at bounding box center [784, 277] width 350 height 23
click at [700, 333] on div "Altair Customers" at bounding box center [784, 325] width 331 height 20
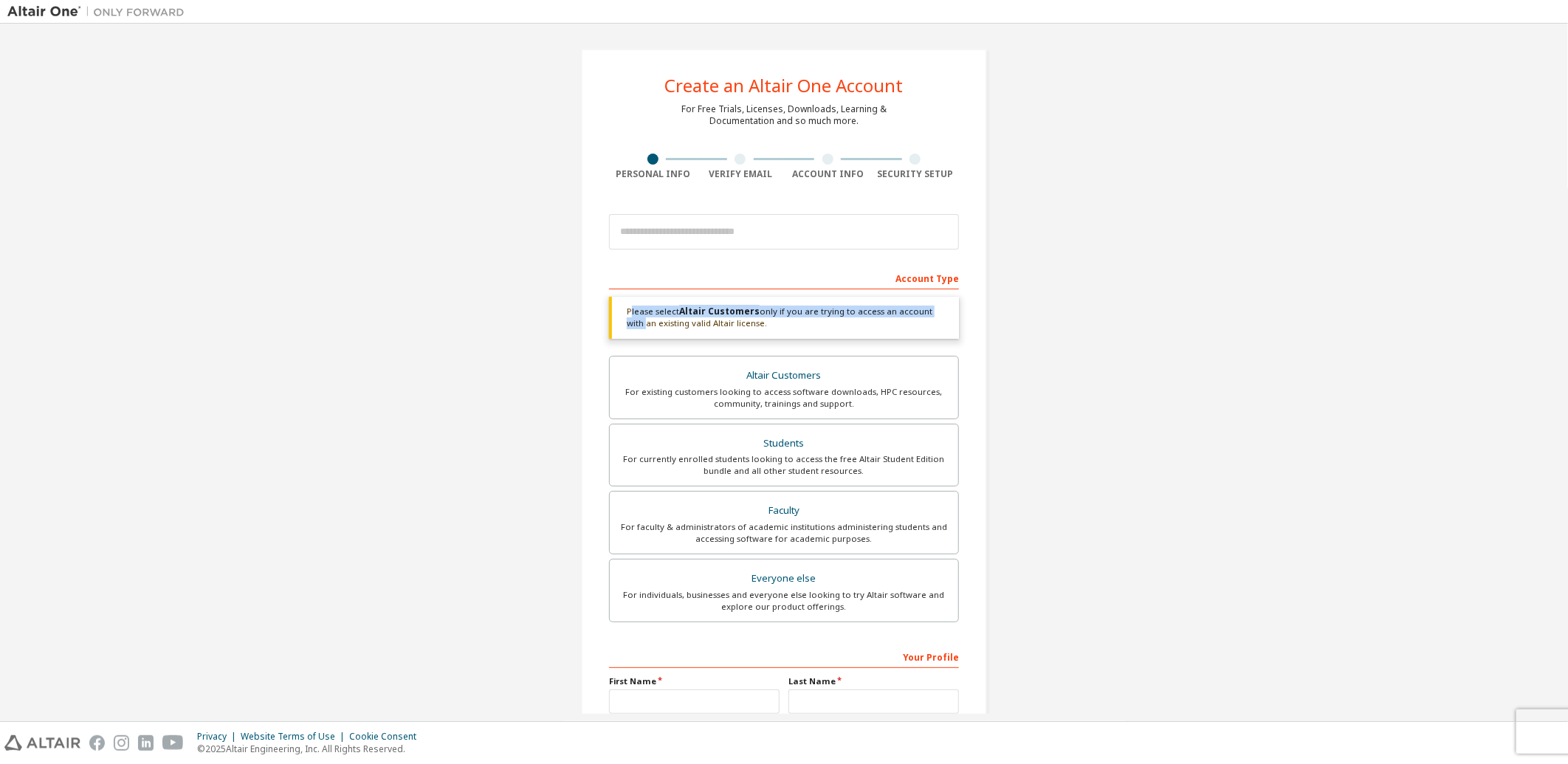
drag, startPoint x: 624, startPoint y: 310, endPoint x: 941, endPoint y: 313, distance: 317.0
click at [941, 314] on div "Please select Altair Customers only if you are trying to access an account with…" at bounding box center [784, 318] width 350 height 42
click at [699, 234] on input "email" at bounding box center [784, 232] width 350 height 35
drag, startPoint x: 706, startPoint y: 173, endPoint x: 769, endPoint y: 173, distance: 63.0
click at [769, 173] on div "Verify Email" at bounding box center [741, 174] width 88 height 12
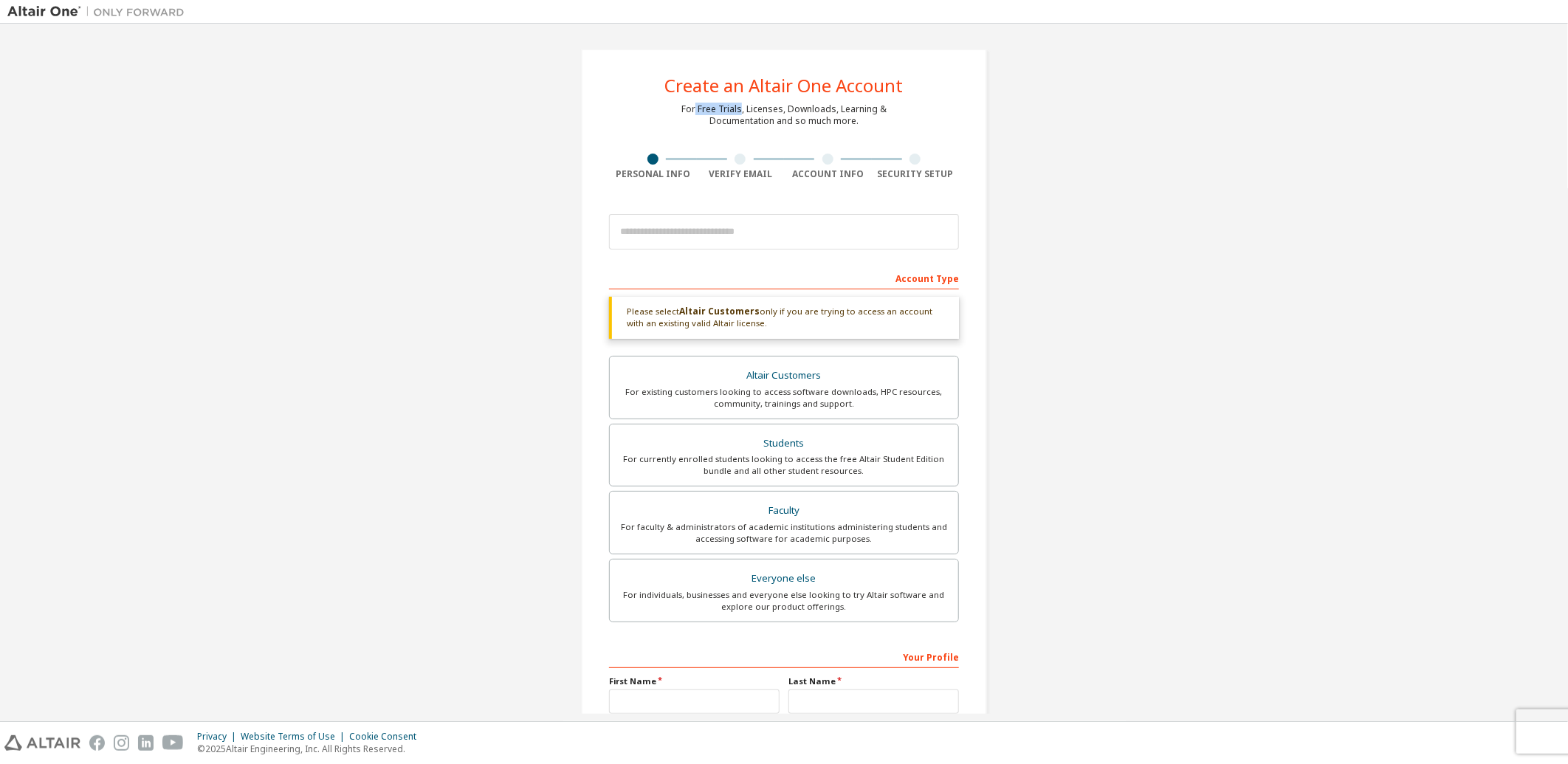
drag, startPoint x: 695, startPoint y: 108, endPoint x: 738, endPoint y: 106, distance: 43.0
click at [738, 106] on div "For Free Trials, Licenses, Downloads, Learning & Documentation and so much more." at bounding box center [784, 115] width 205 height 23
drag, startPoint x: 738, startPoint y: 106, endPoint x: 701, endPoint y: 111, distance: 37.3
click at [703, 111] on div "For Free Trials, Licenses, Downloads, Learning & Documentation and so much more." at bounding box center [784, 115] width 205 height 23
drag, startPoint x: 697, startPoint y: 108, endPoint x: 739, endPoint y: 109, distance: 42.0
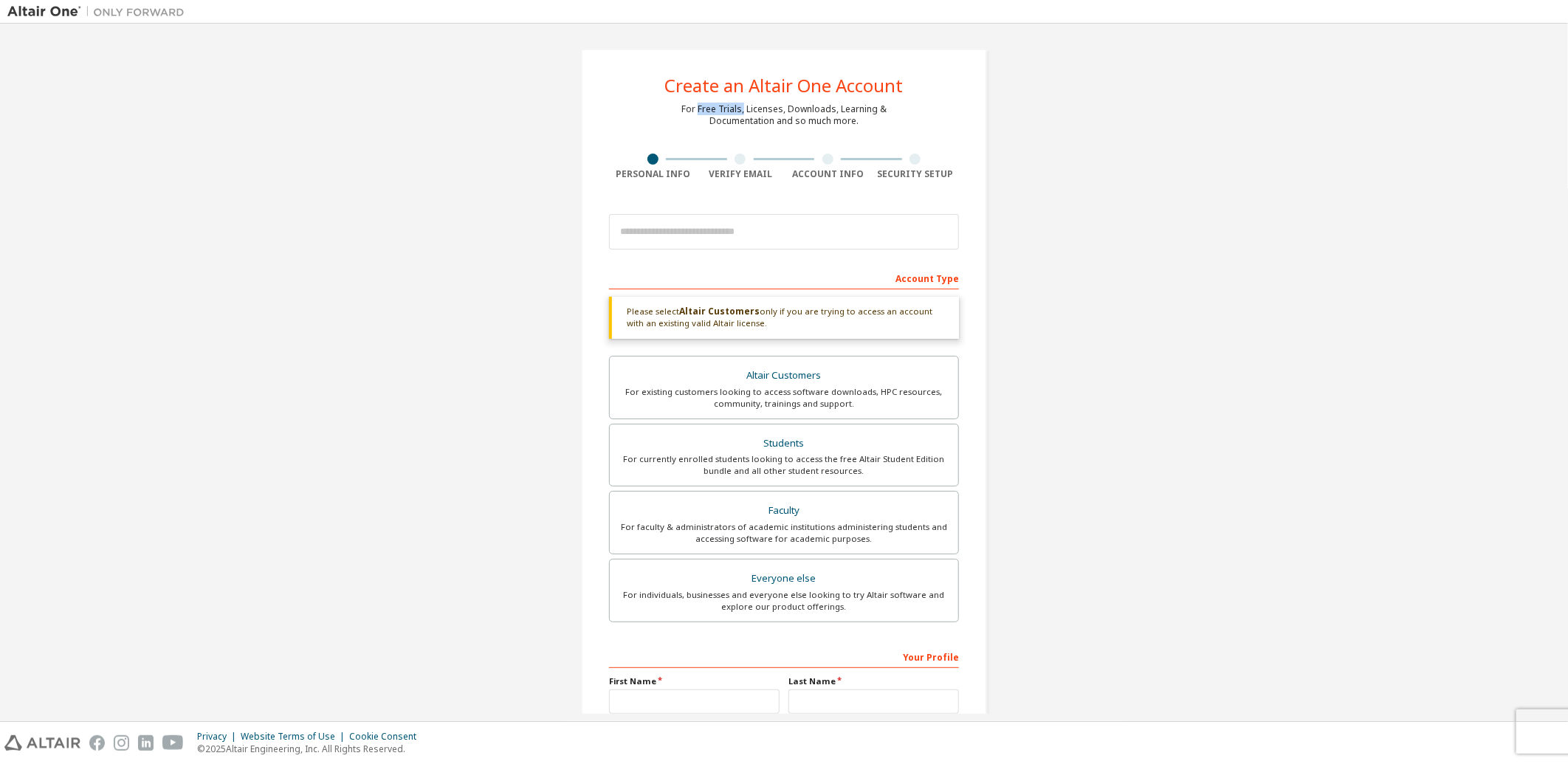
click at [739, 109] on div "For Free Trials, Licenses, Downloads, Learning & Documentation and so much more." at bounding box center [784, 115] width 205 height 23
click at [756, 378] on div "Altair Customers" at bounding box center [784, 375] width 331 height 20
click at [817, 276] on div "Account Type" at bounding box center [784, 277] width 350 height 23
click at [928, 279] on div "Account Type" at bounding box center [784, 277] width 350 height 23
click at [659, 225] on input "email" at bounding box center [784, 232] width 350 height 35
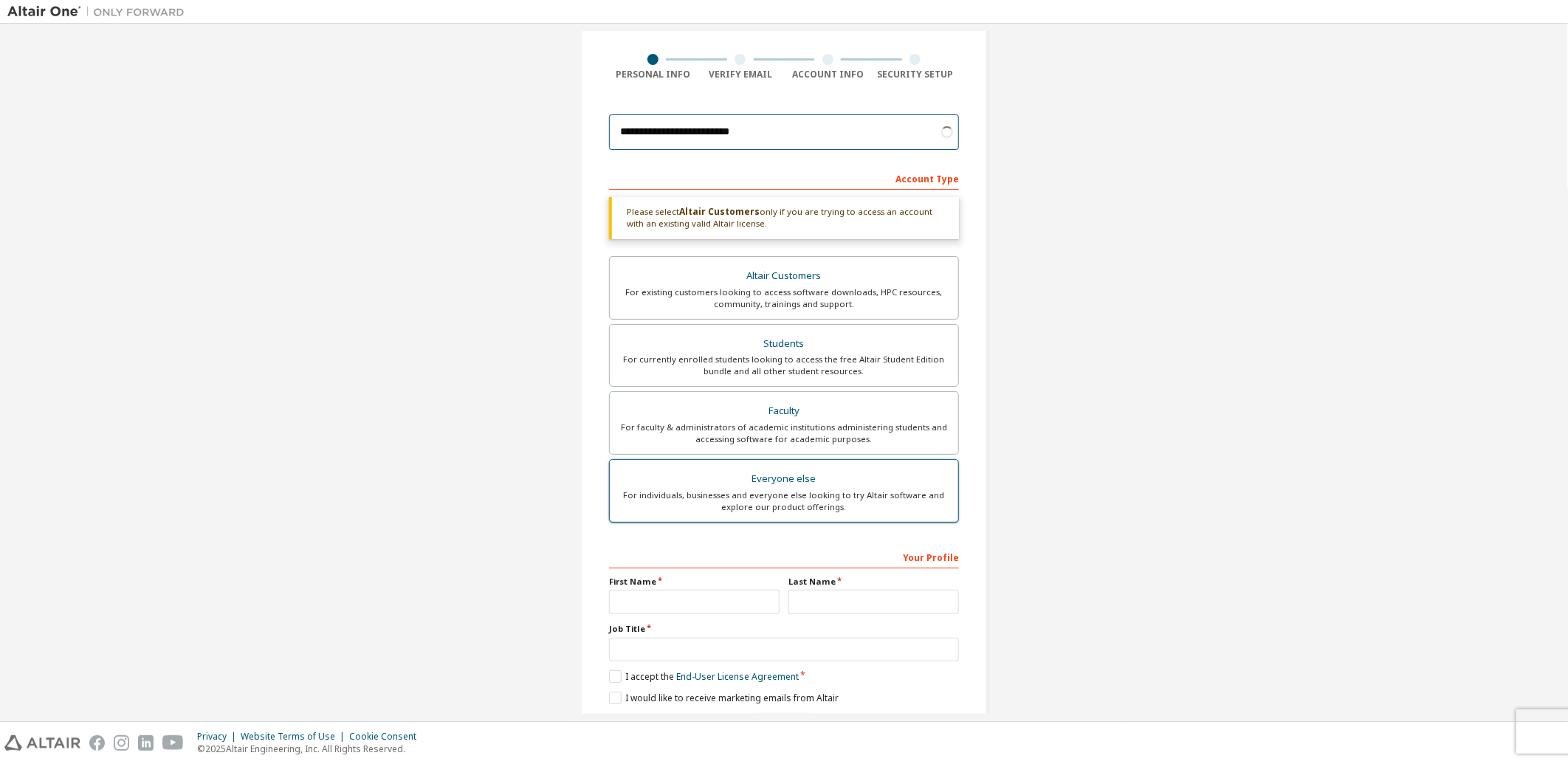
scroll to position [149, 0]
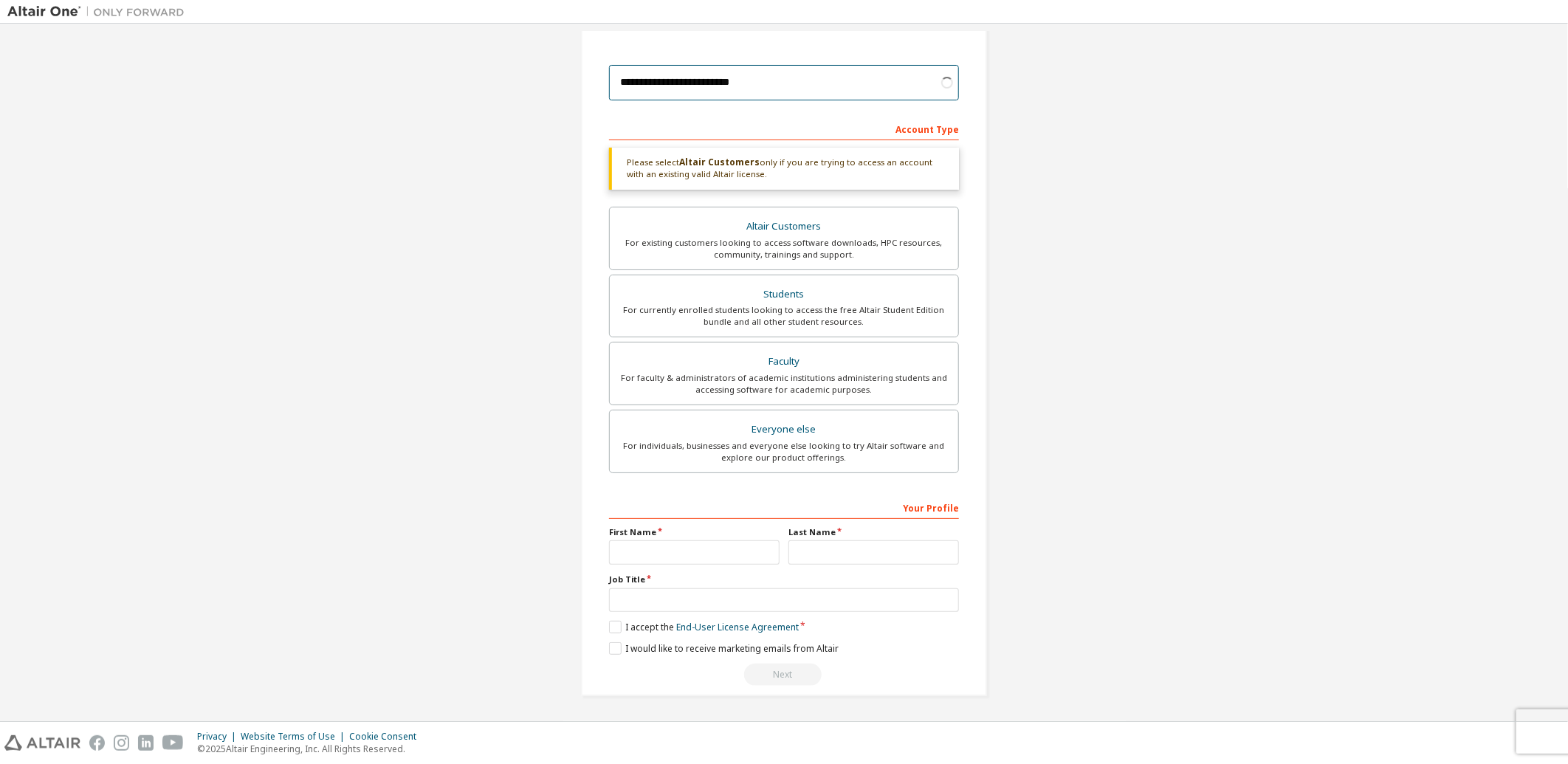
type input "**********"
click at [711, 556] on input "text" at bounding box center [695, 553] width 171 height 24
type input "******"
type input "*******"
click at [618, 632] on label "I accept the End-User License Agreement" at bounding box center [704, 627] width 189 height 13
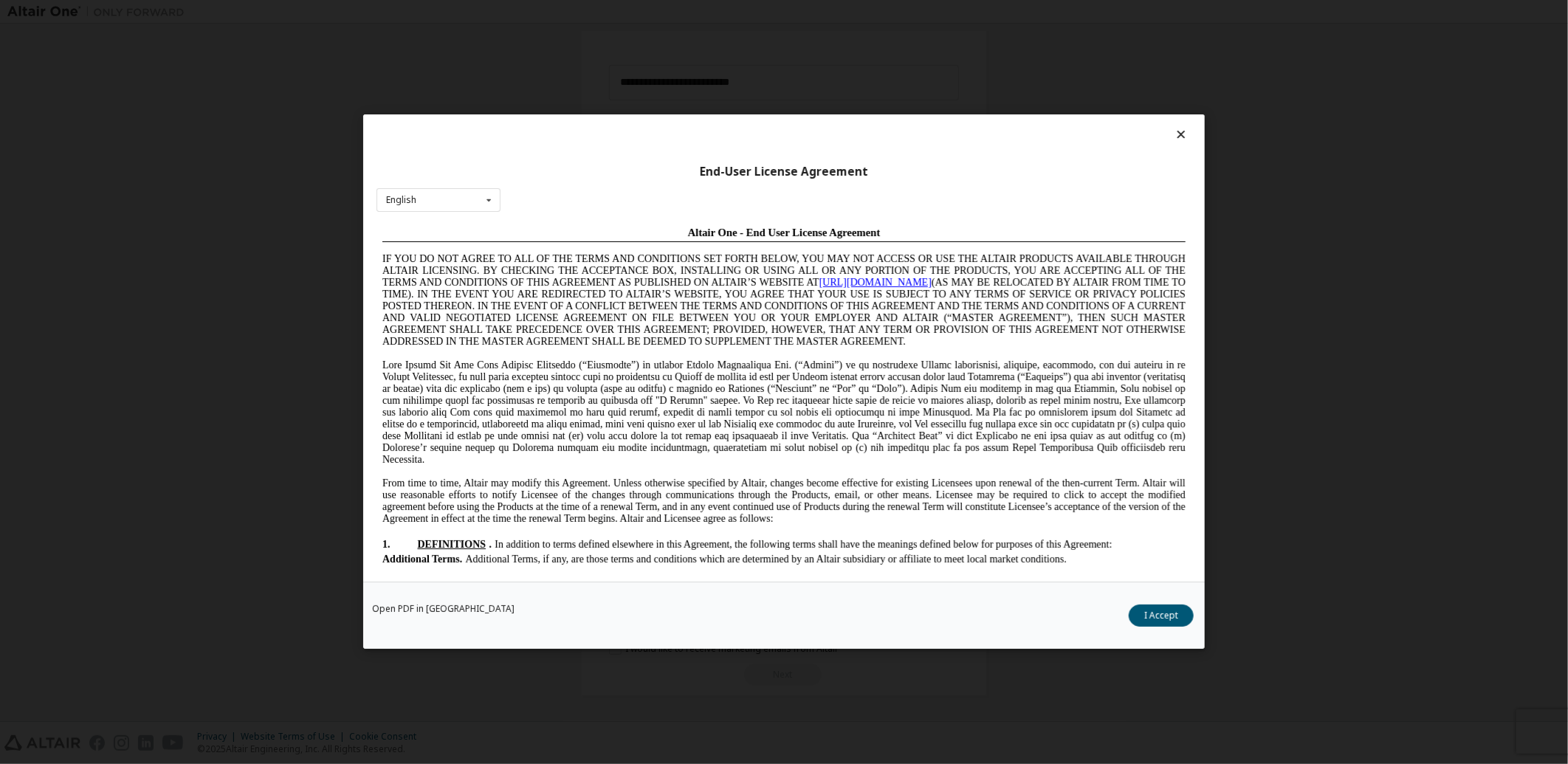
scroll to position [0, 0]
click at [1157, 616] on button "I Accept" at bounding box center [1161, 616] width 65 height 22
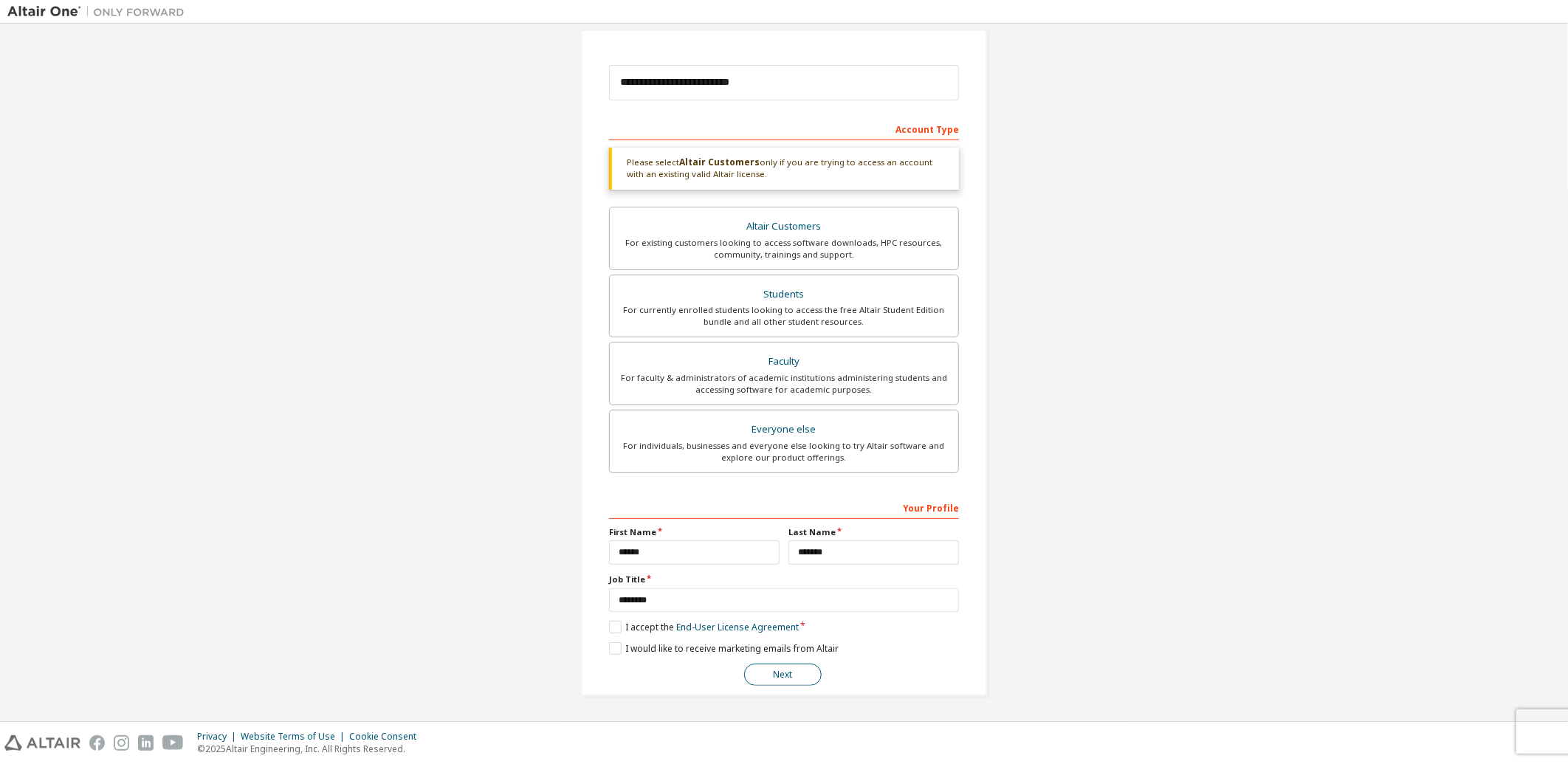
click at [806, 673] on button "Next" at bounding box center [783, 674] width 78 height 22
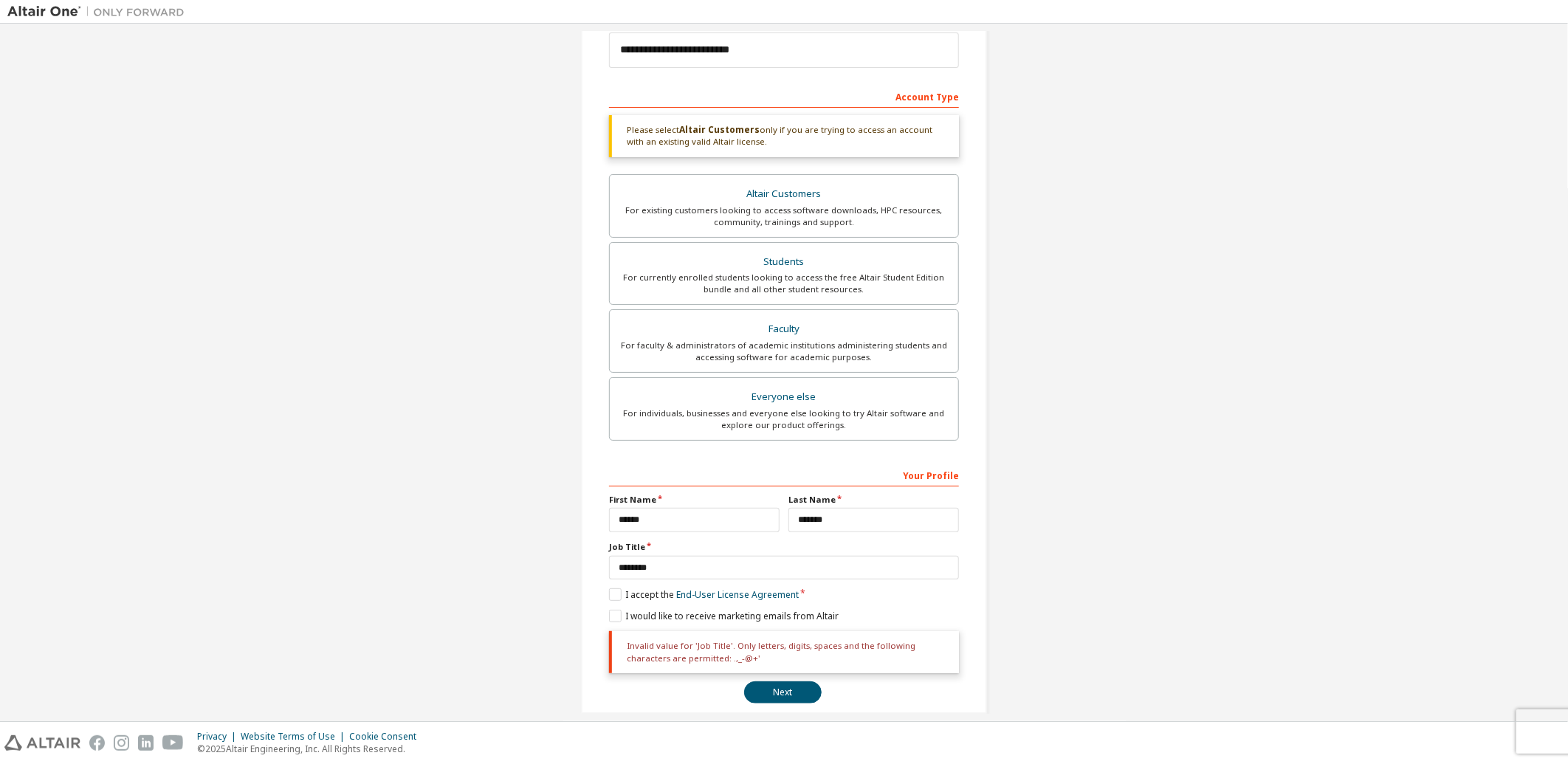
scroll to position [199, 0]
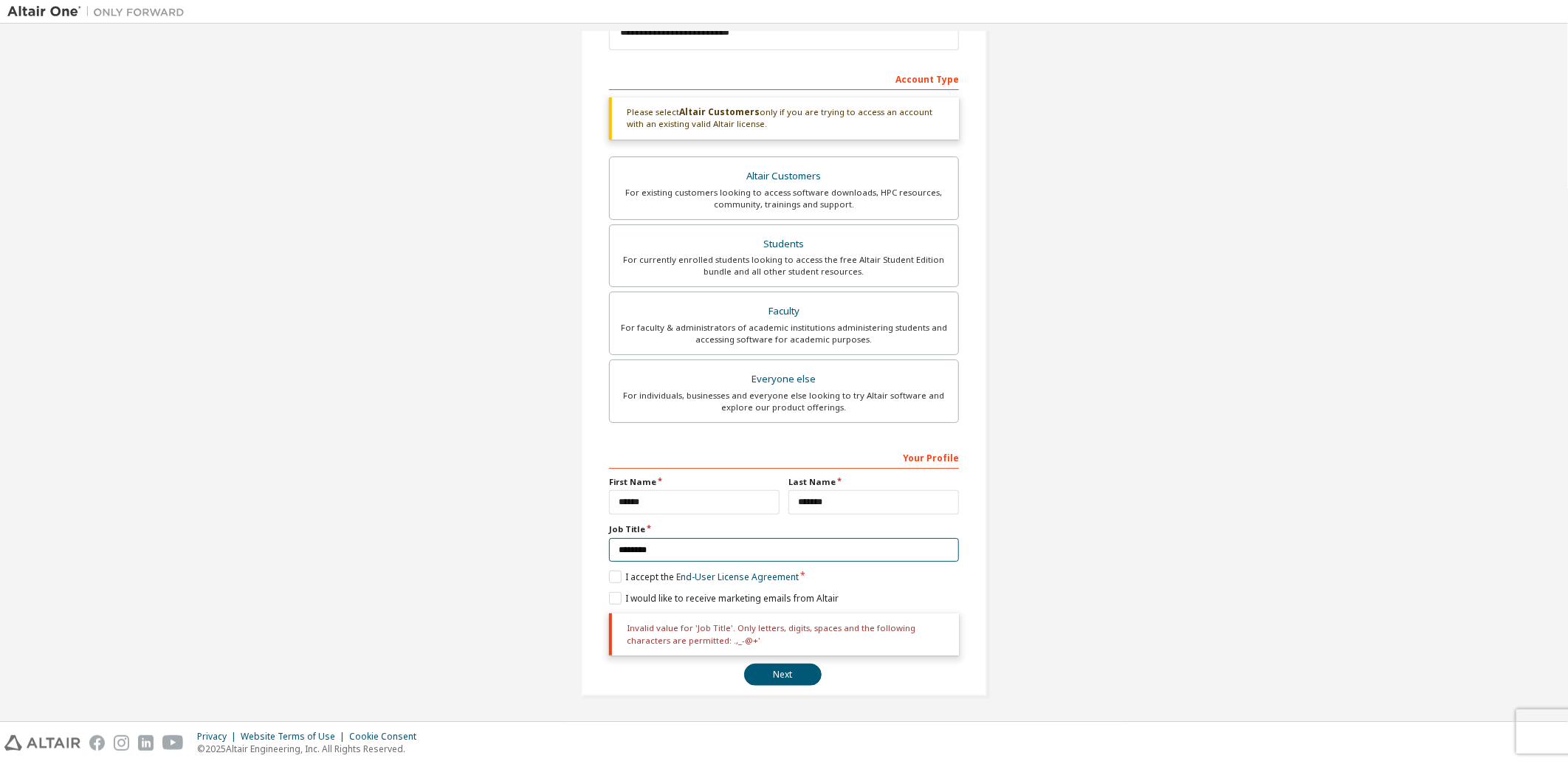
drag, startPoint x: 633, startPoint y: 551, endPoint x: 578, endPoint y: 543, distance: 55.6
click at [581, 543] on div "**********" at bounding box center [784, 273] width 406 height 847
type input "****"
click at [765, 675] on button "Next" at bounding box center [783, 674] width 78 height 22
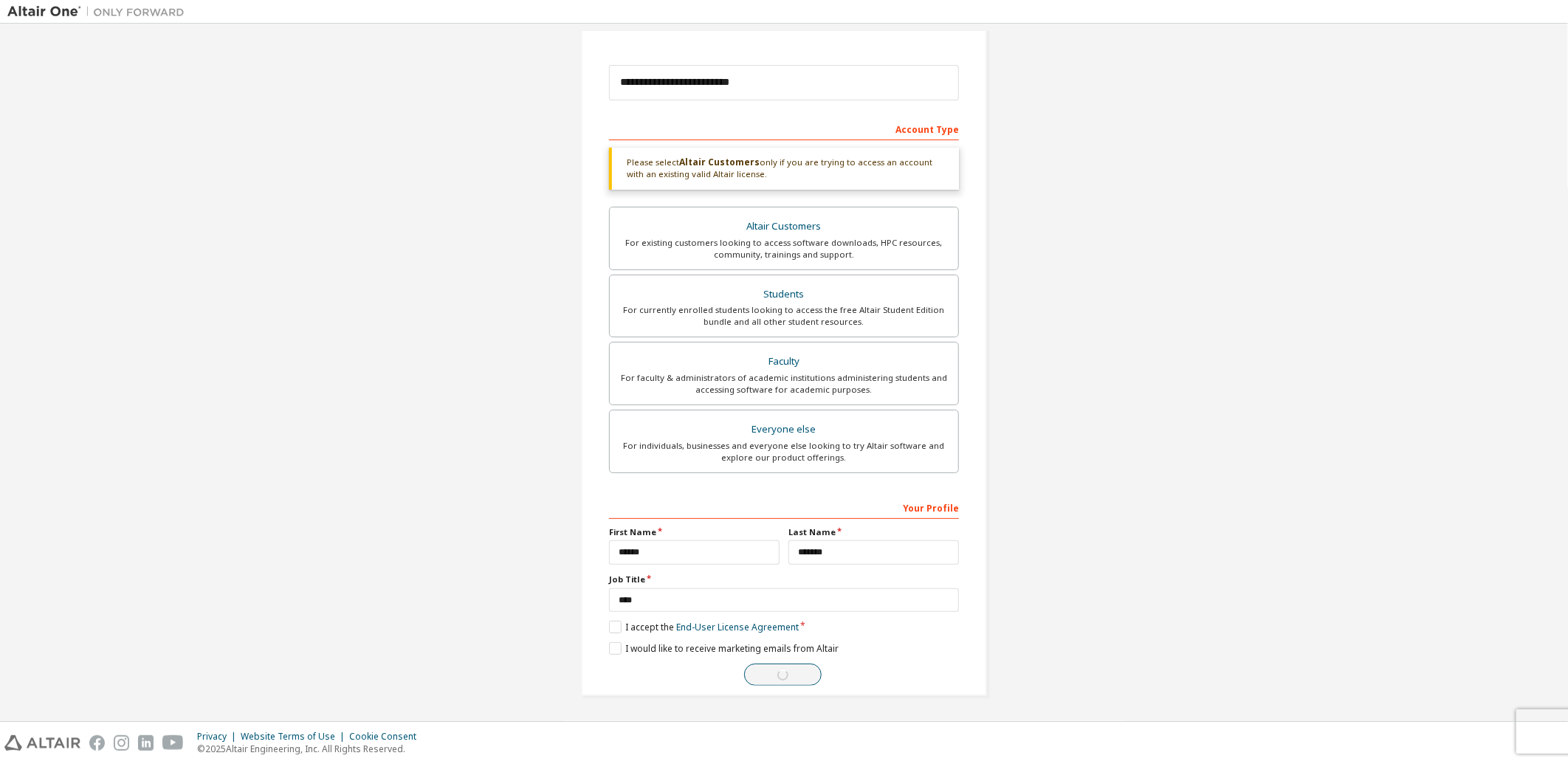
scroll to position [0, 0]
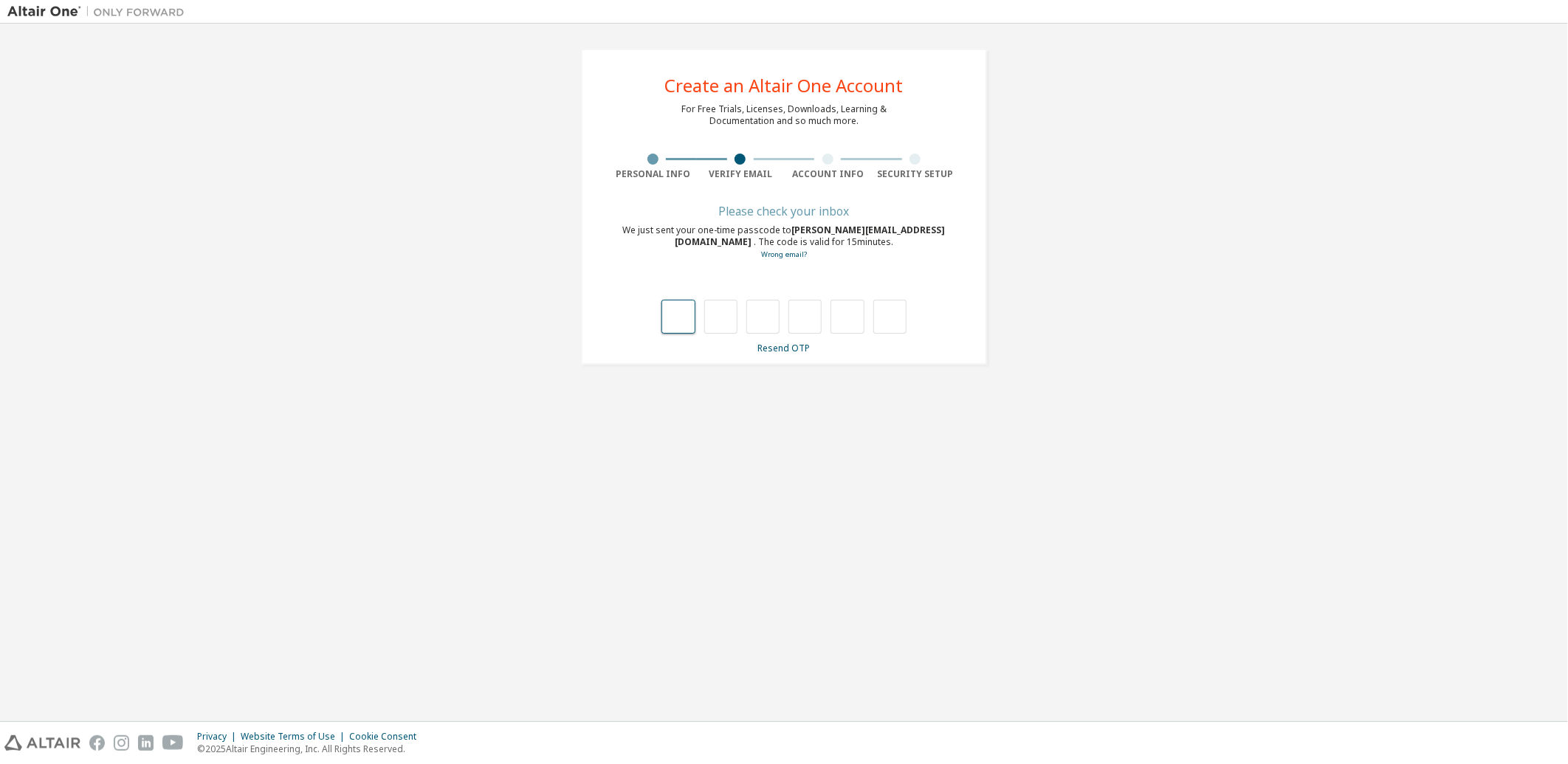
click at [685, 315] on input "text" at bounding box center [678, 316] width 33 height 34
type input "*"
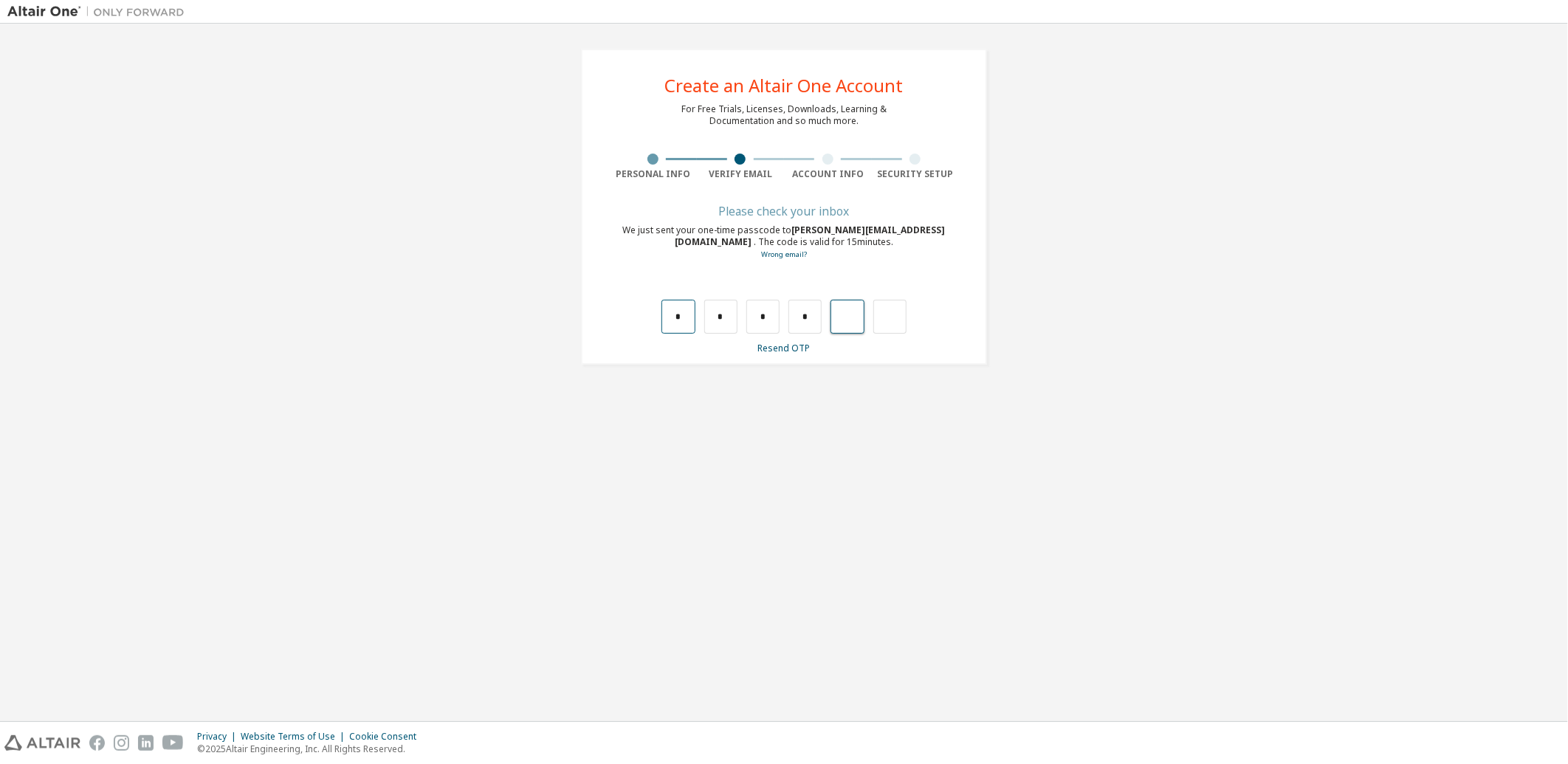
type input "*"
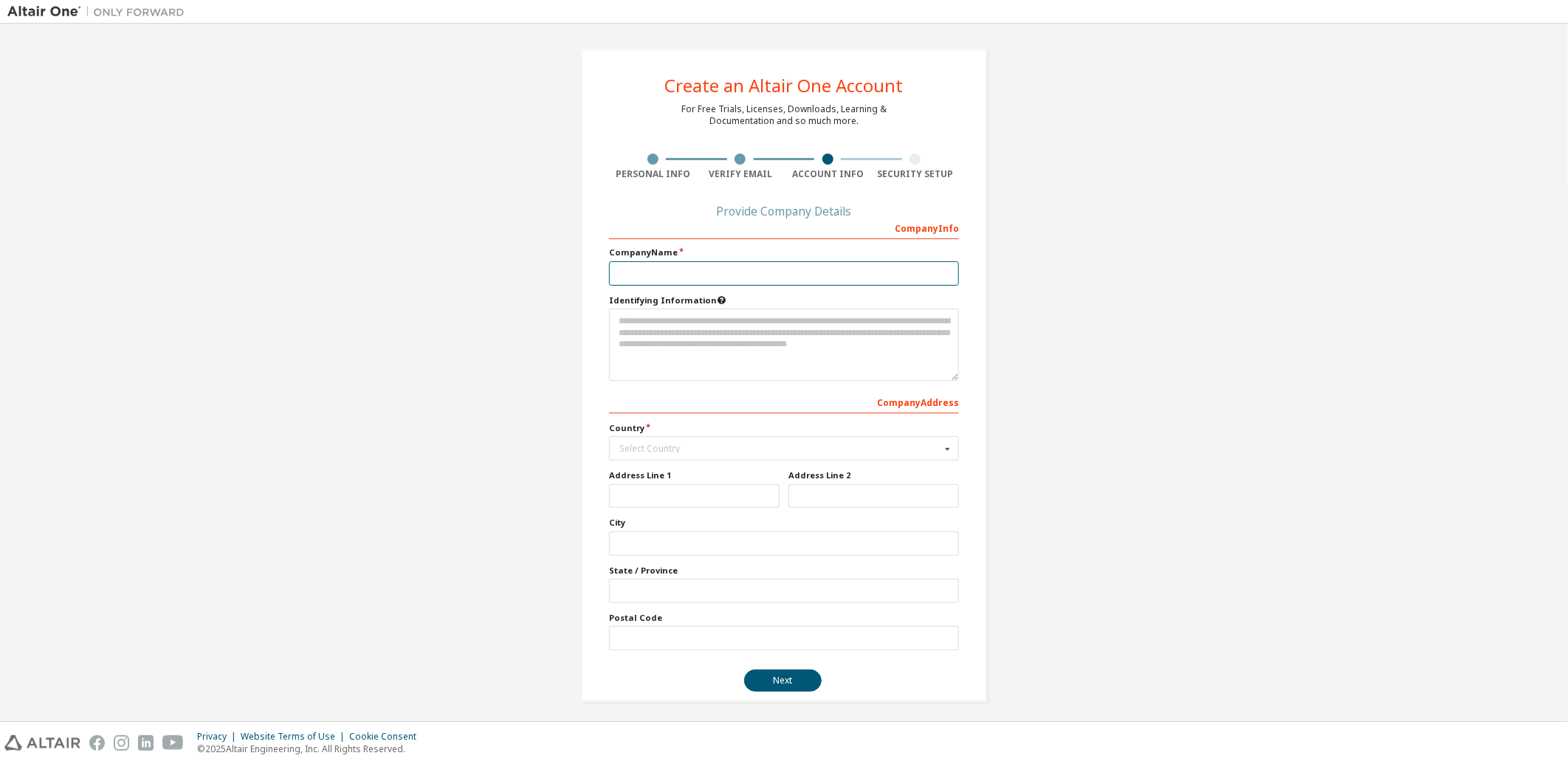
click at [668, 279] on input "text" at bounding box center [784, 273] width 350 height 24
type input "**********"
click at [673, 450] on div "Select Country" at bounding box center [779, 449] width 321 height 9
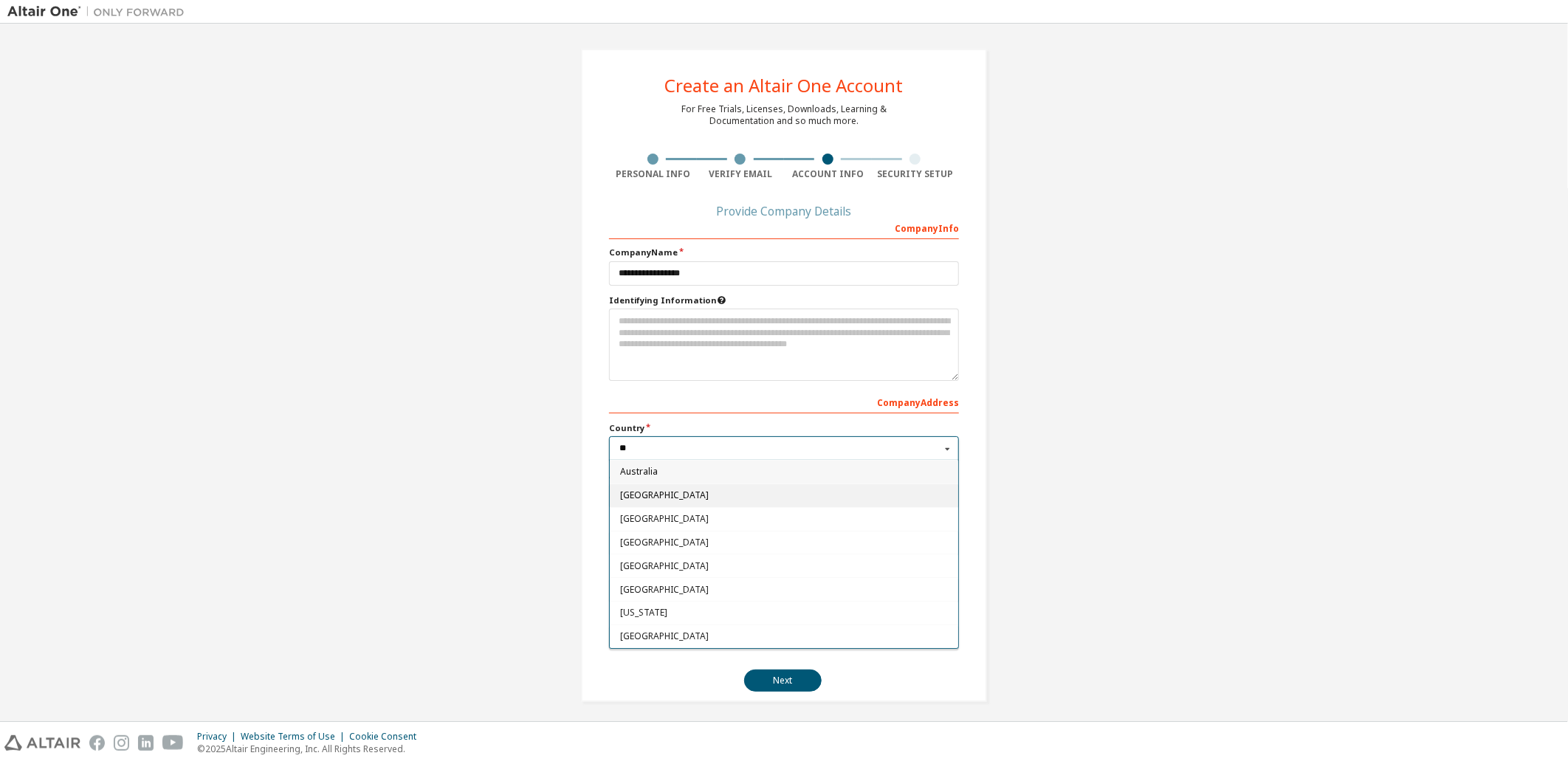
type input "**"
click at [654, 495] on span "[GEOGRAPHIC_DATA]" at bounding box center [784, 495] width 328 height 9
type input "***"
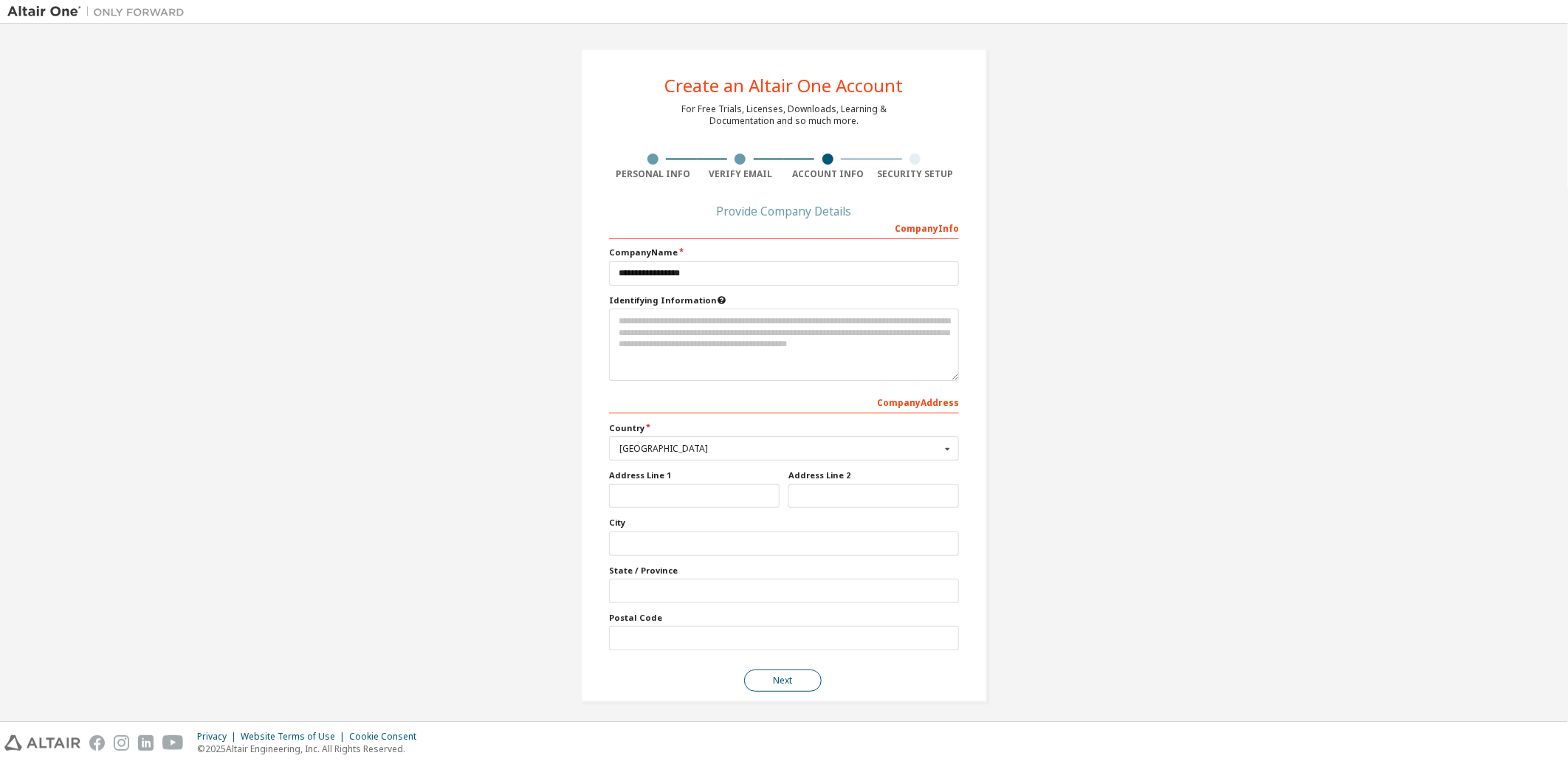
click at [794, 683] on button "Next" at bounding box center [783, 680] width 78 height 22
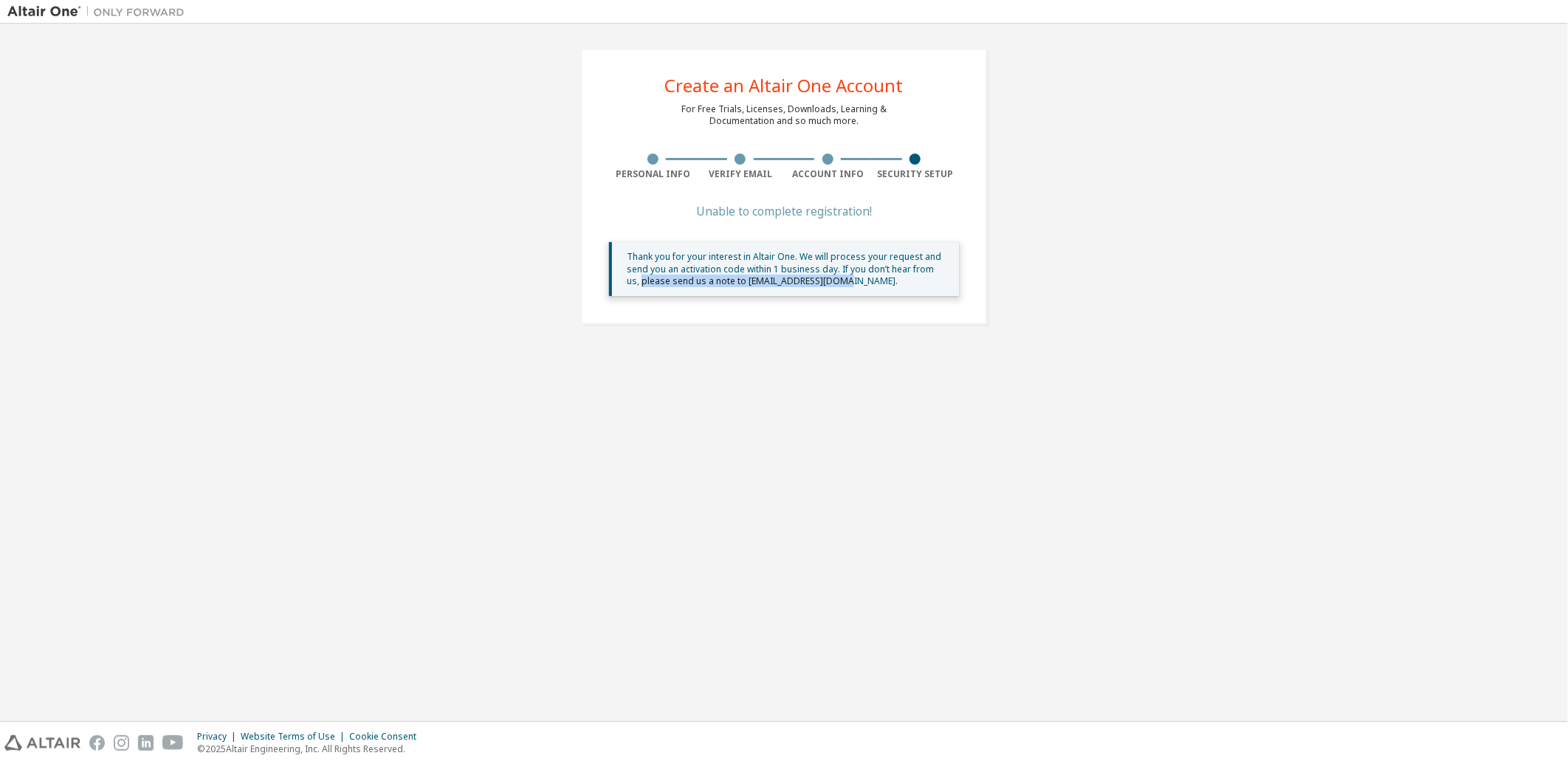
drag, startPoint x: 625, startPoint y: 279, endPoint x: 825, endPoint y: 279, distance: 200.0
click at [825, 279] on div "Thank you for your interest in Altair One. We will process your request and sen…" at bounding box center [787, 269] width 320 height 36
drag, startPoint x: 825, startPoint y: 279, endPoint x: 744, endPoint y: 213, distance: 104.5
click at [744, 213] on div "Unable to complete registration!" at bounding box center [784, 211] width 350 height 9
drag, startPoint x: 695, startPoint y: 212, endPoint x: 883, endPoint y: 210, distance: 188.0
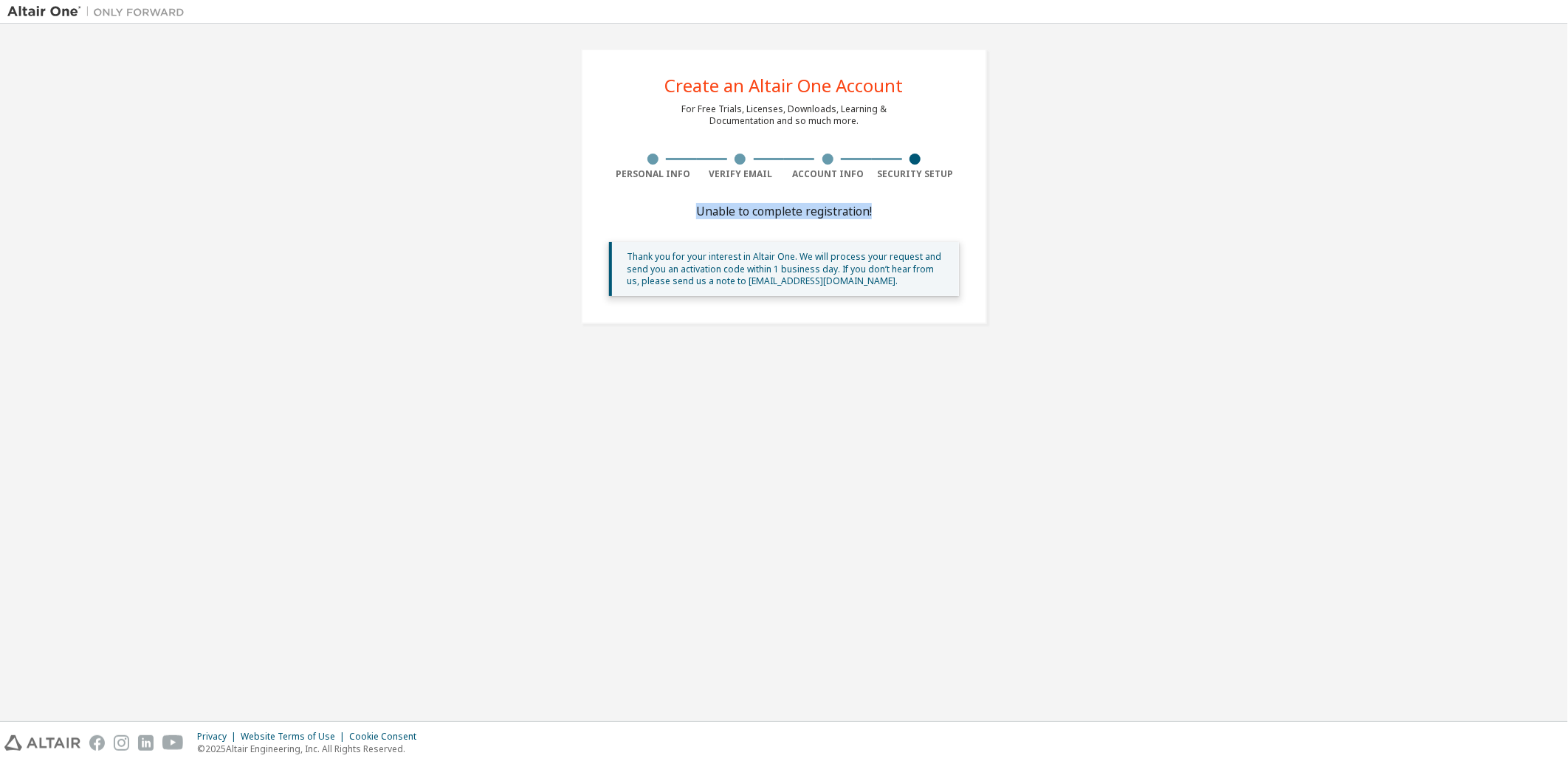
click at [883, 210] on div "Unable to complete registration!" at bounding box center [784, 211] width 350 height 9
